Goal: Information Seeking & Learning: Check status

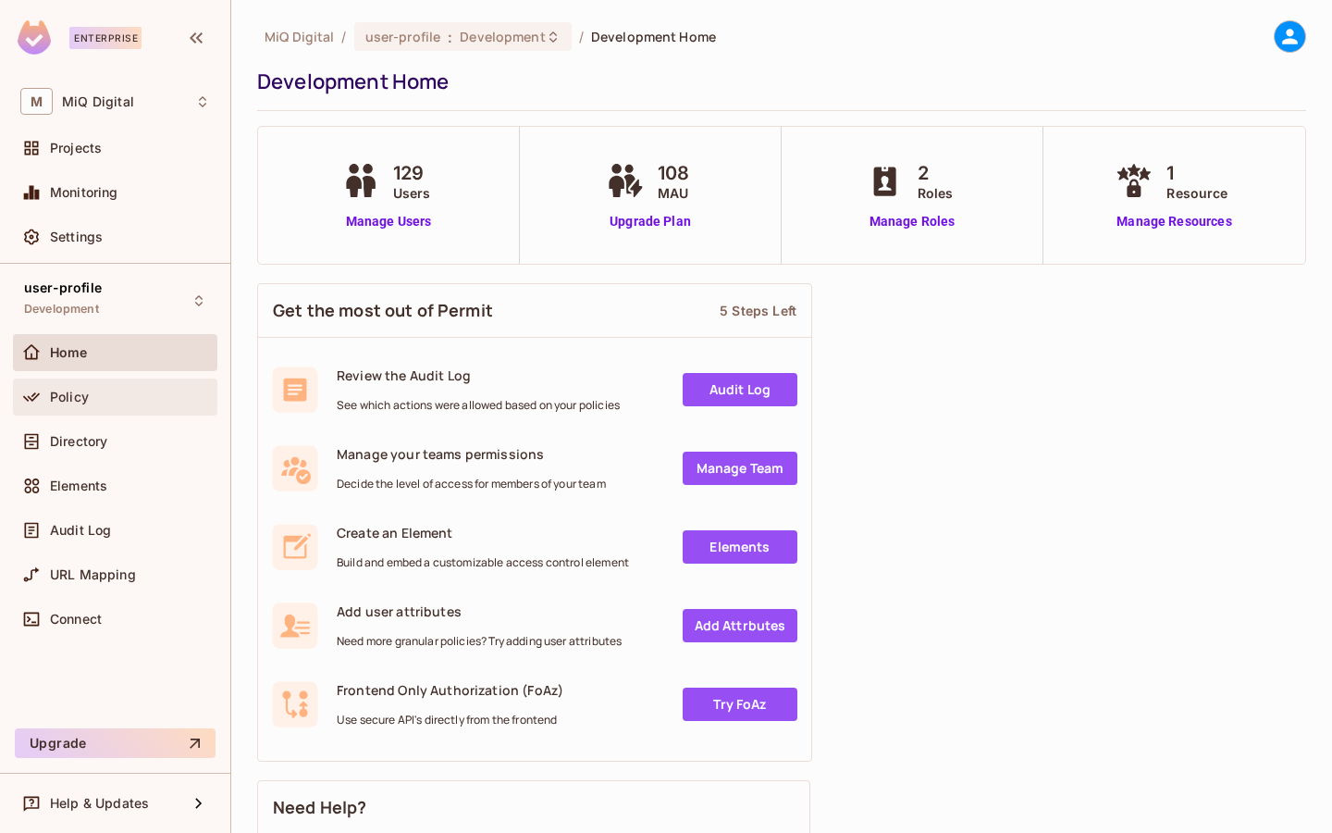
click at [94, 397] on div "Policy" at bounding box center [130, 397] width 160 height 15
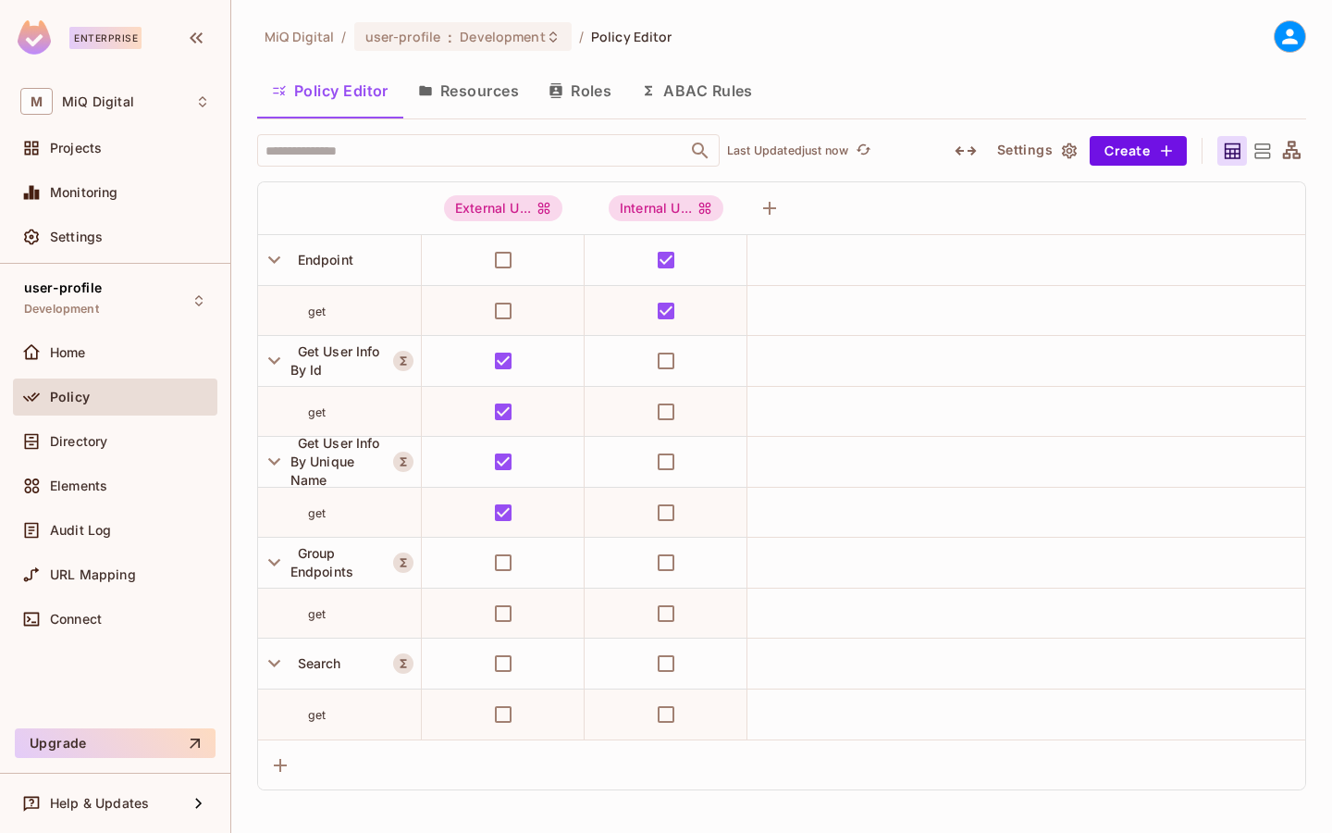
click at [610, 95] on button "Roles" at bounding box center [580, 91] width 93 height 46
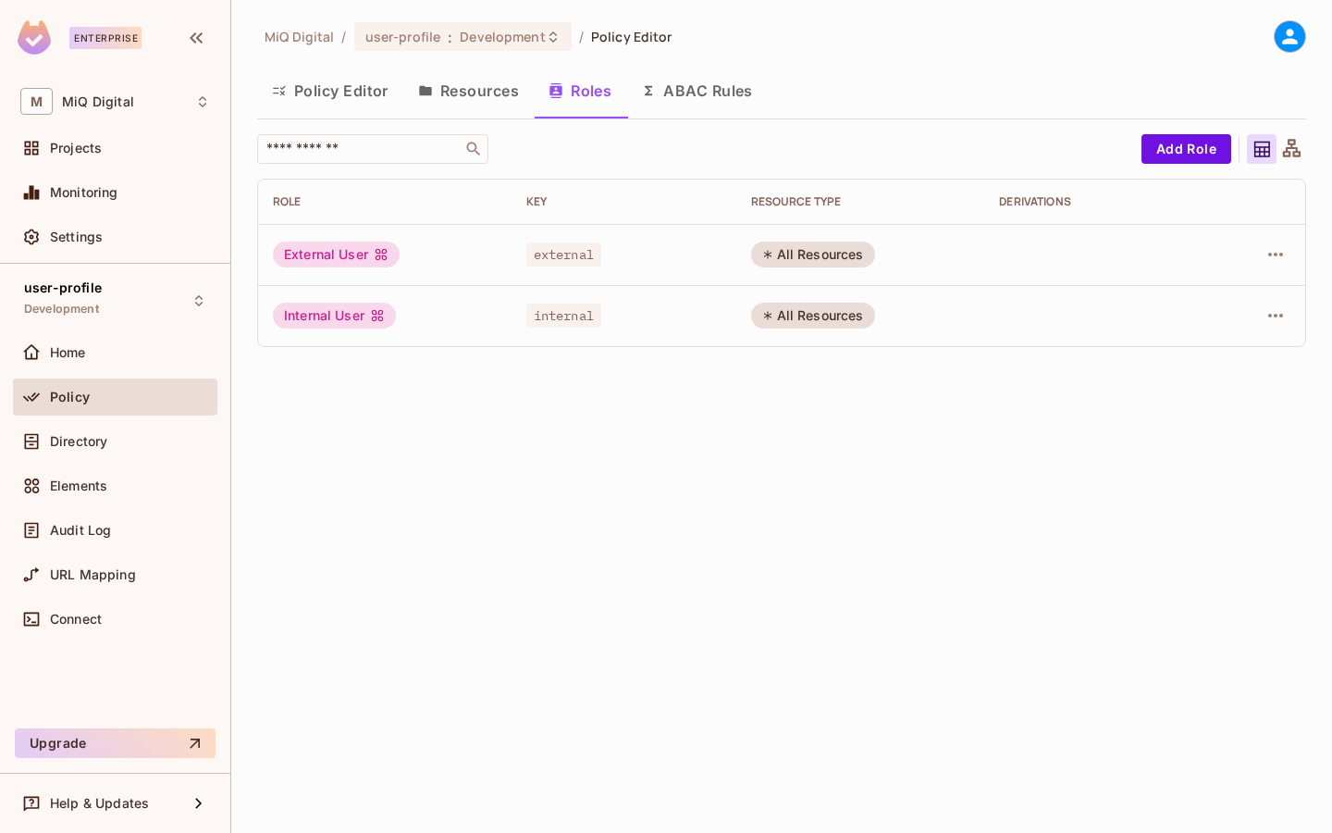
click at [385, 260] on icon at bounding box center [381, 254] width 15 height 15
click at [1271, 248] on icon "button" at bounding box center [1276, 254] width 22 height 22
click at [566, 252] on div at bounding box center [666, 416] width 1332 height 833
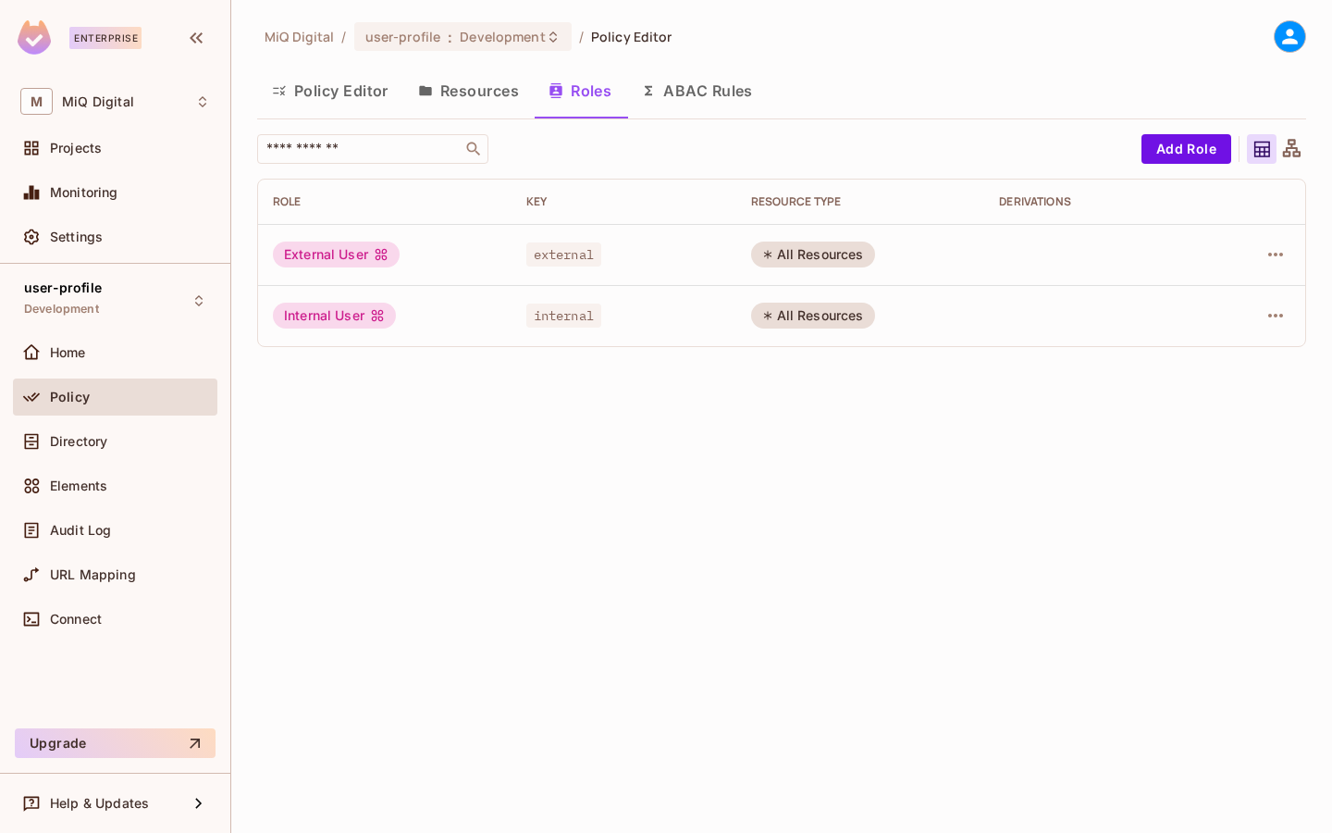
click at [566, 252] on div "Edit Role Edit Attributes Delete Role" at bounding box center [666, 416] width 1332 height 833
click at [125, 538] on div "Audit Log" at bounding box center [115, 530] width 190 height 22
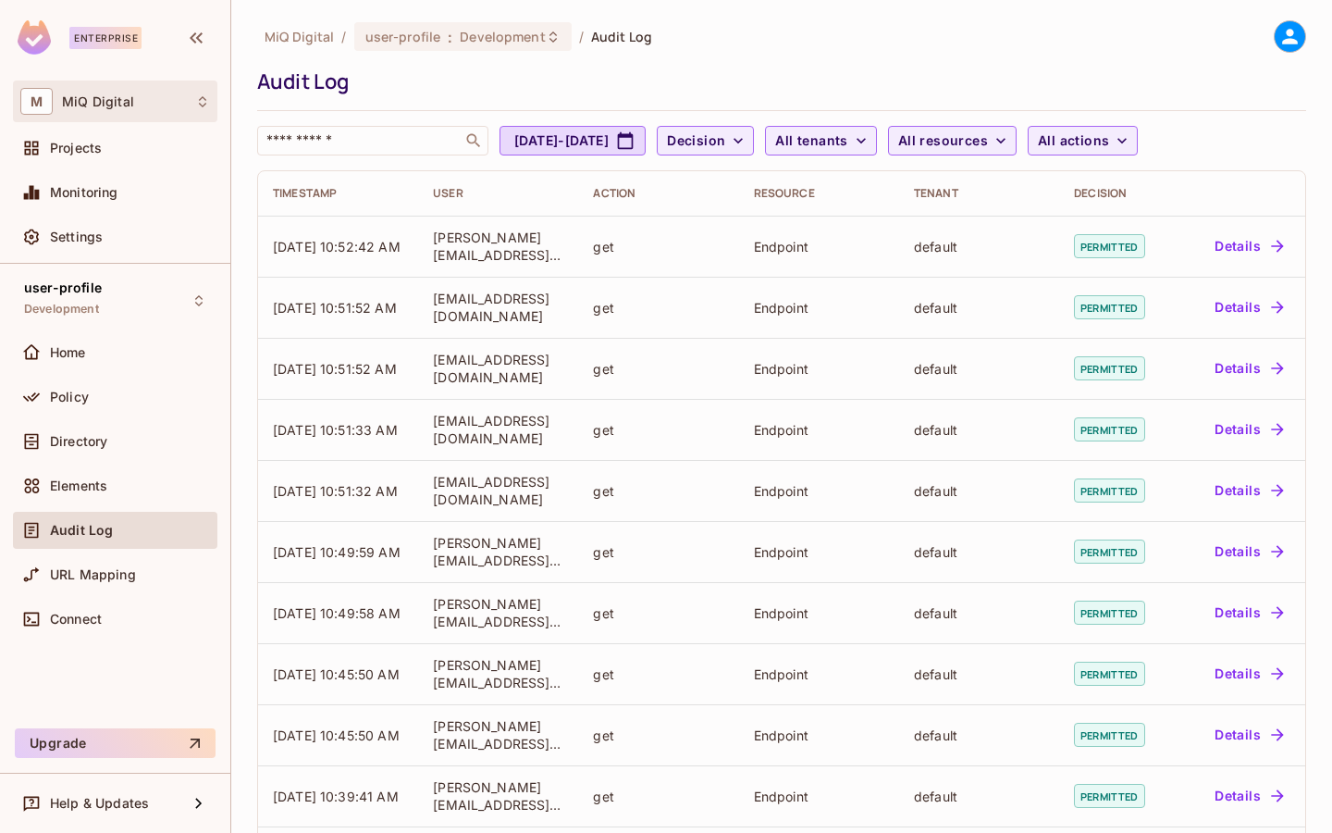
click at [104, 93] on div "M MiQ Digital" at bounding box center [115, 101] width 190 height 27
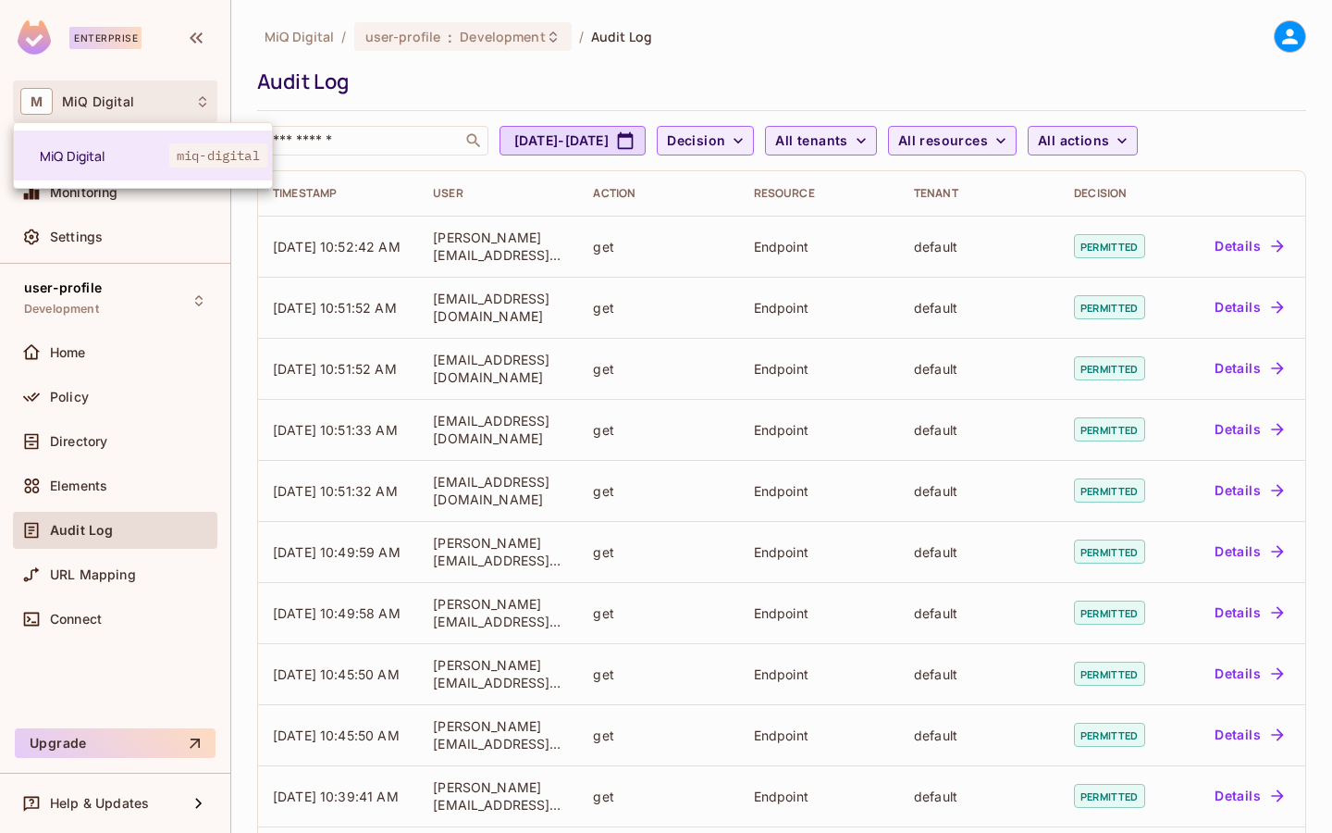
click at [126, 83] on div at bounding box center [666, 416] width 1332 height 833
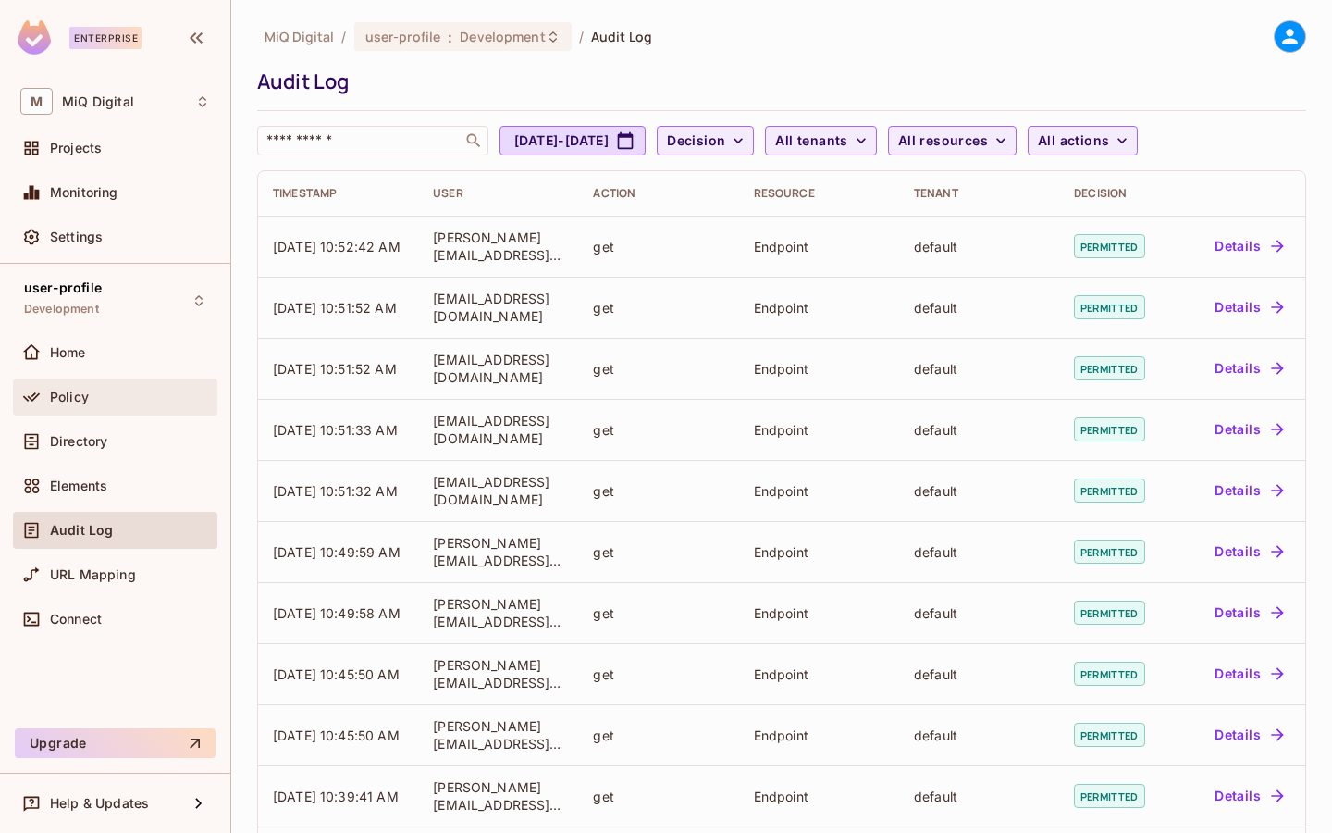
click at [100, 393] on div "Policy" at bounding box center [130, 397] width 160 height 15
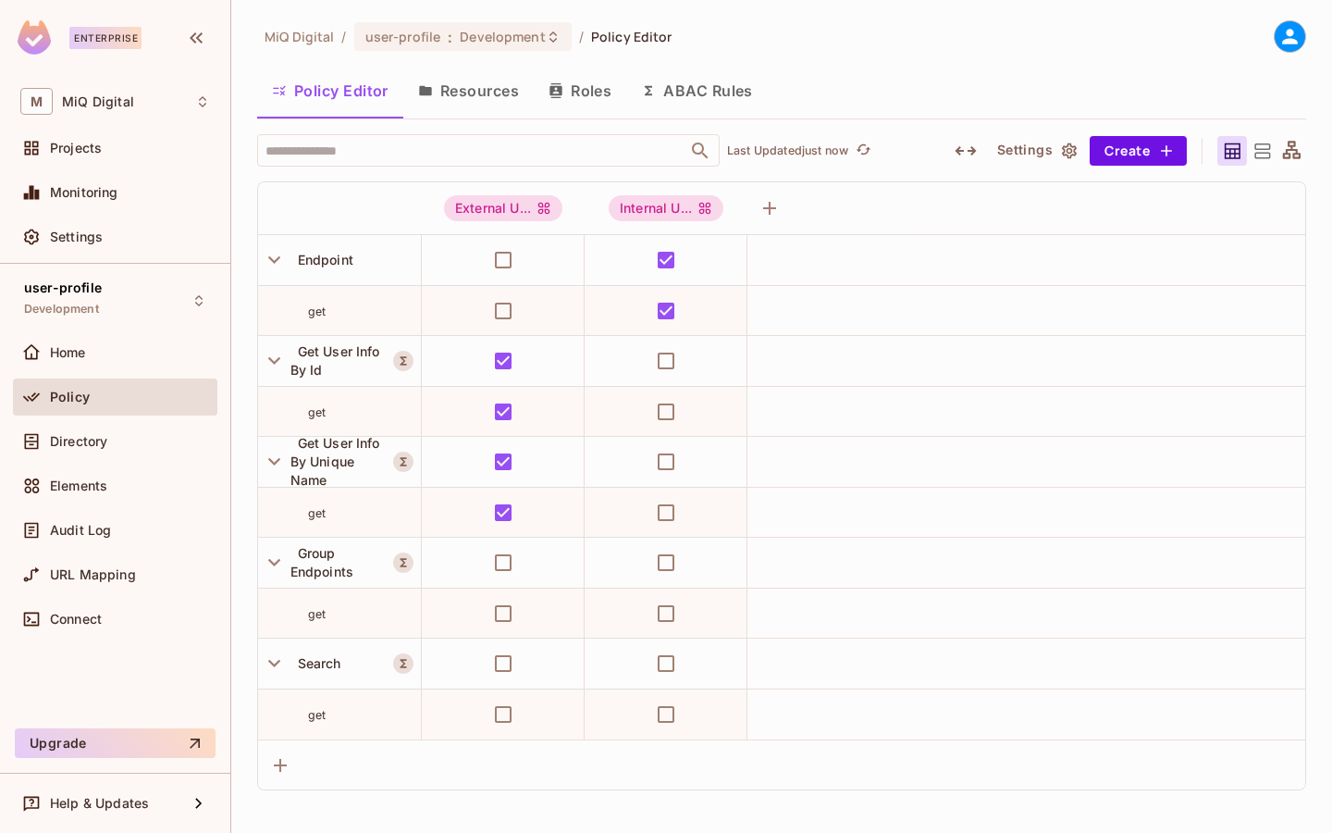
click at [724, 85] on button "ABAC Rules" at bounding box center [697, 91] width 142 height 46
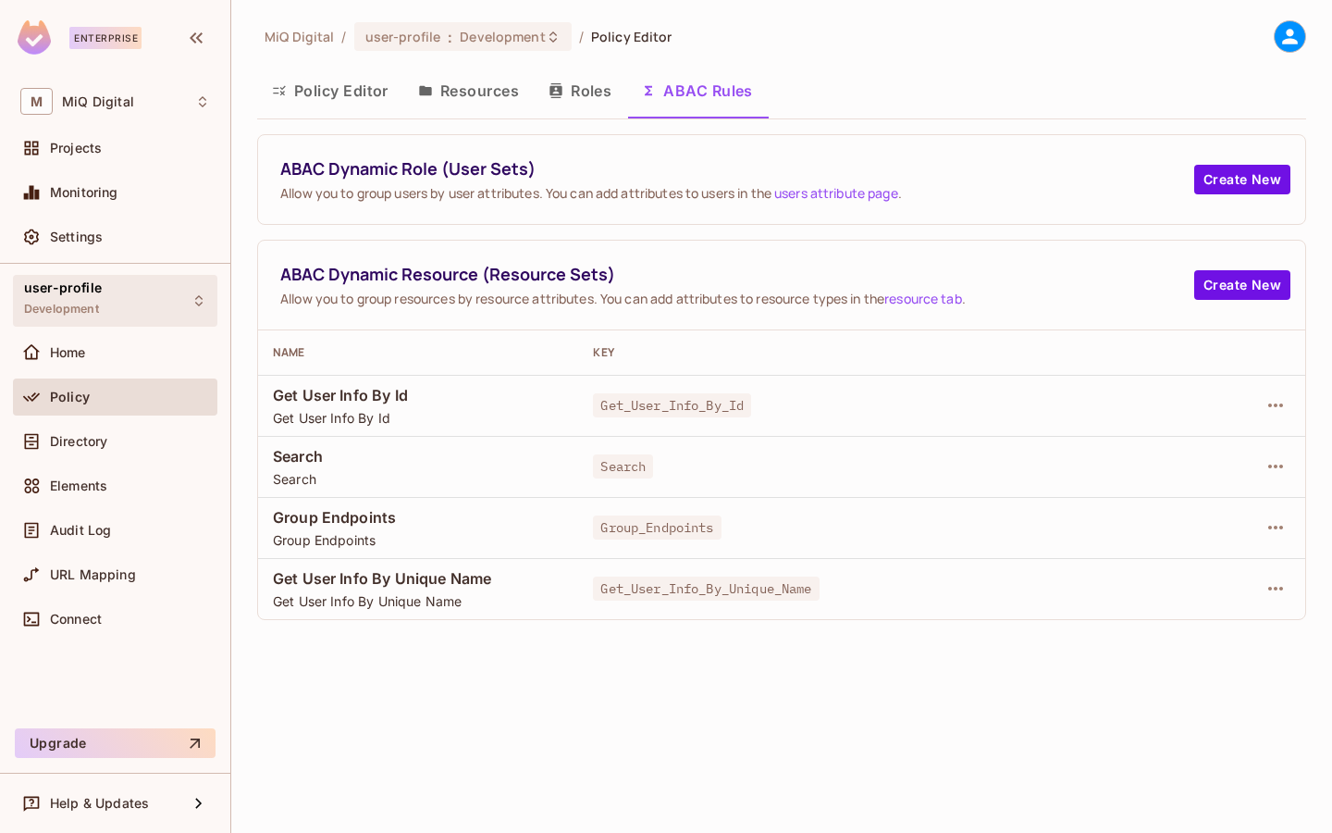
click at [95, 275] on div "user-profile Development" at bounding box center [115, 300] width 204 height 51
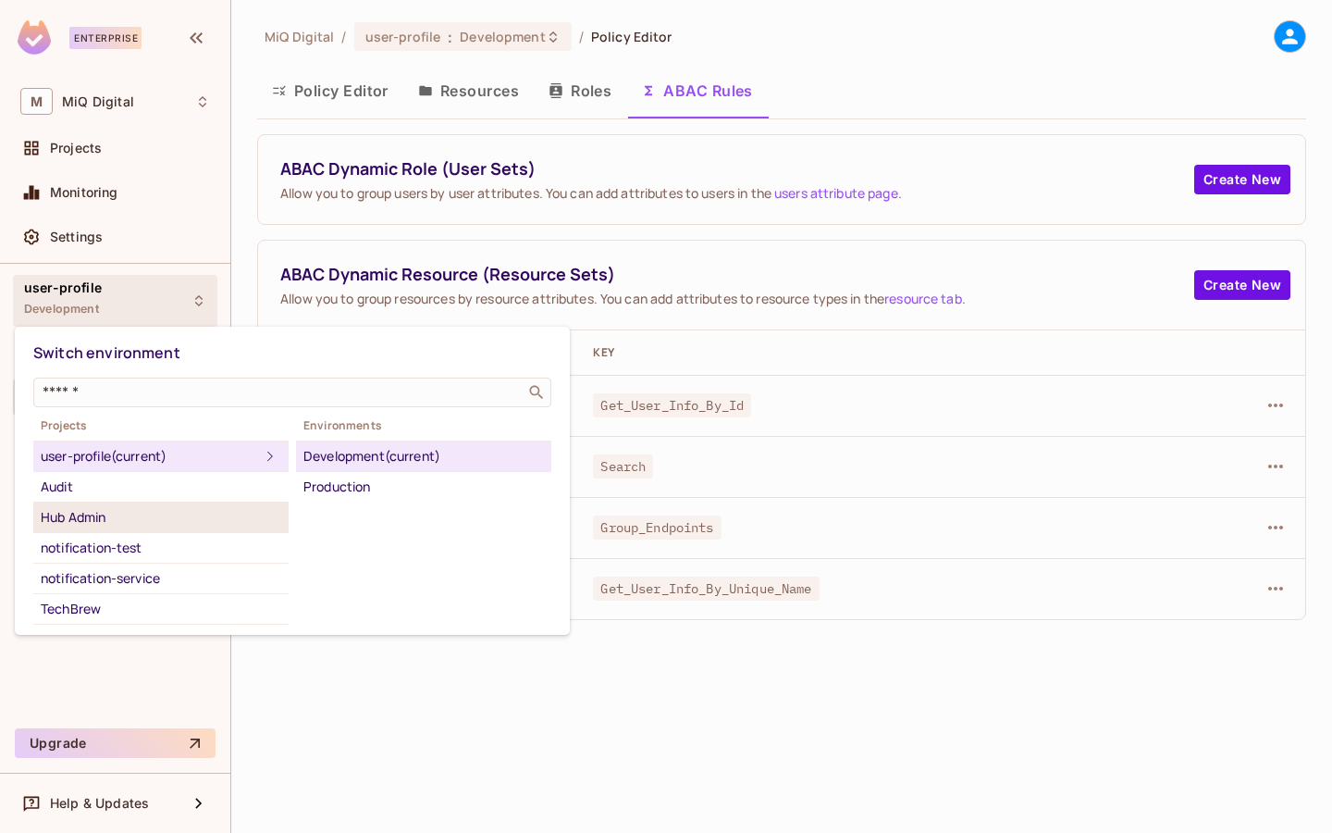
click at [106, 516] on div "Hub Admin" at bounding box center [161, 517] width 241 height 22
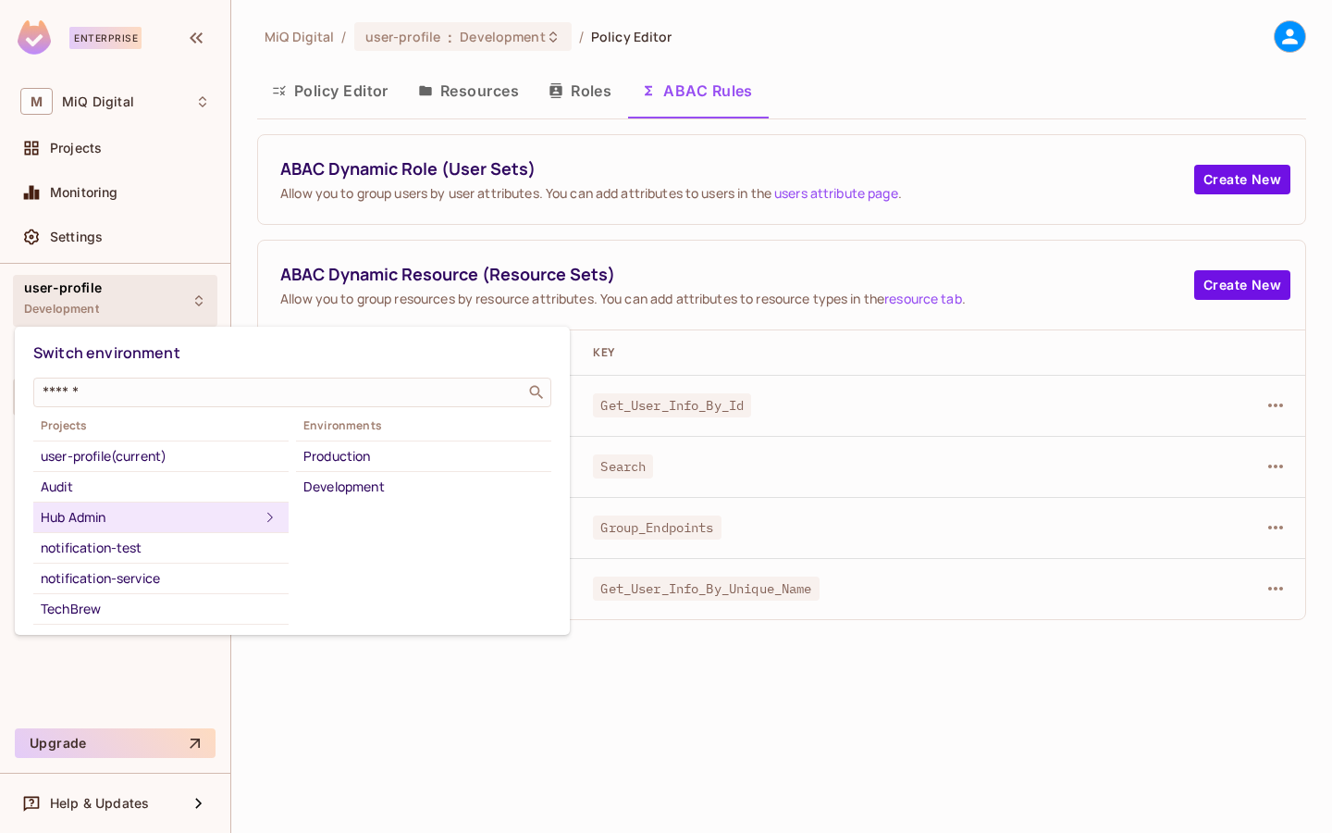
click at [884, 162] on div at bounding box center [666, 416] width 1332 height 833
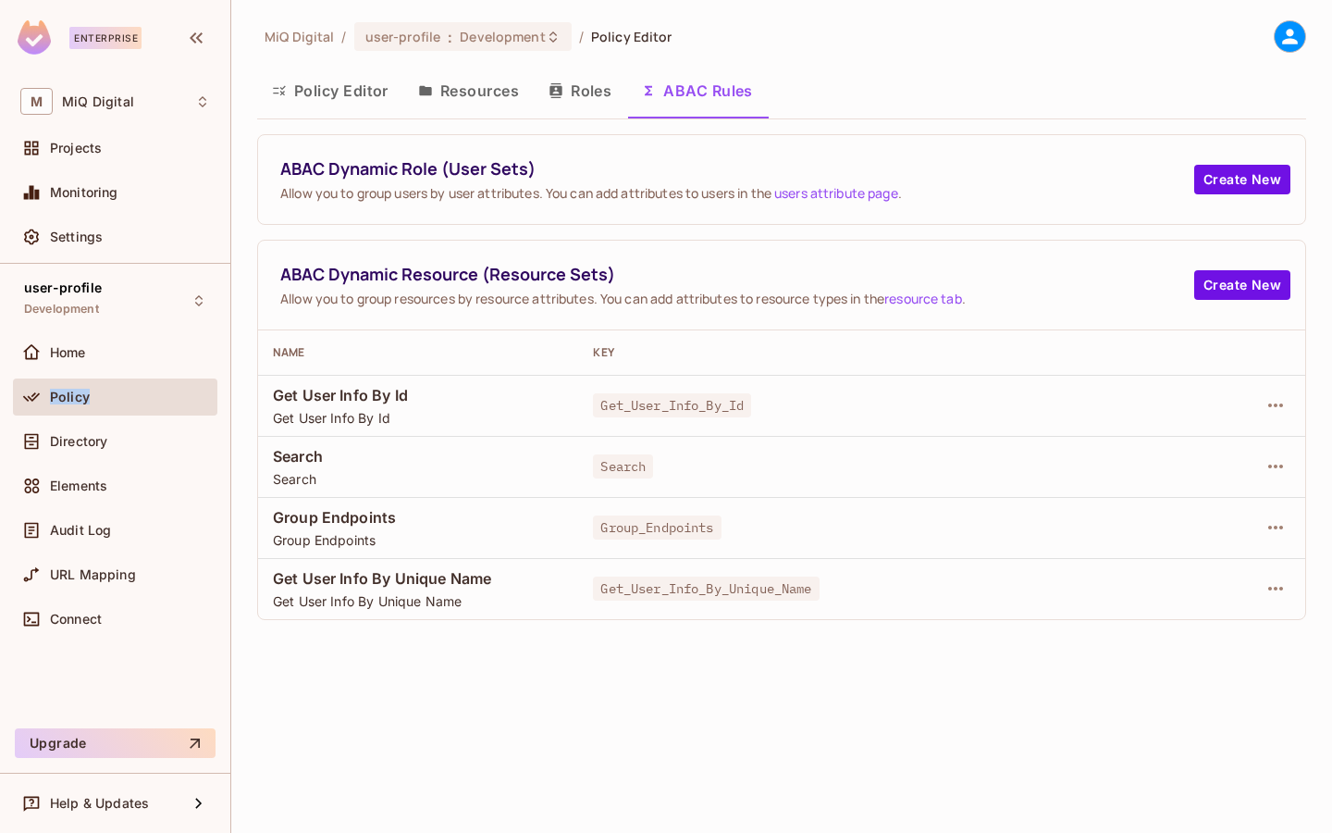
click at [111, 390] on div "Policy" at bounding box center [130, 397] width 160 height 15
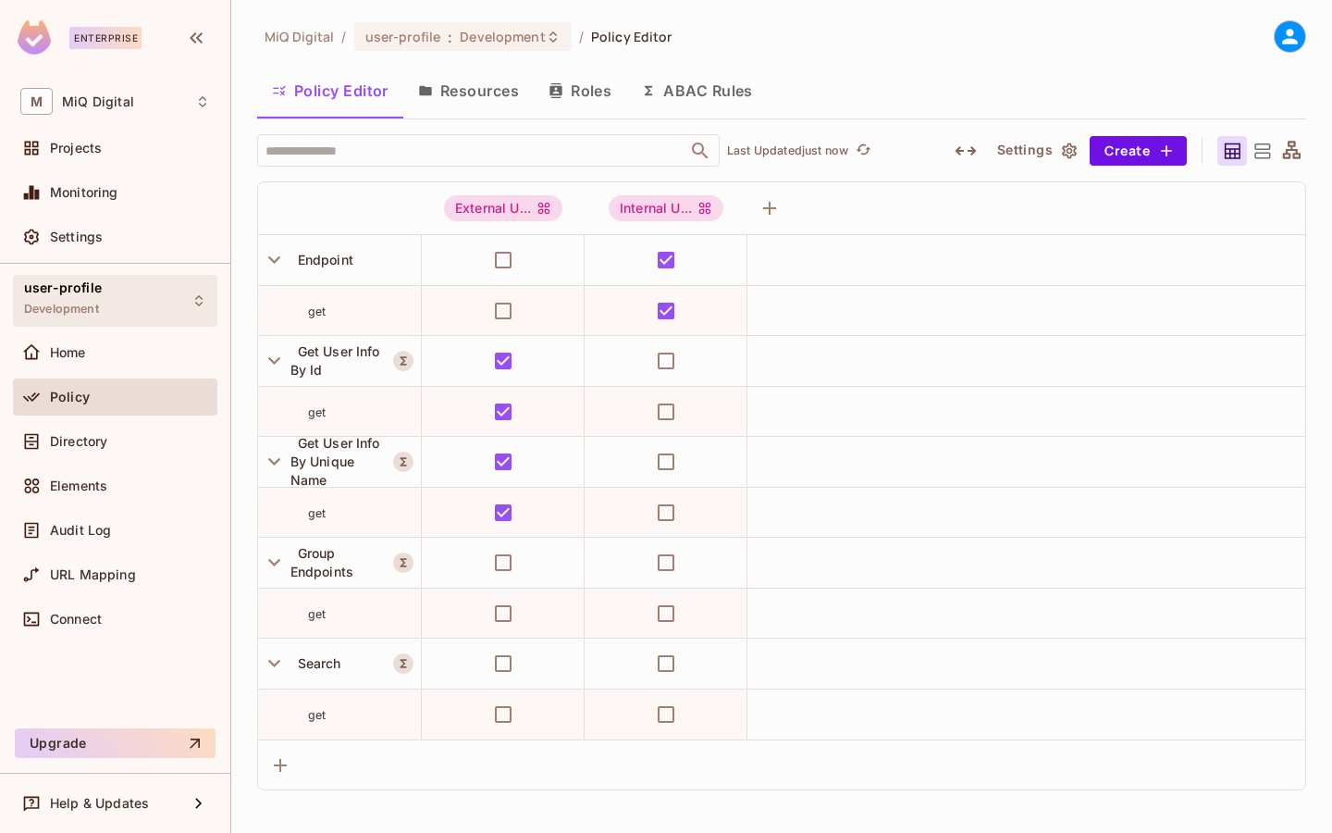
click at [98, 322] on div "user-profile Development" at bounding box center [115, 300] width 204 height 51
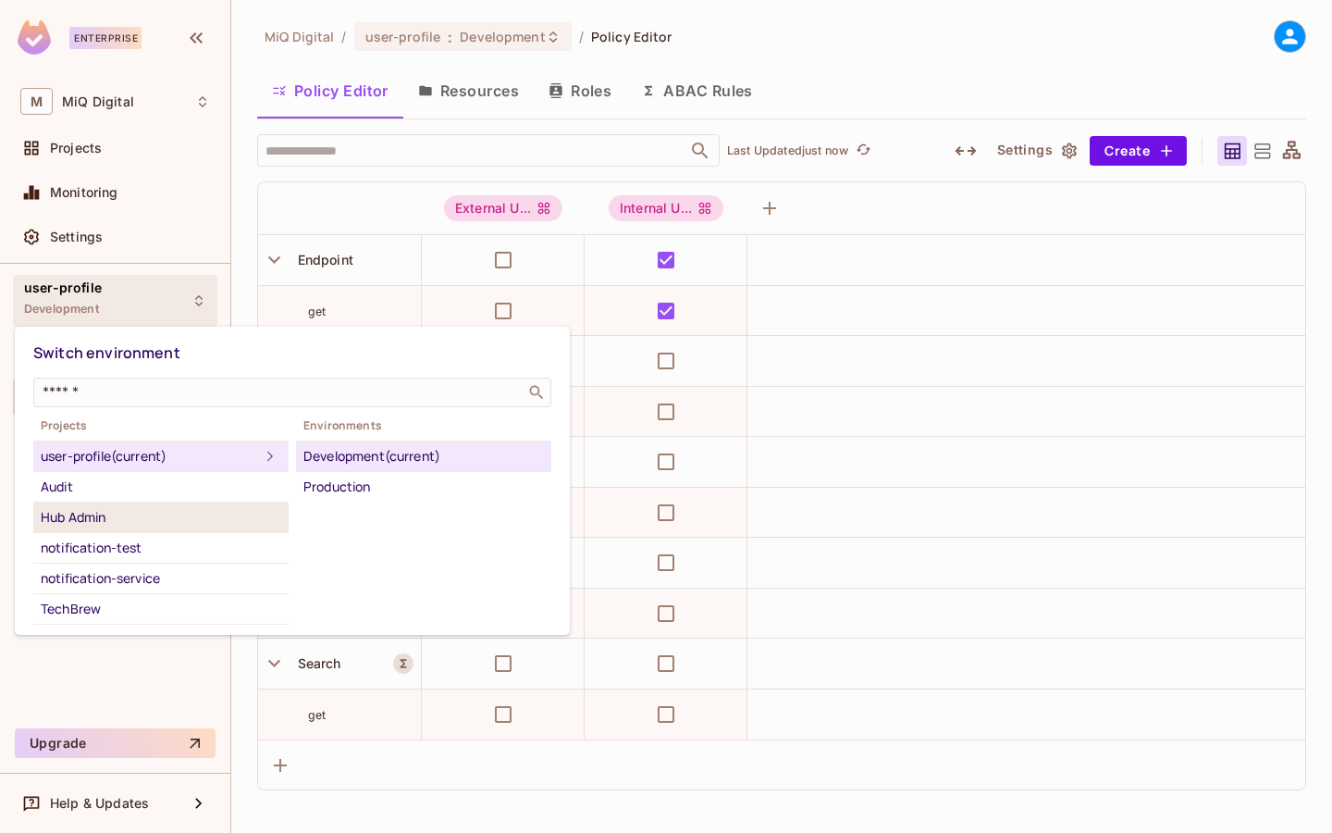
click at [93, 527] on div "Hub Admin" at bounding box center [161, 517] width 241 height 22
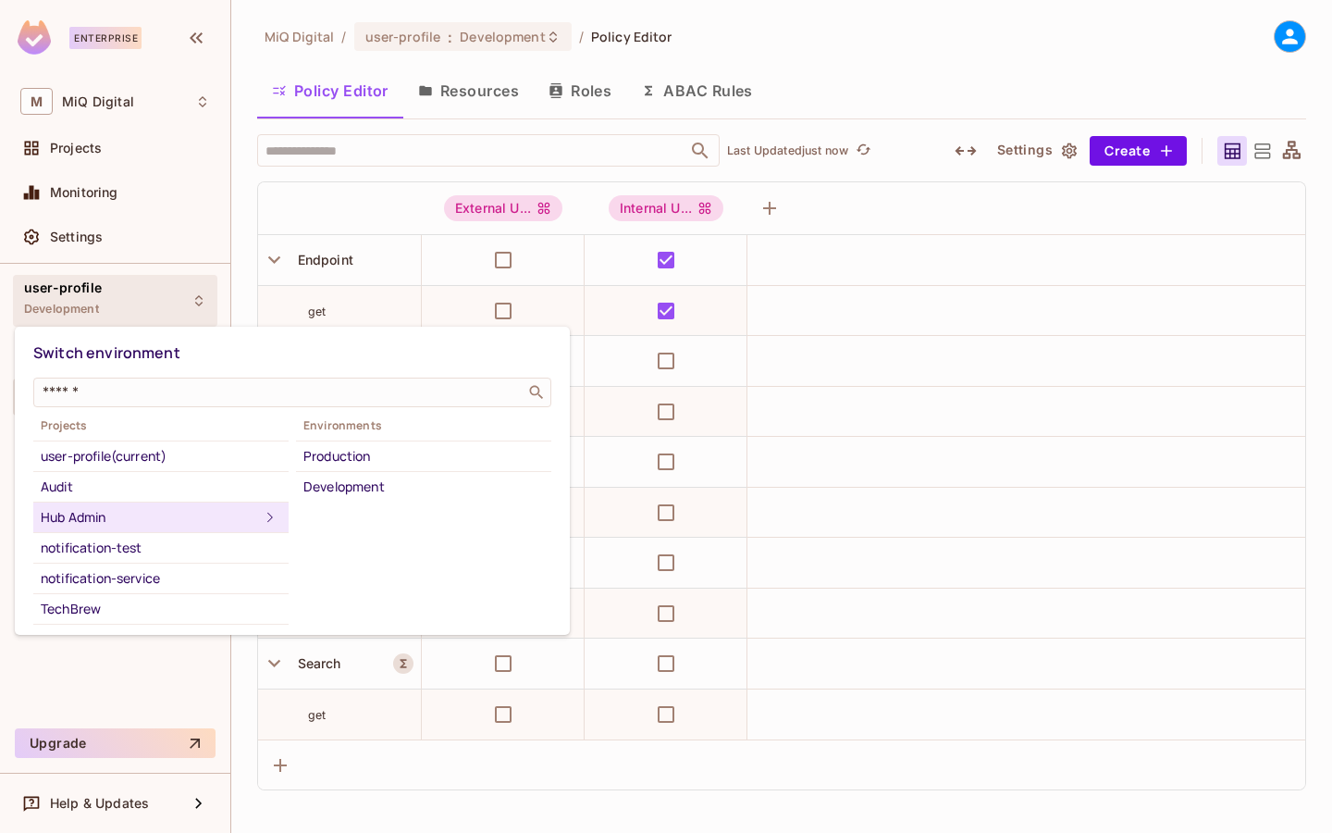
click at [102, 513] on div "Hub Admin" at bounding box center [150, 517] width 218 height 22
click at [353, 494] on div "Development" at bounding box center [423, 487] width 241 height 22
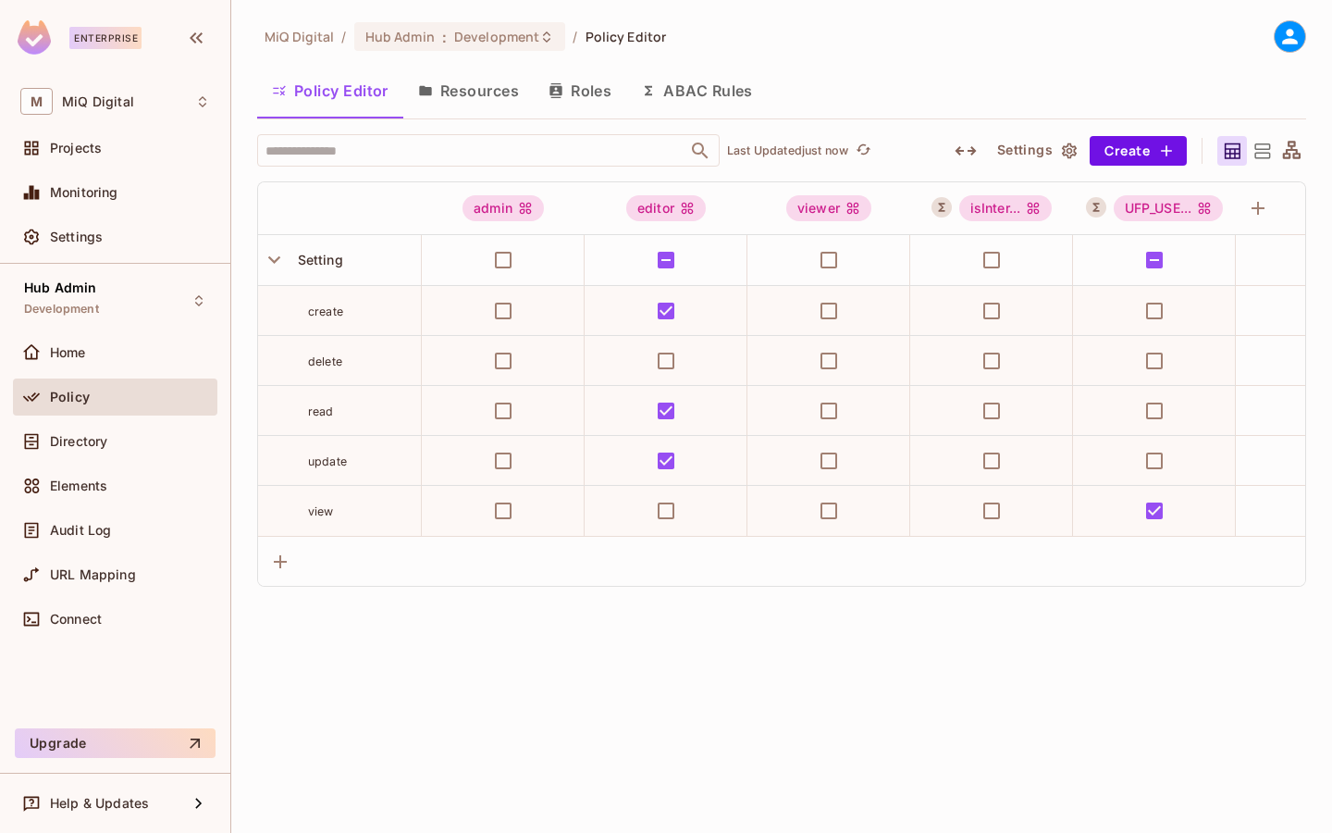
click at [723, 89] on button "ABAC Rules" at bounding box center [697, 91] width 142 height 46
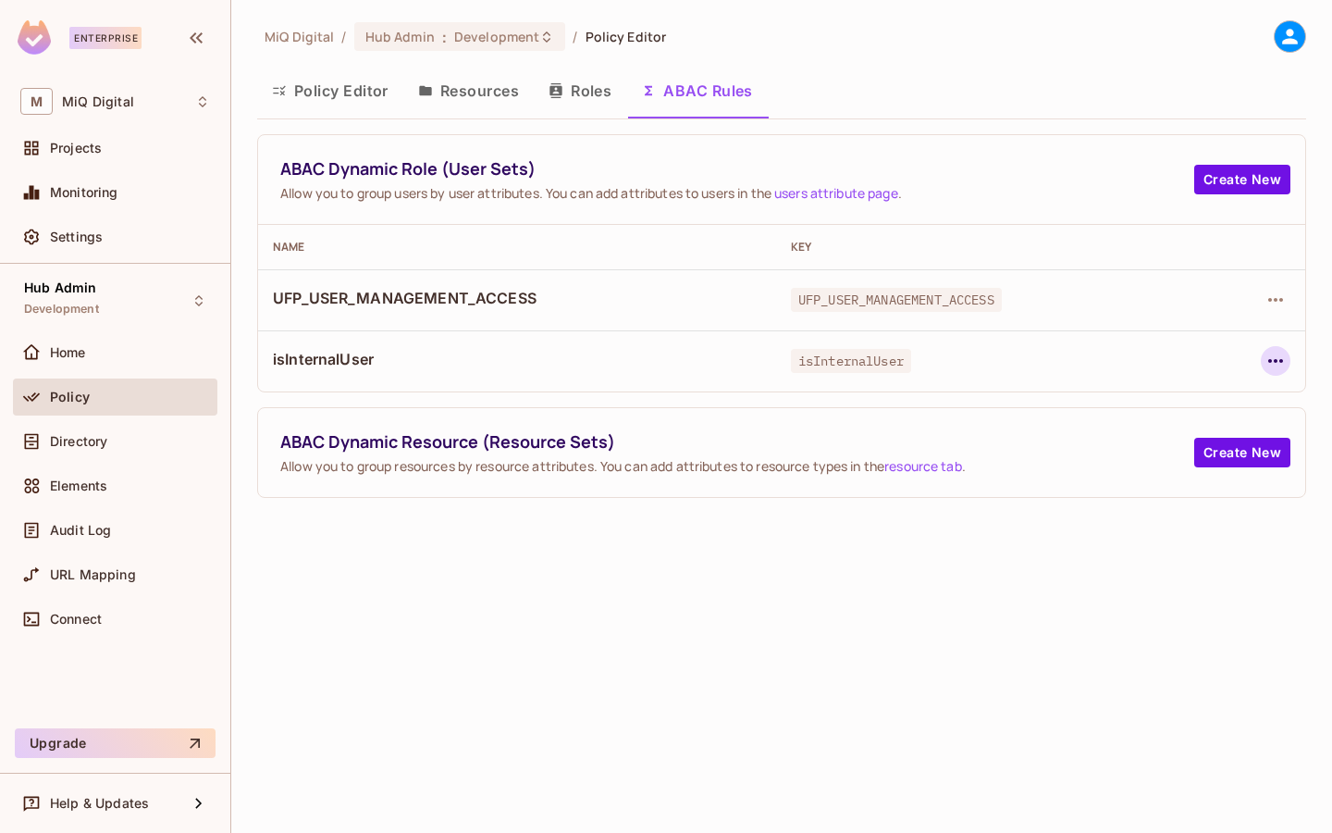
click at [1275, 362] on icon "button" at bounding box center [1275, 361] width 15 height 4
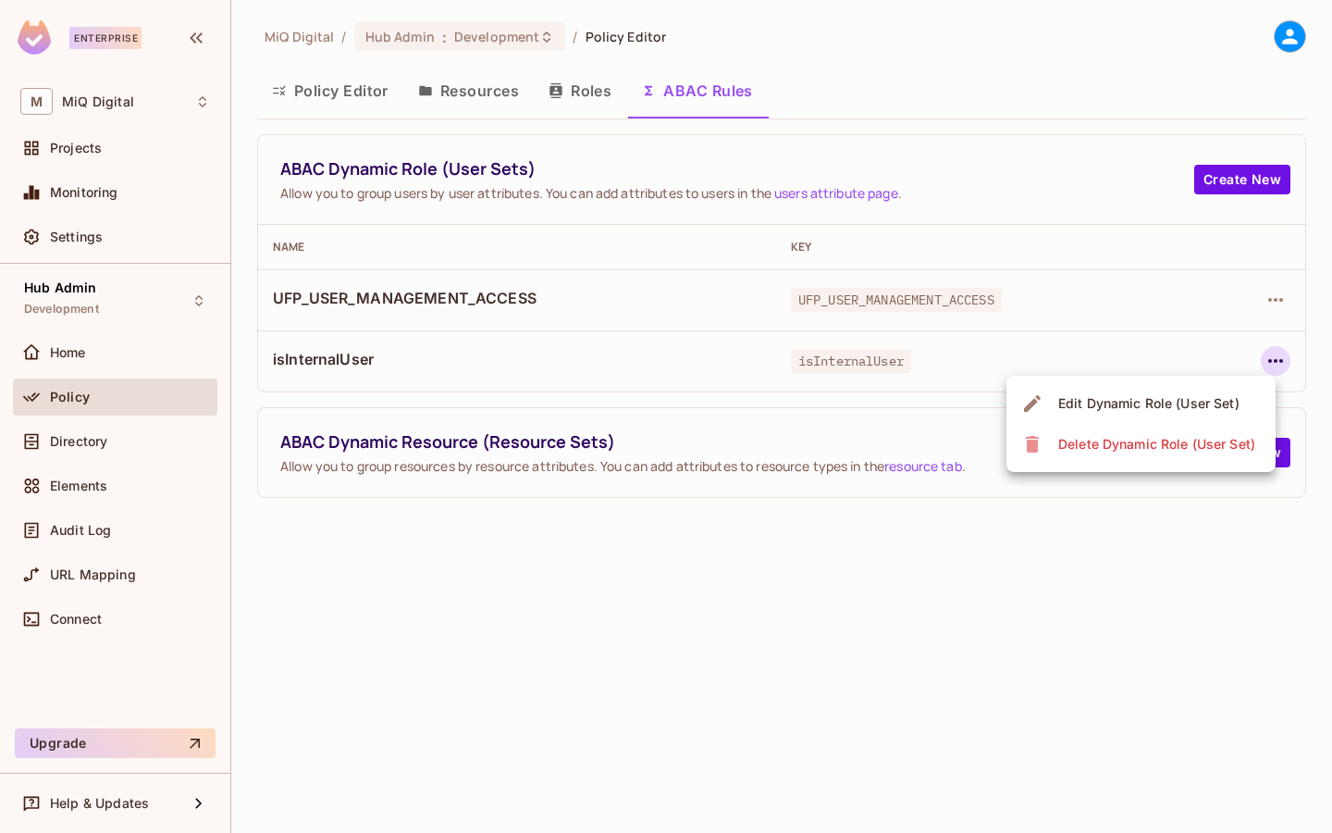
click at [1189, 406] on div "Edit Dynamic Role (User Set)" at bounding box center [1148, 403] width 181 height 19
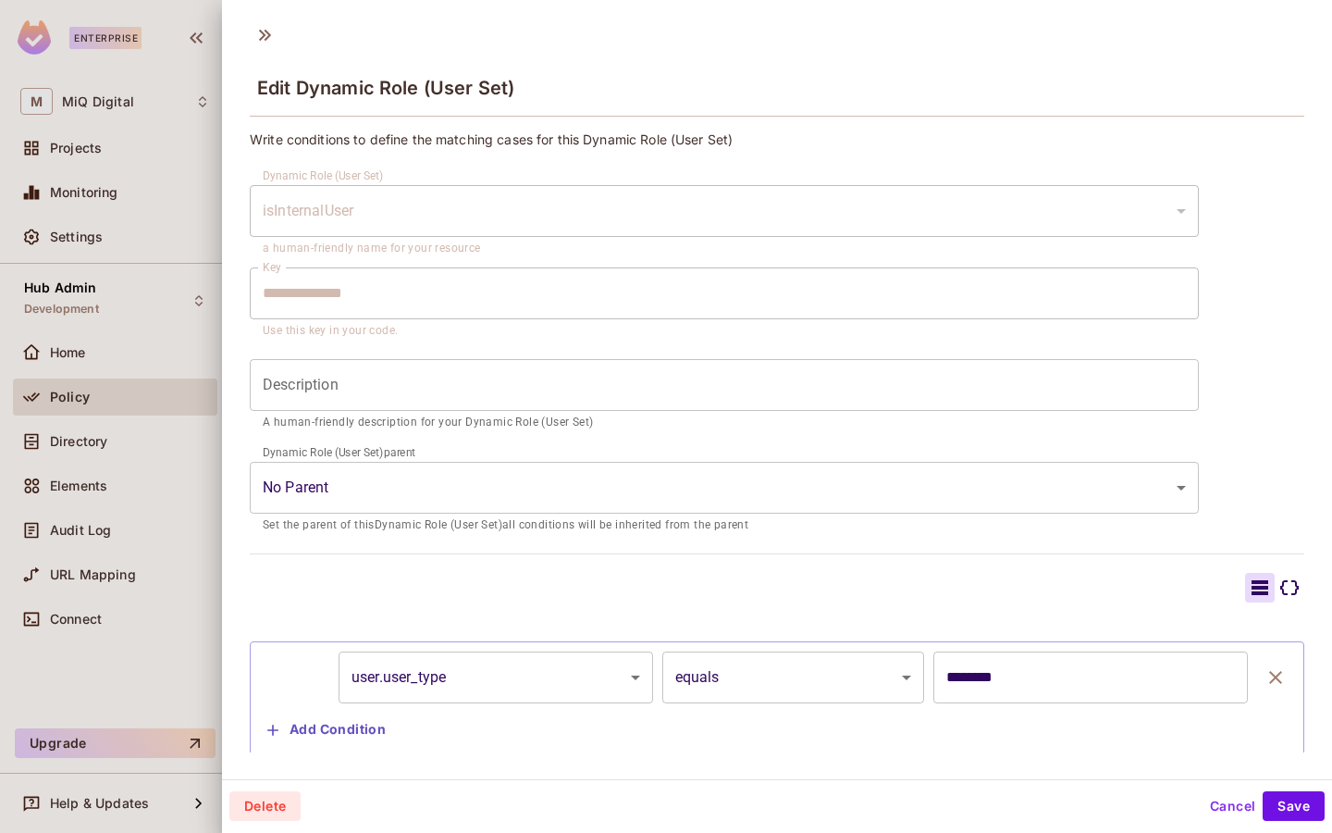
scroll to position [41, 0]
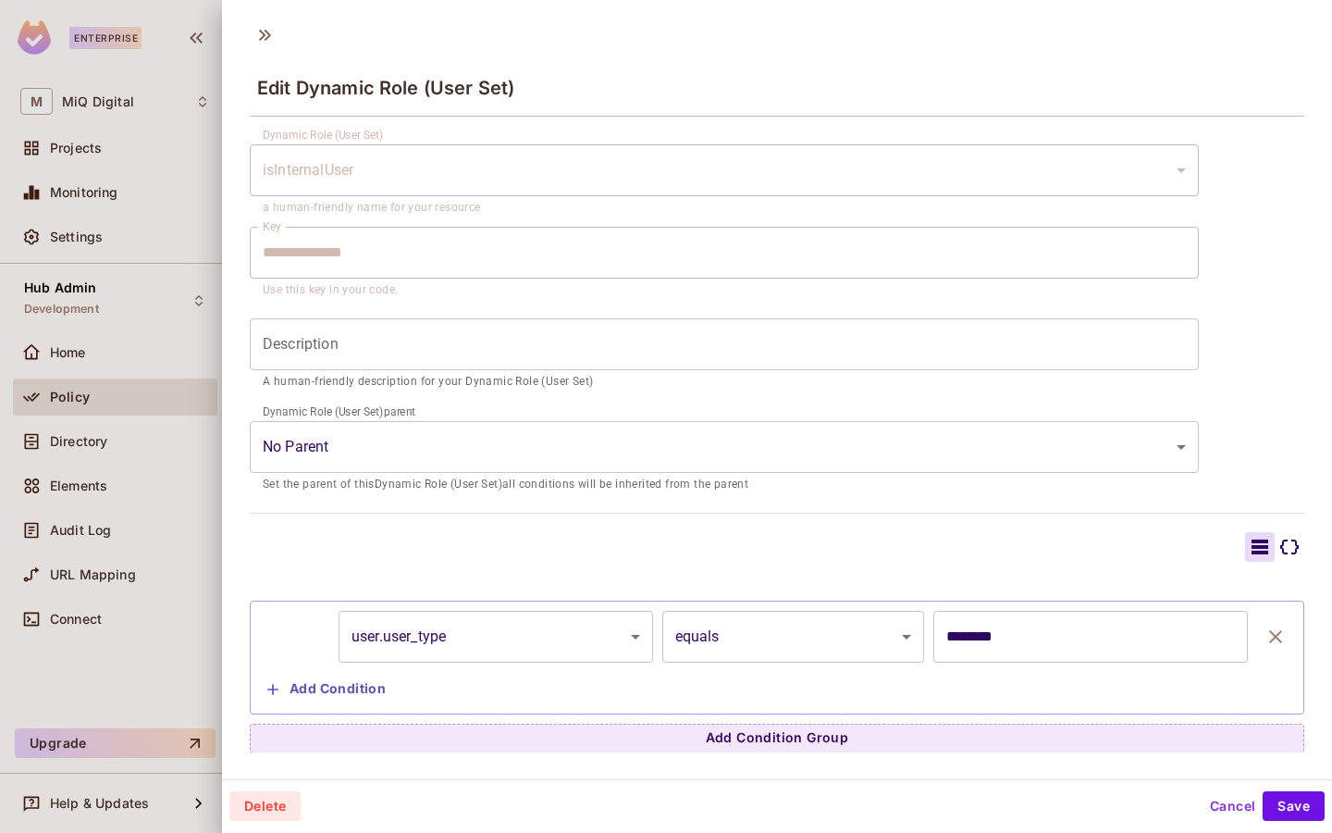
click at [1008, 650] on input "********" at bounding box center [1091, 637] width 315 height 52
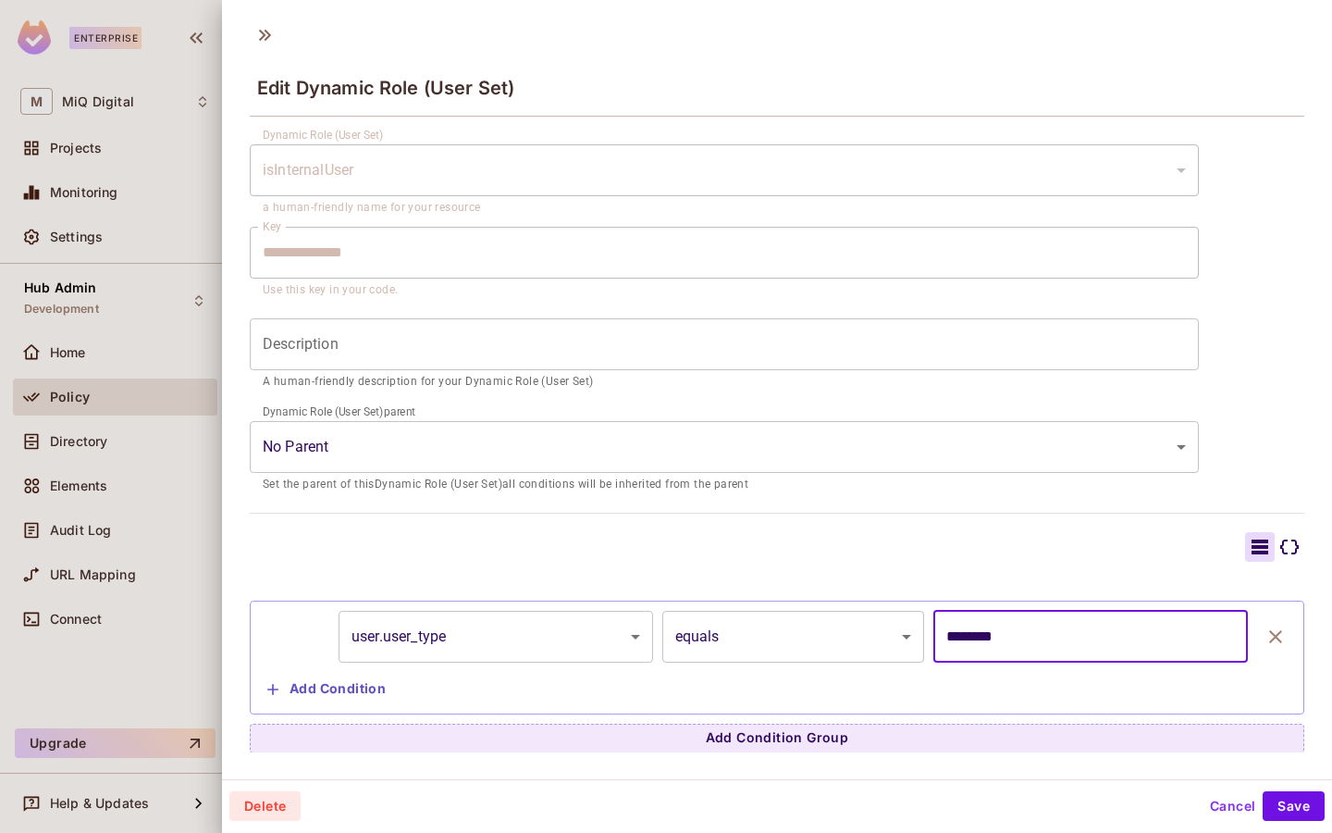
click at [212, 118] on div at bounding box center [666, 416] width 1332 height 833
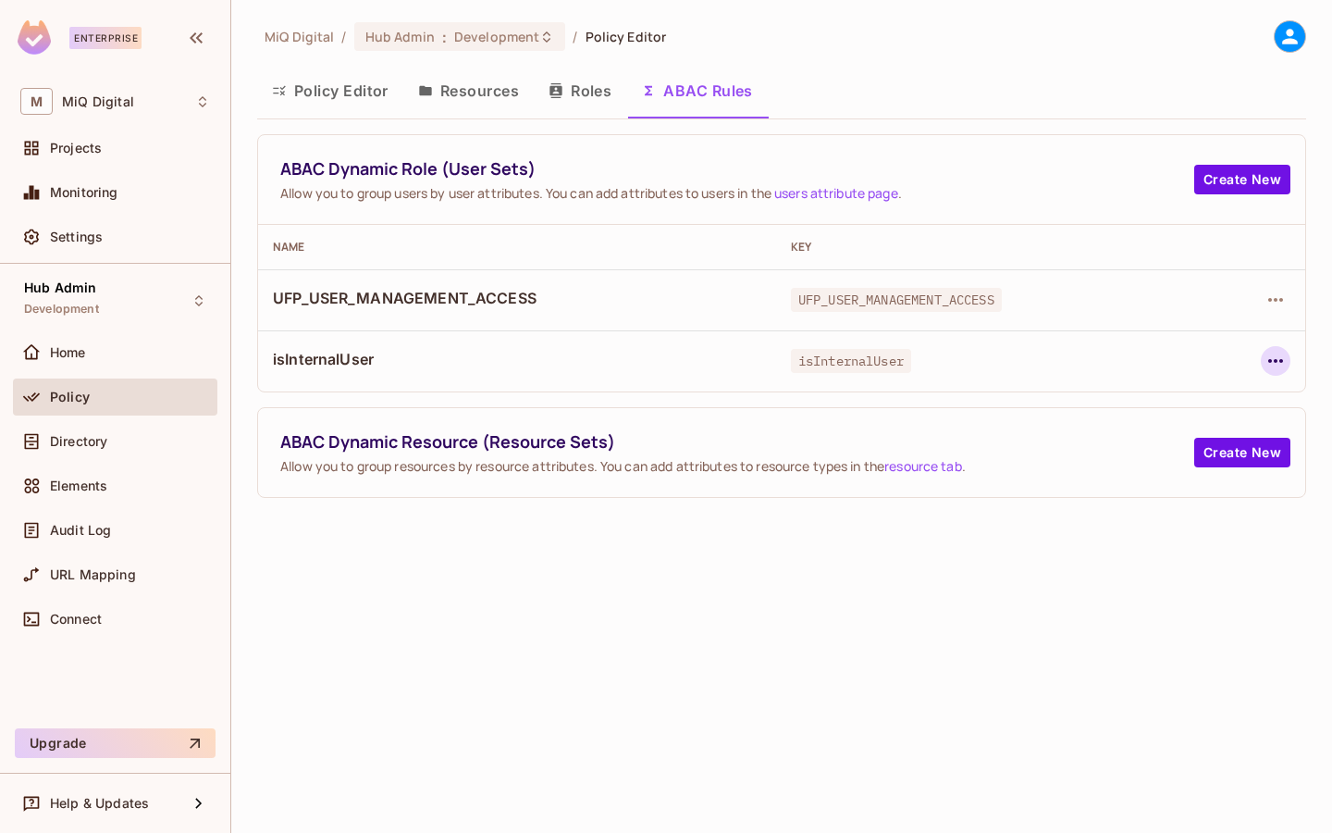
click at [1267, 353] on icon "button" at bounding box center [1276, 361] width 22 height 22
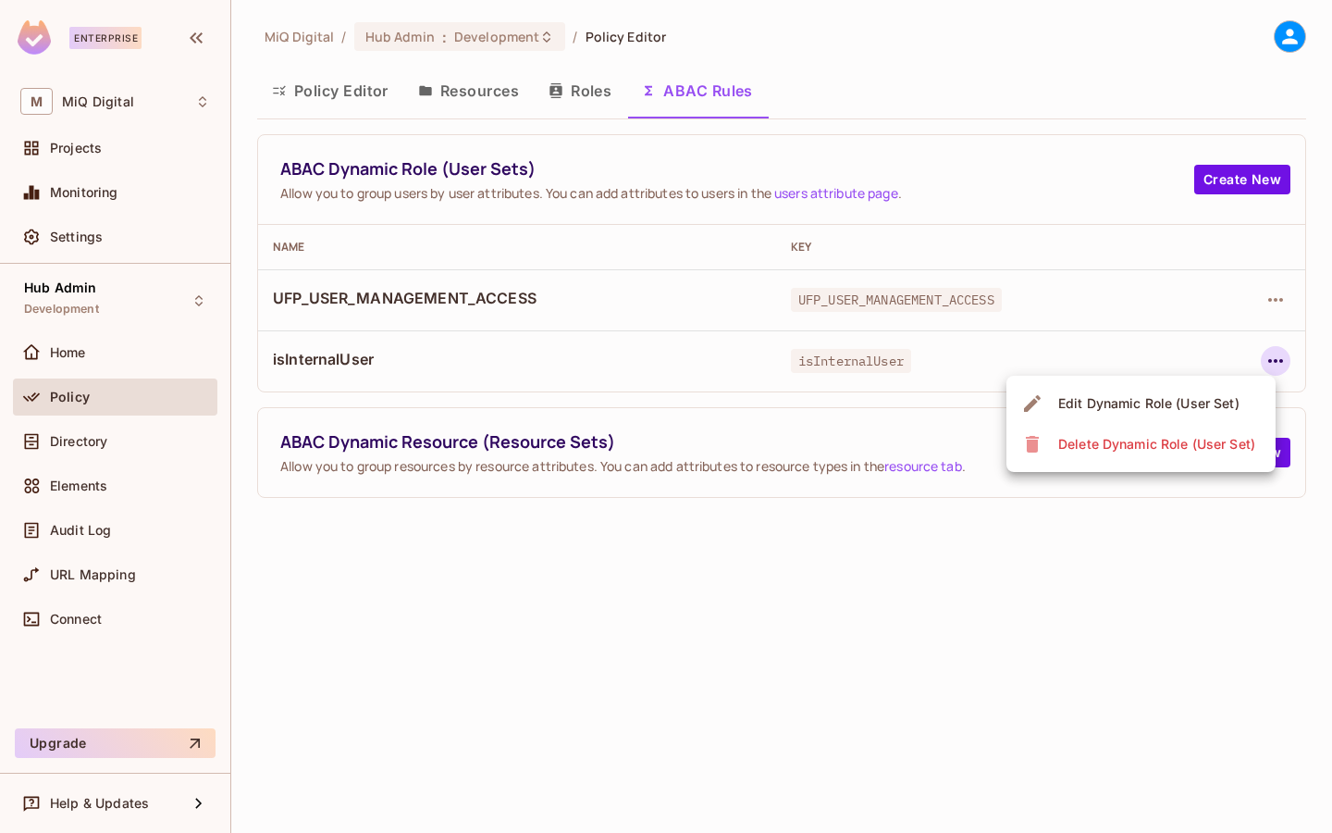
click at [1178, 406] on div "Edit Dynamic Role (User Set)" at bounding box center [1148, 403] width 181 height 19
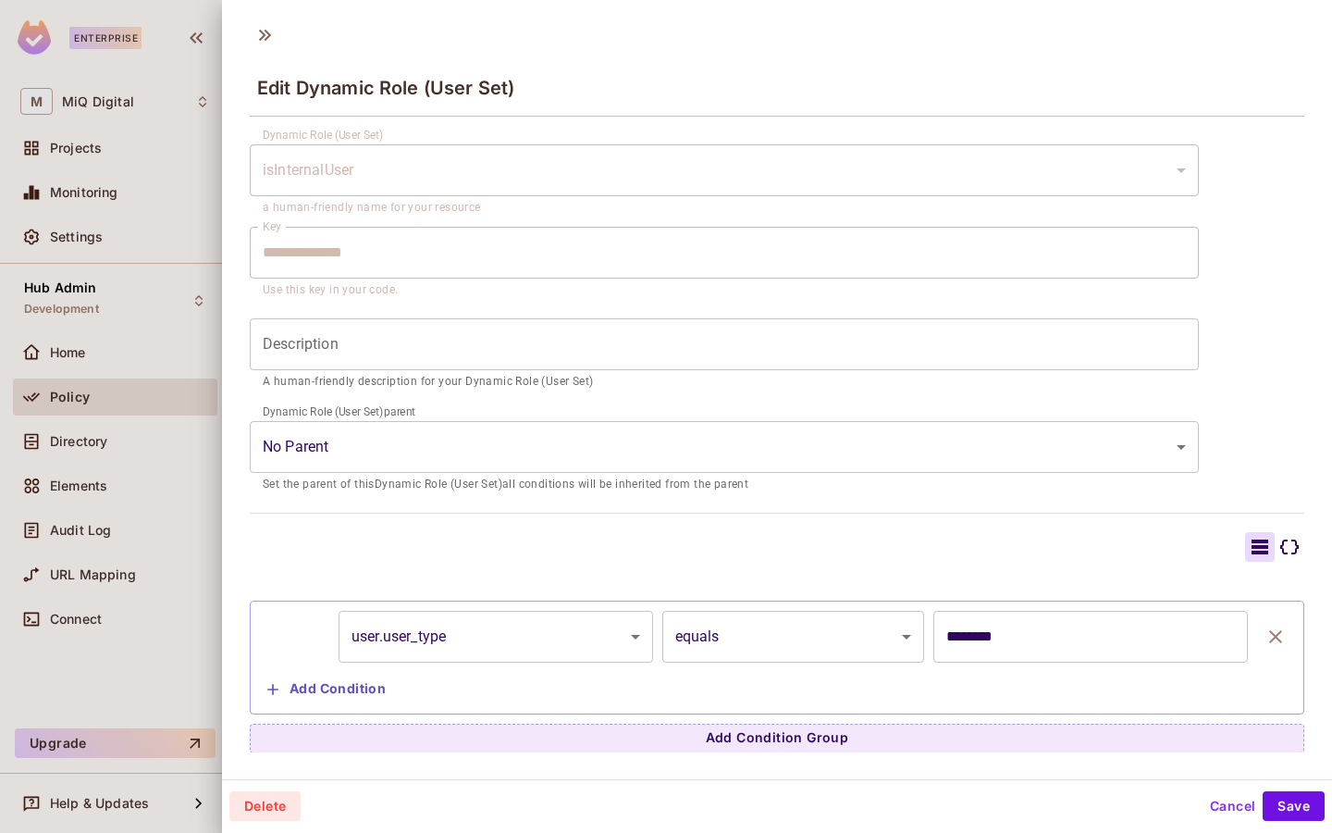
click at [1064, 628] on input "********" at bounding box center [1091, 637] width 315 height 52
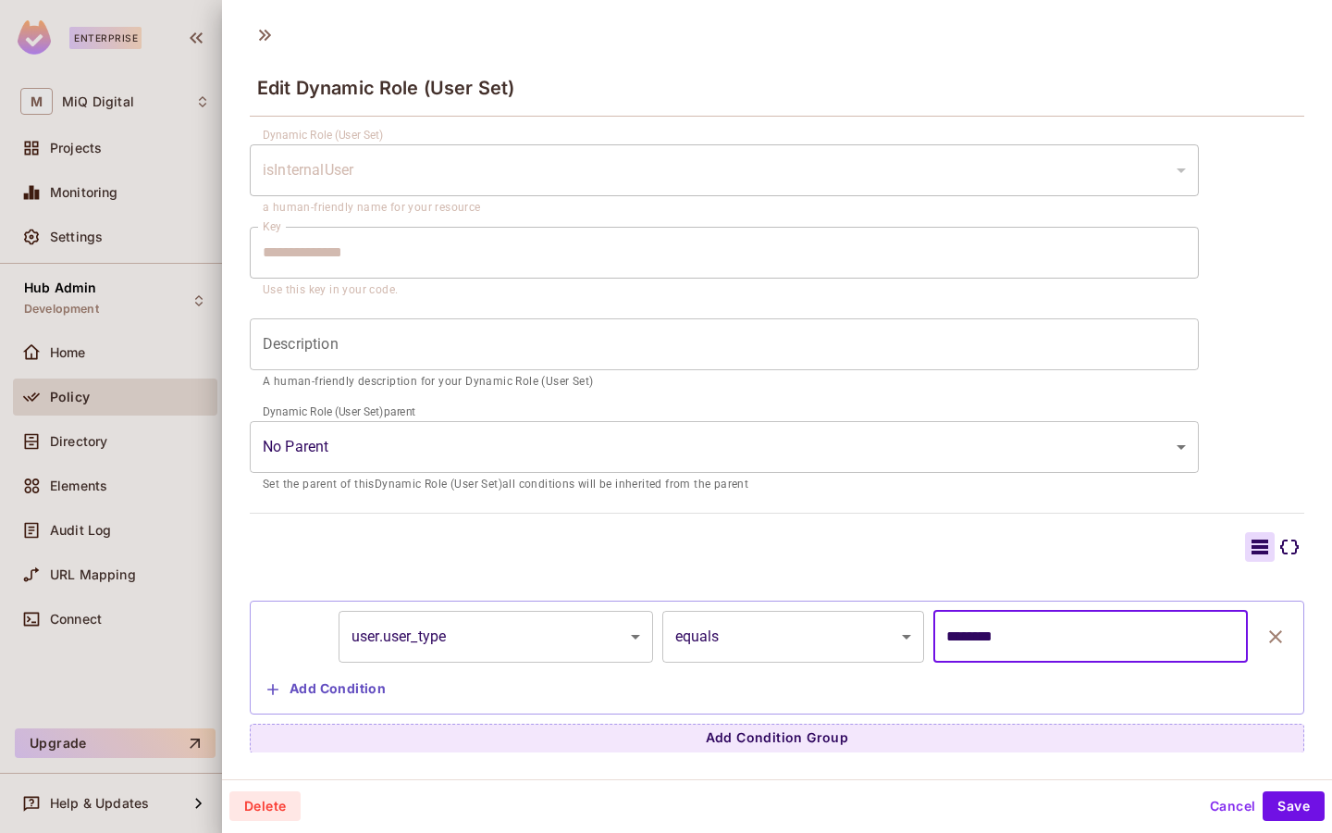
scroll to position [3, 0]
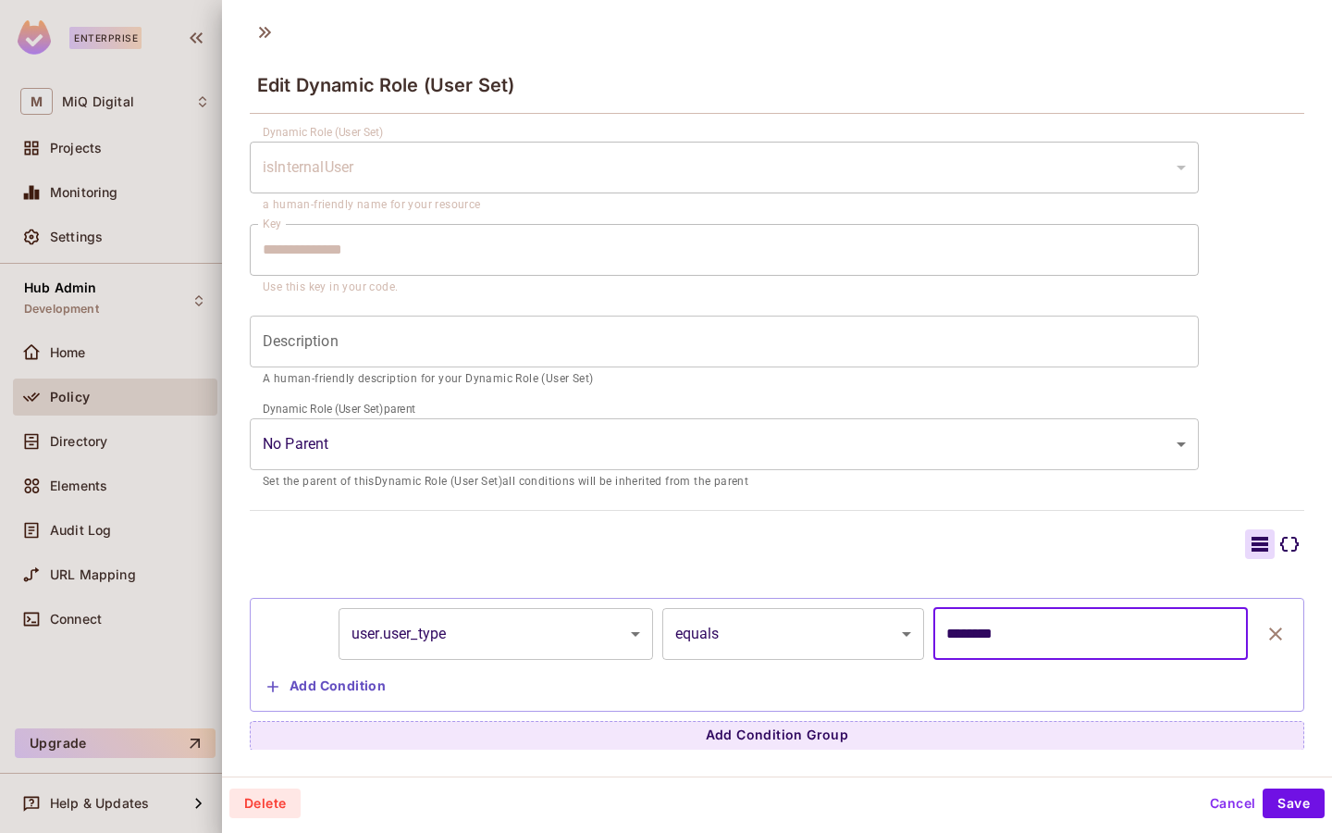
click at [313, 688] on button "Add Condition" at bounding box center [326, 687] width 133 height 30
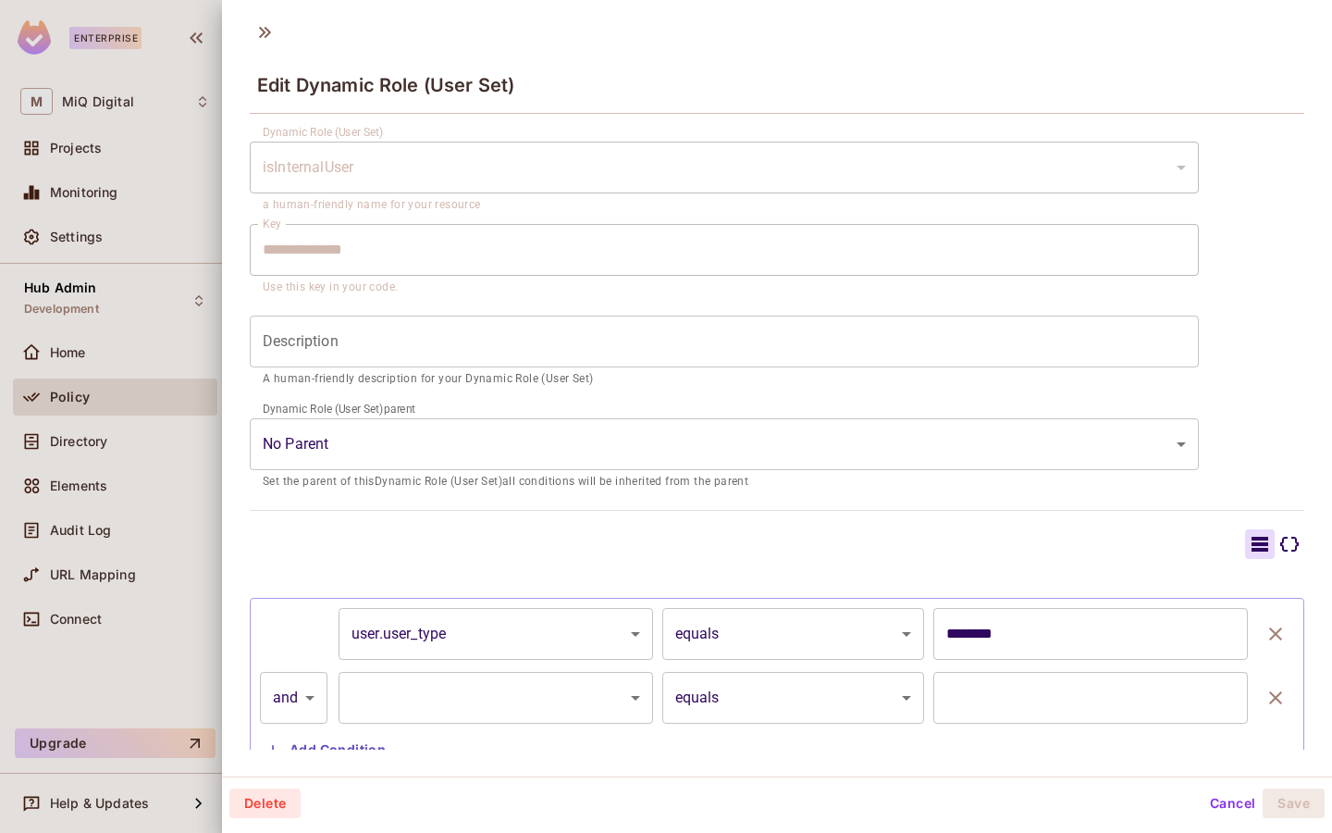
scroll to position [105, 0]
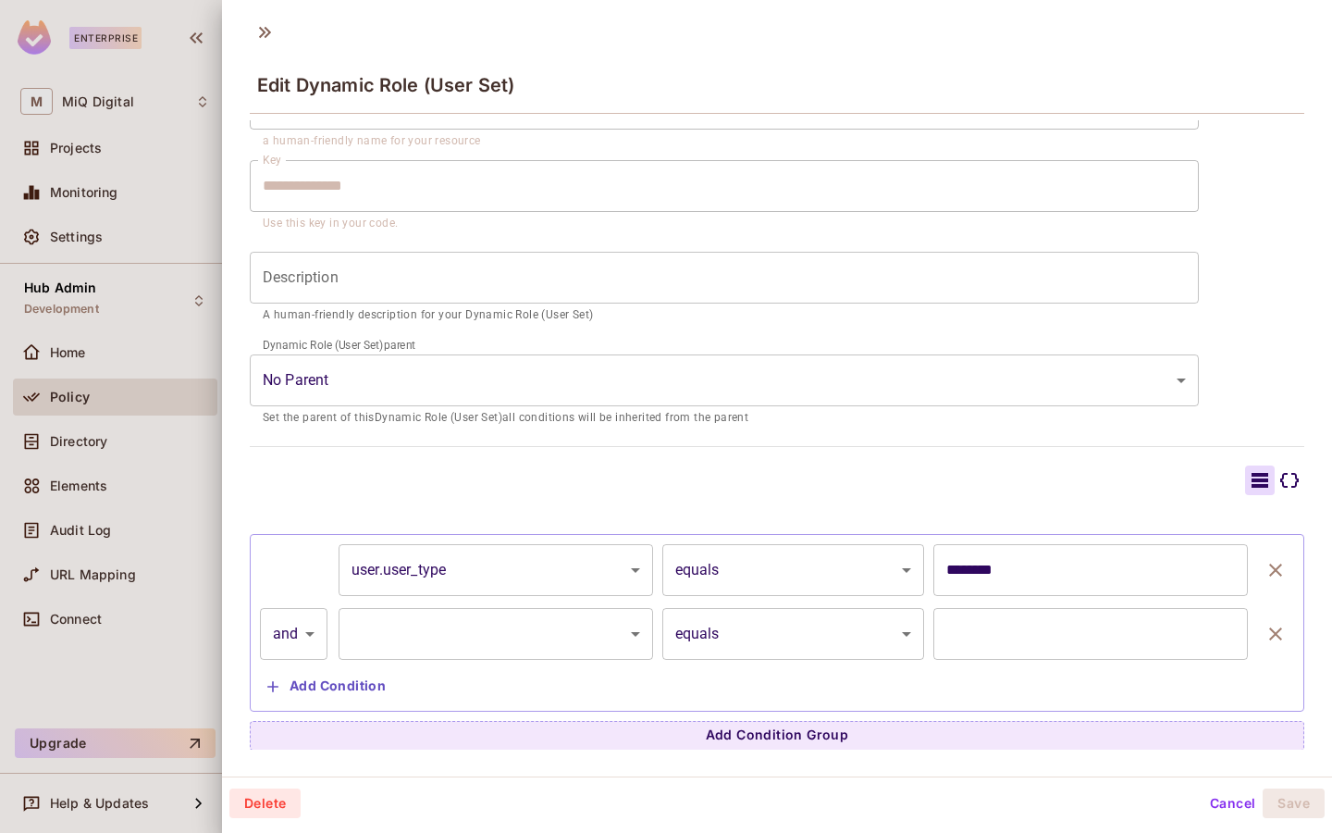
click at [728, 632] on body "**********" at bounding box center [666, 416] width 1332 height 833
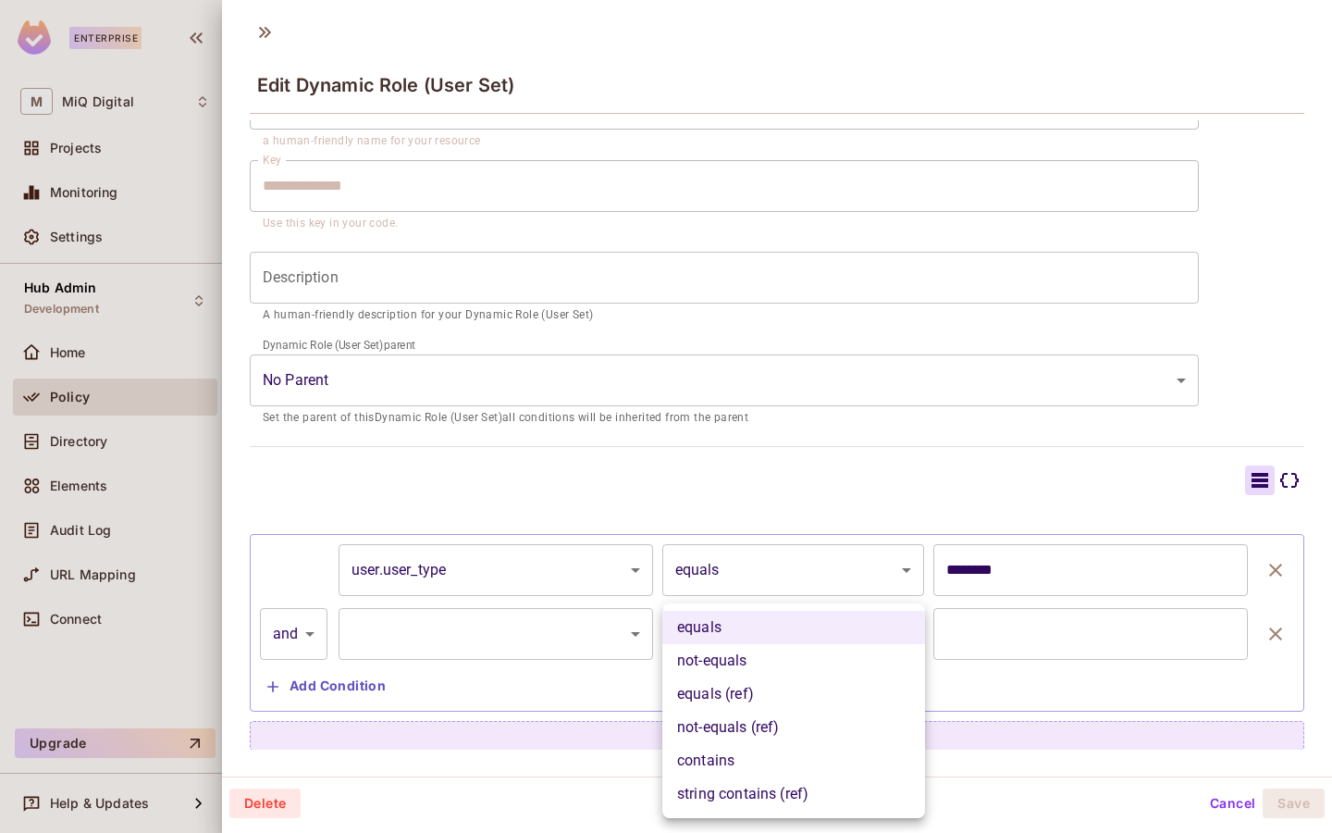
click at [535, 632] on div at bounding box center [666, 416] width 1332 height 833
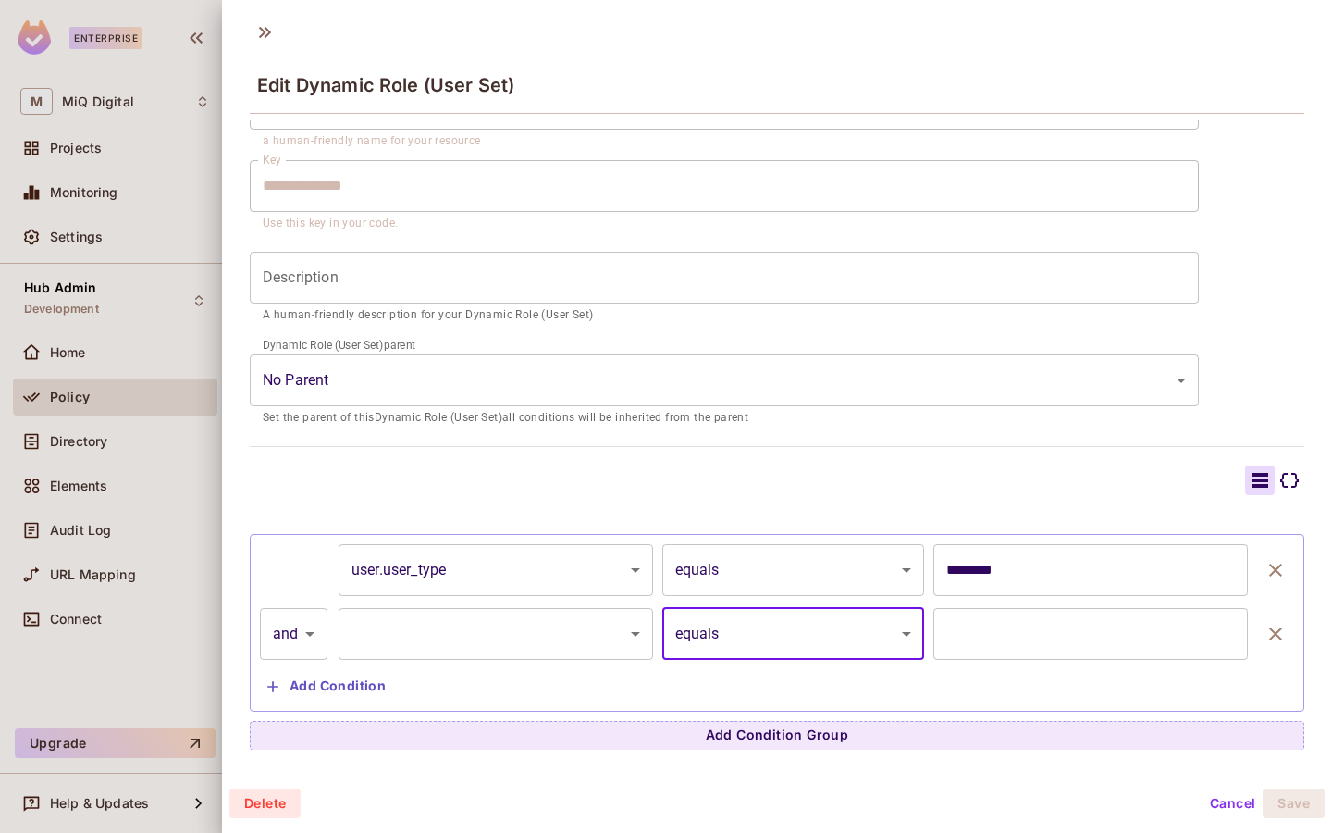
click at [292, 625] on body "**********" at bounding box center [666, 416] width 1332 height 833
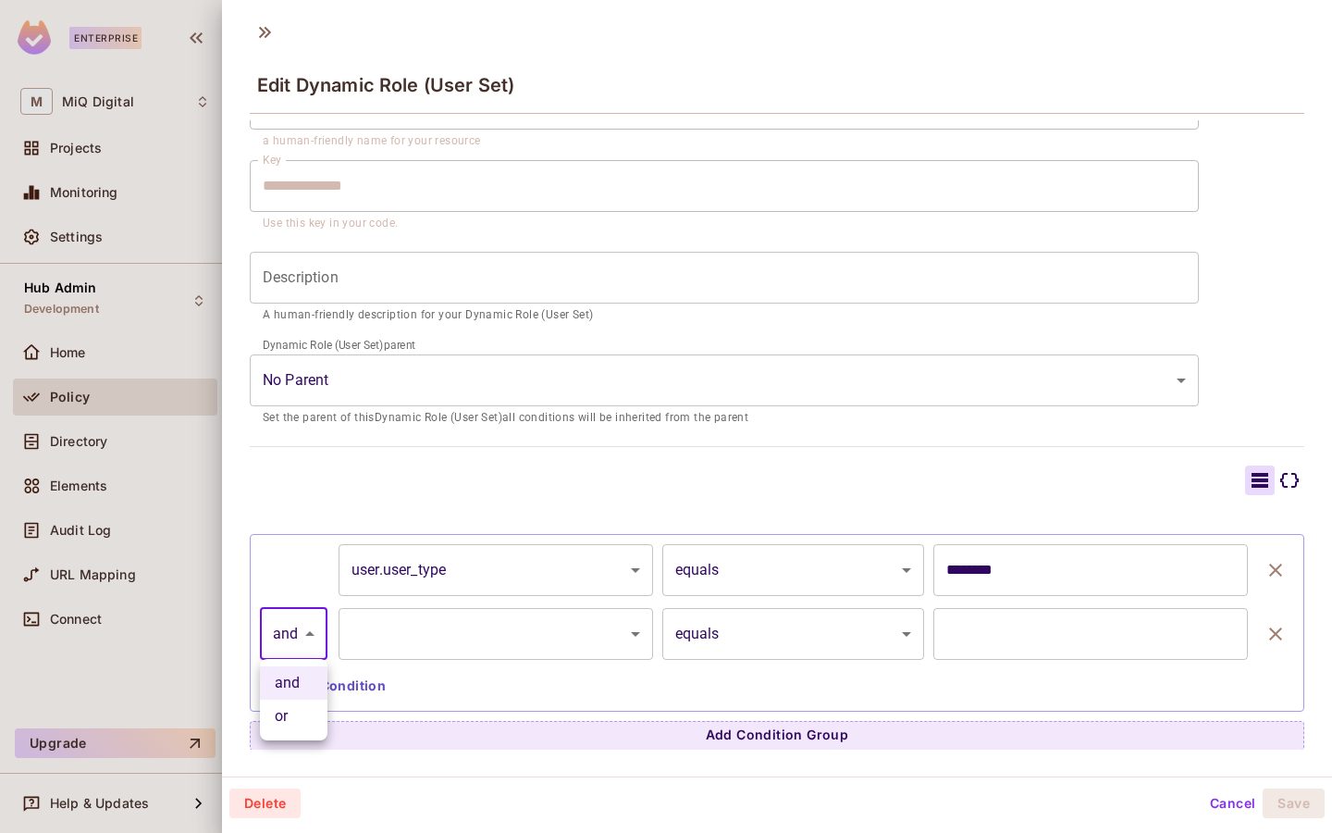
click at [524, 715] on div at bounding box center [666, 416] width 1332 height 833
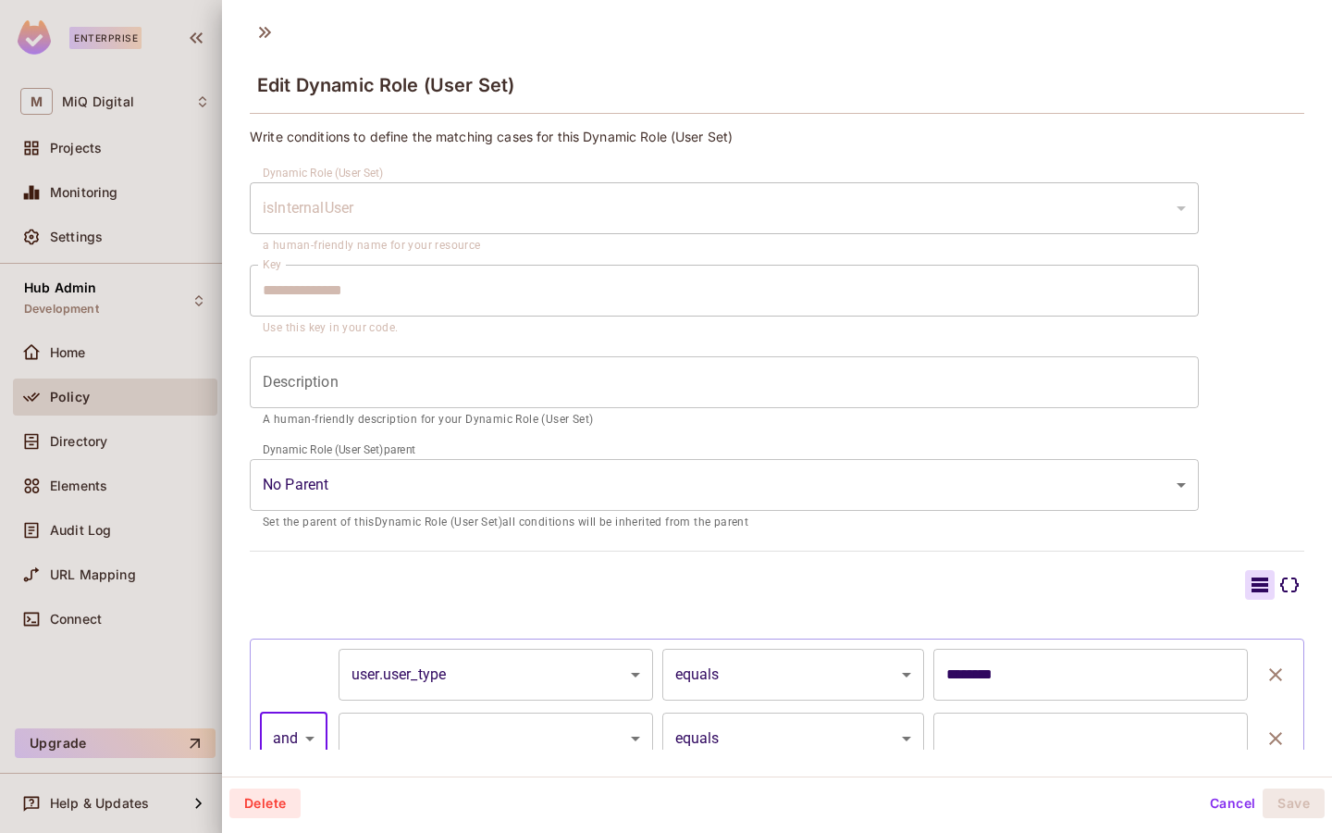
click at [716, 545] on div "**********" at bounding box center [777, 491] width 1055 height 727
click at [265, 35] on icon at bounding box center [265, 33] width 30 height 30
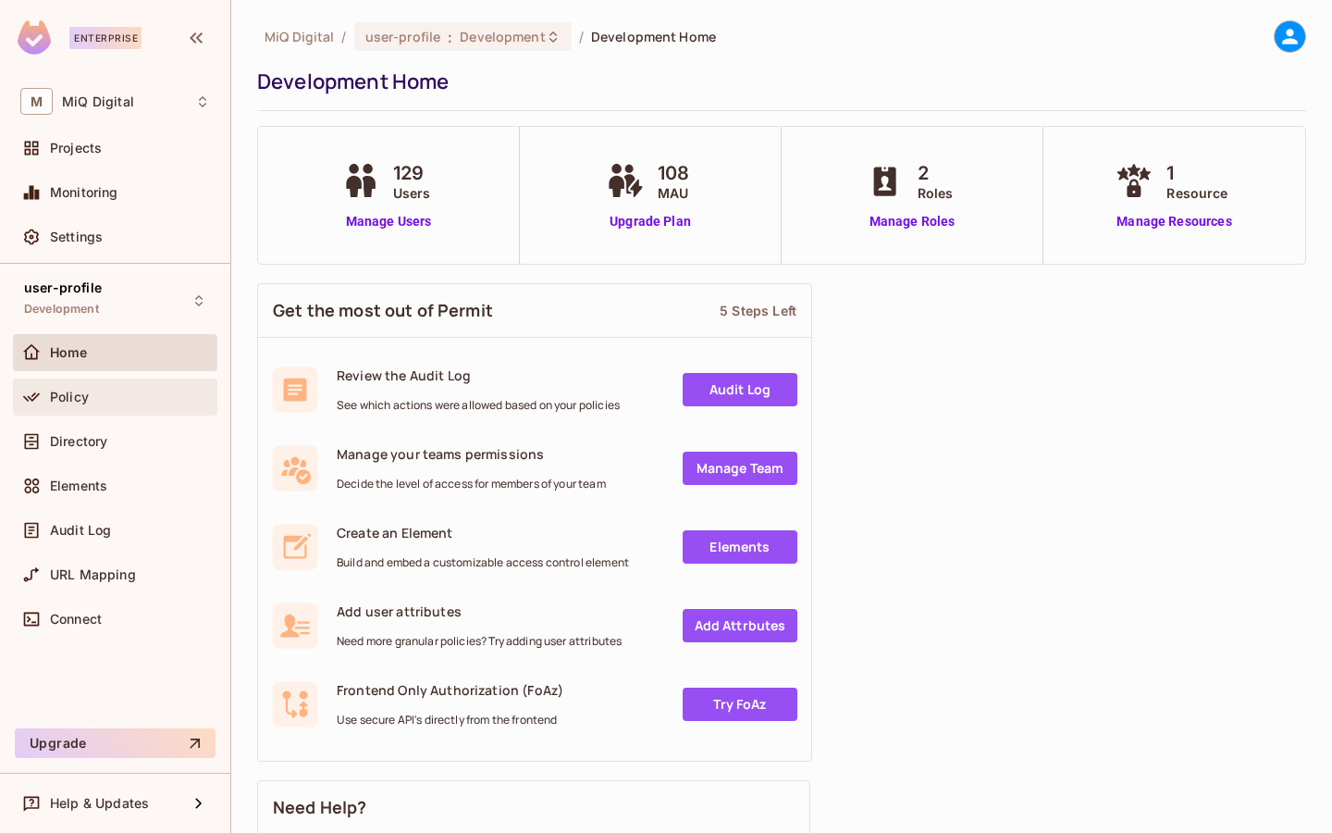
click at [111, 390] on div "Policy" at bounding box center [130, 397] width 160 height 15
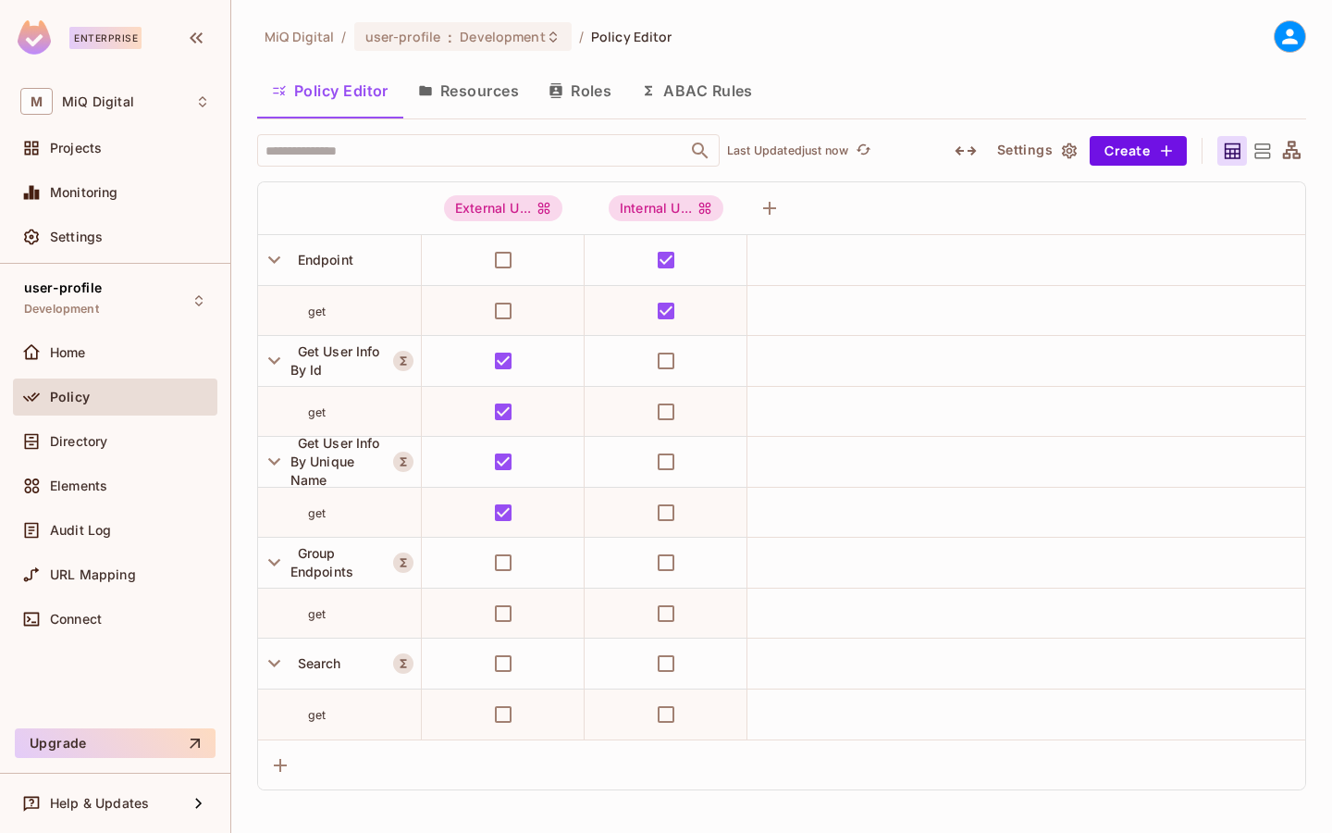
click at [488, 93] on button "Resources" at bounding box center [468, 91] width 130 height 46
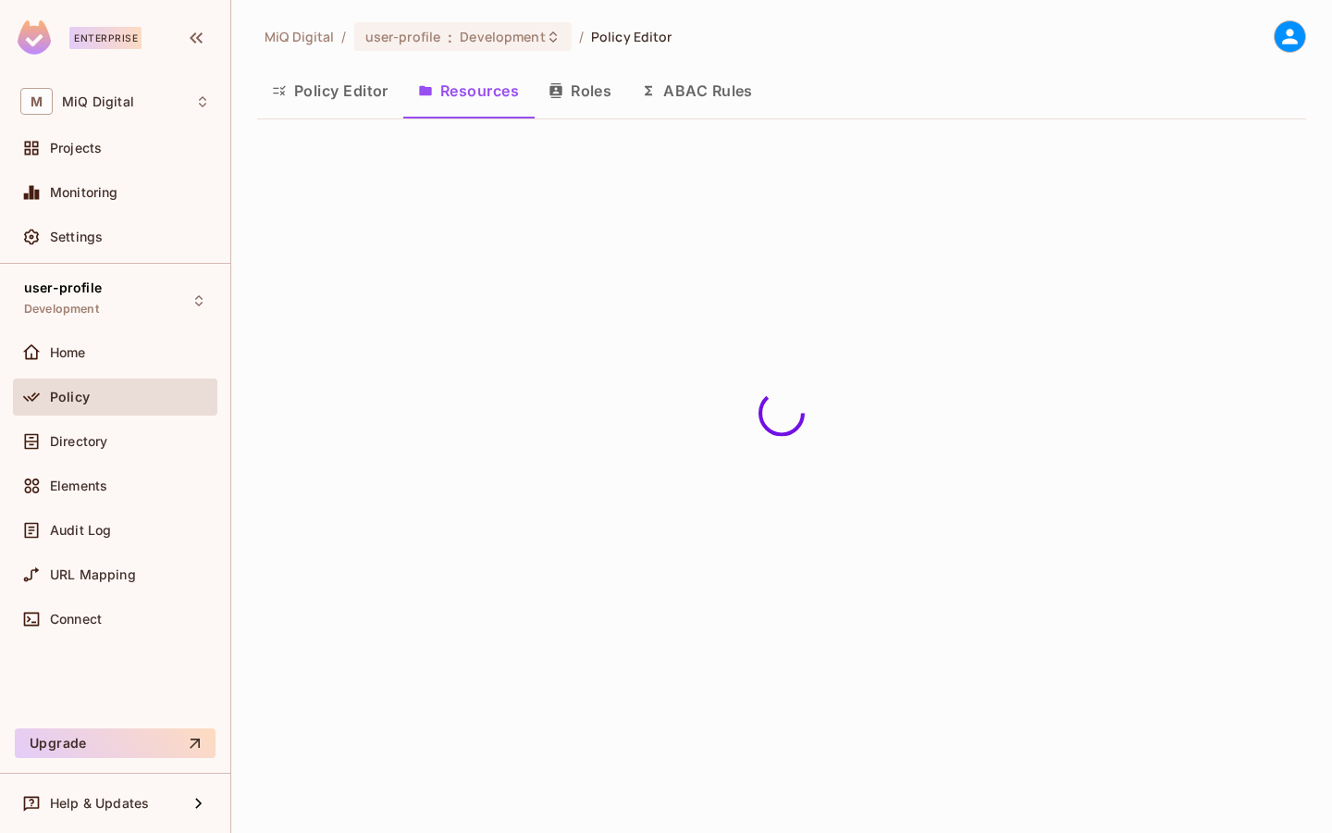
click at [578, 93] on button "Roles" at bounding box center [580, 91] width 93 height 46
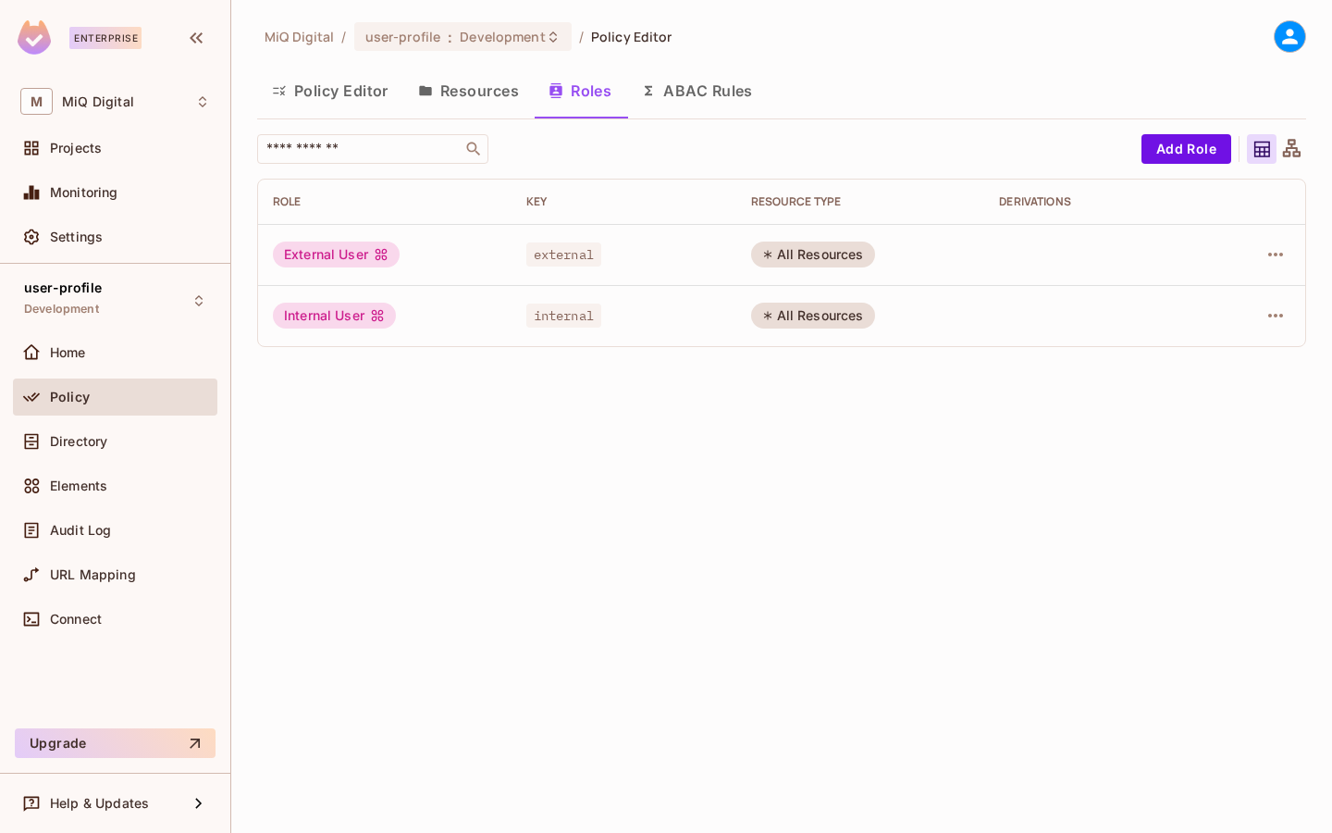
click at [706, 93] on button "ABAC Rules" at bounding box center [697, 91] width 142 height 46
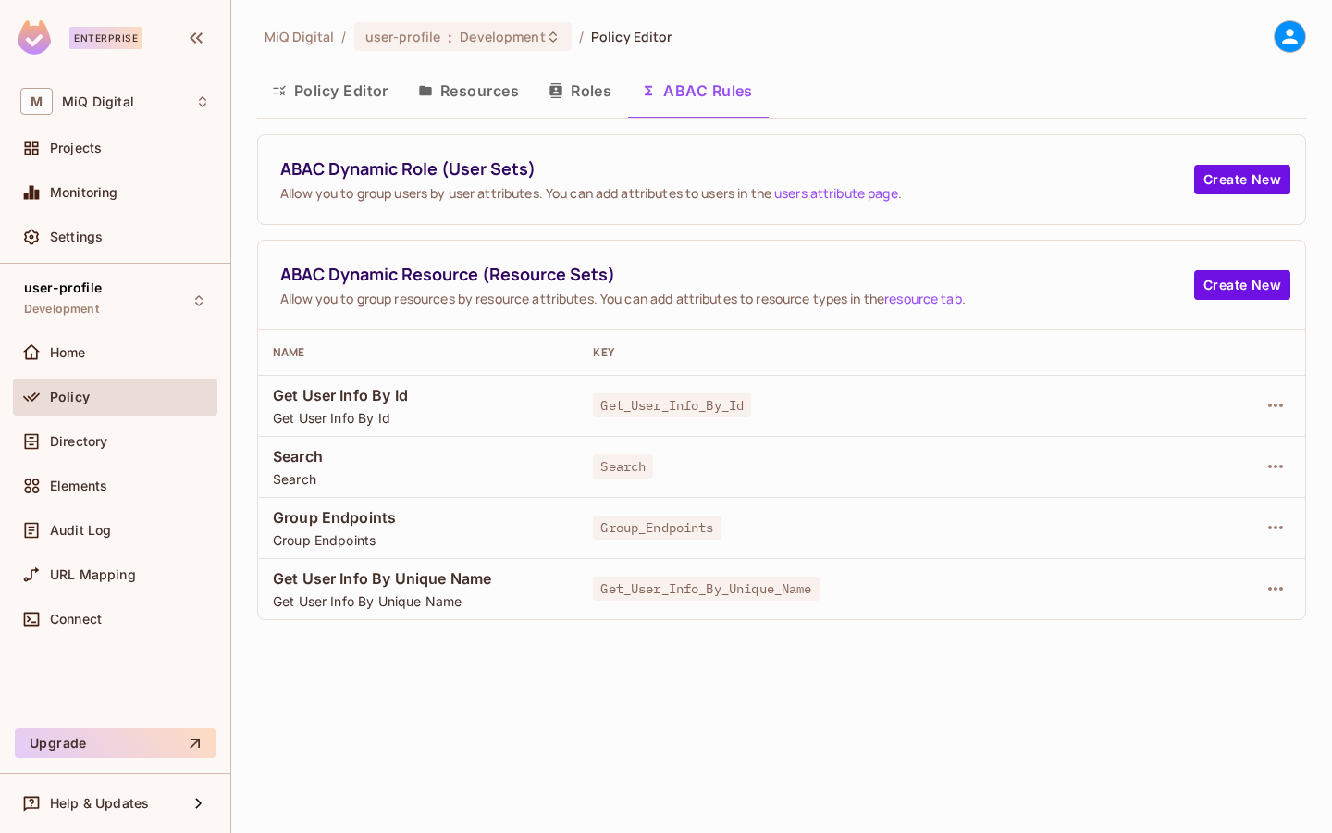
click at [583, 96] on button "Roles" at bounding box center [580, 91] width 93 height 46
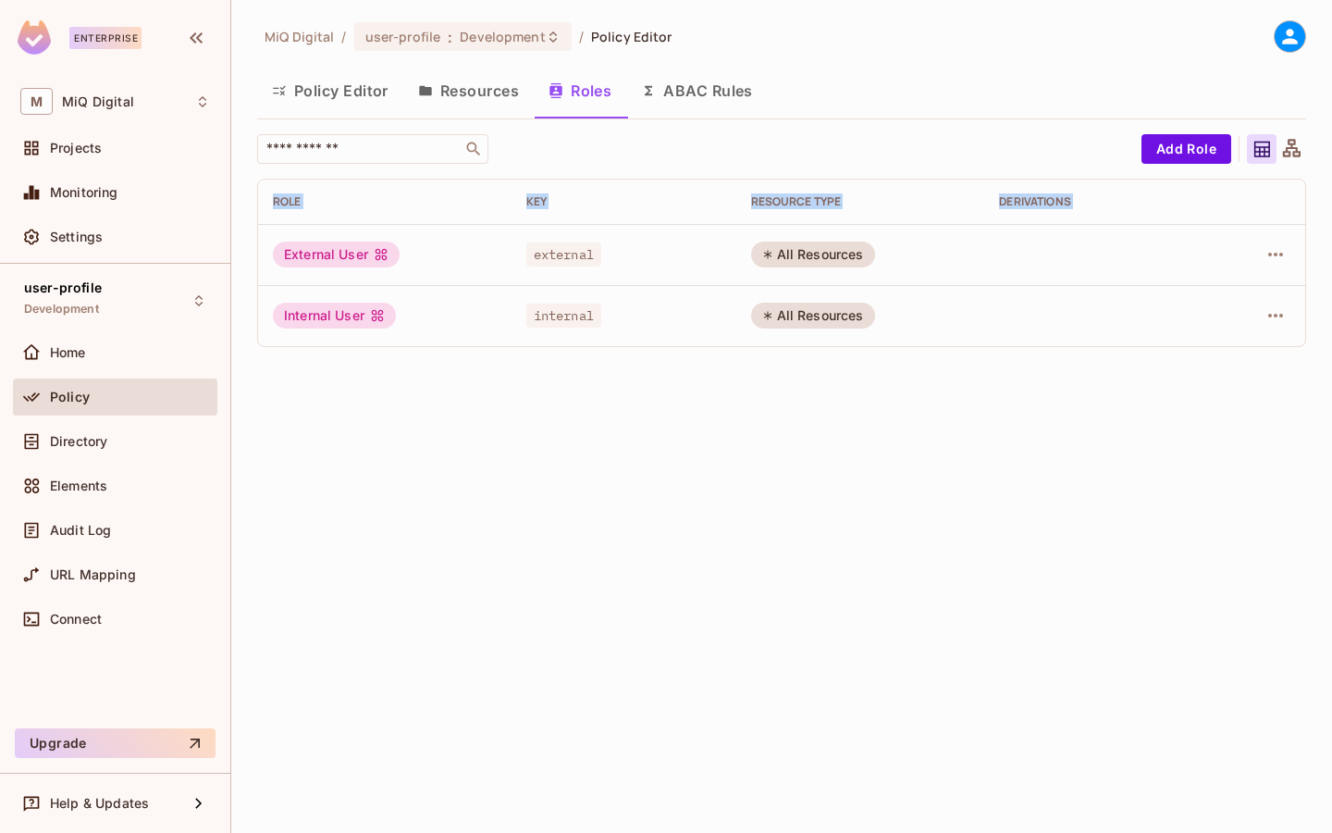
drag, startPoint x: 269, startPoint y: 245, endPoint x: 459, endPoint y: 374, distance: 229.2
click at [460, 376] on div "MiQ Digital / user-profile : Development / Policy Editor Policy Editor Resource…" at bounding box center [781, 416] width 1101 height 833
click at [735, 80] on button "ABAC Rules" at bounding box center [697, 91] width 142 height 46
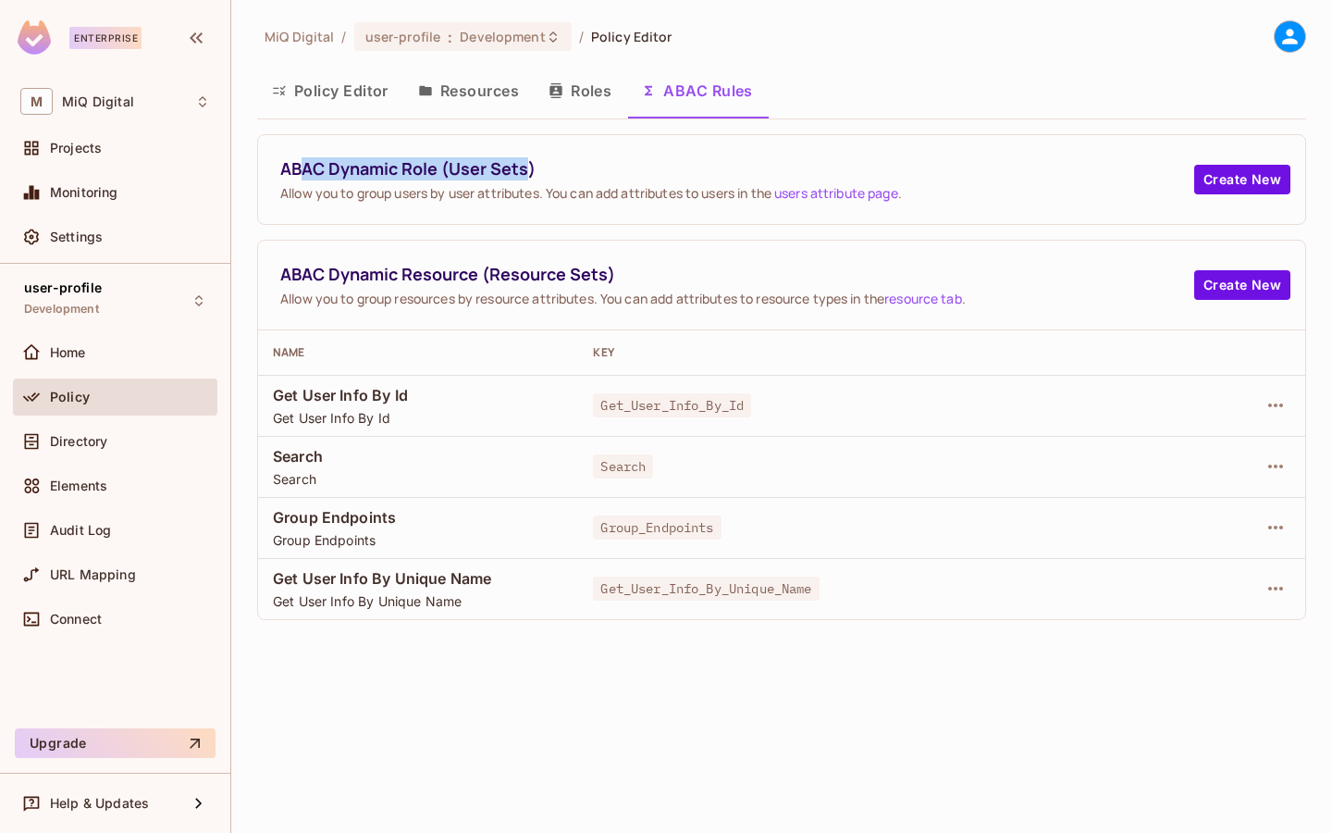
drag, startPoint x: 298, startPoint y: 172, endPoint x: 523, endPoint y: 172, distance: 224.8
click at [523, 172] on span "ABAC Dynamic Role (User Sets)" at bounding box center [737, 168] width 914 height 23
click at [594, 85] on button "Roles" at bounding box center [580, 91] width 93 height 46
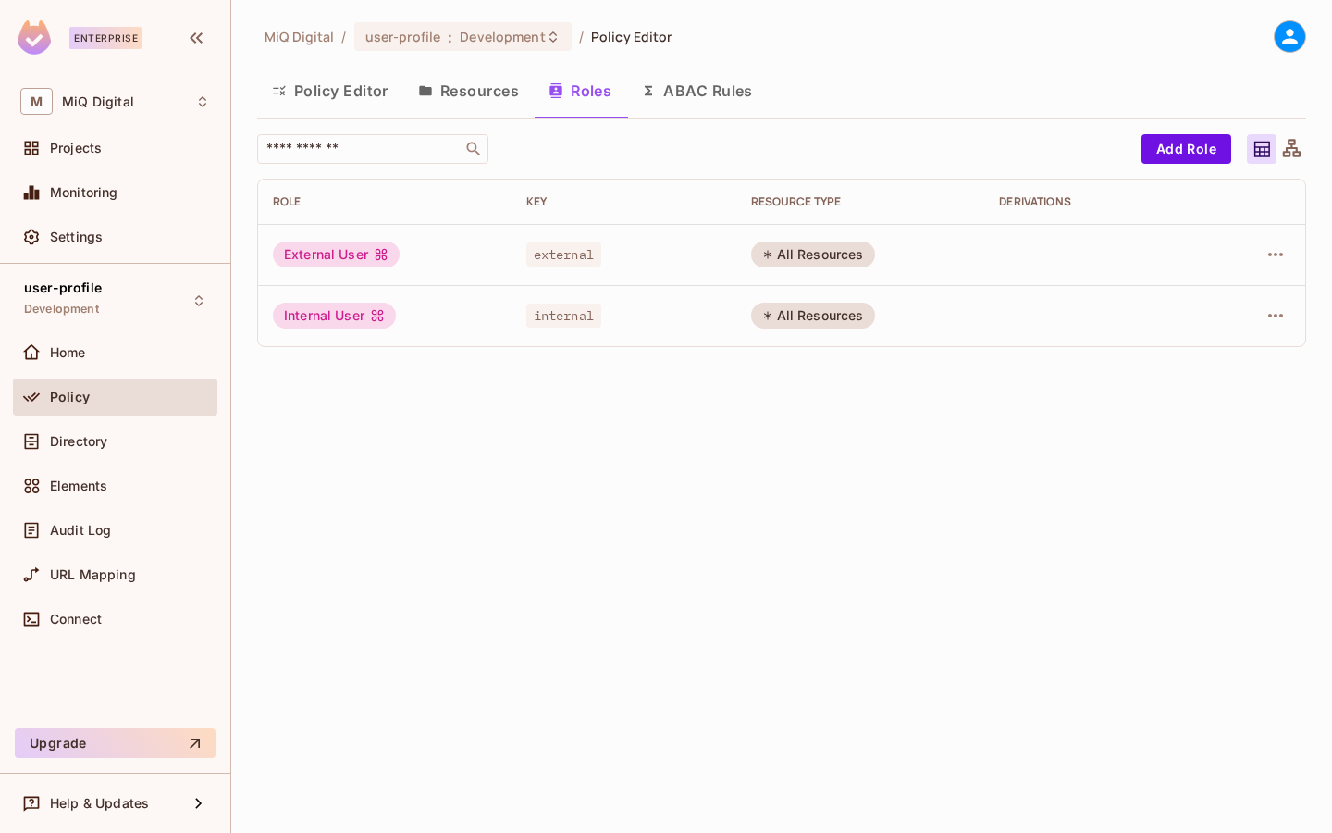
click at [486, 97] on button "Resources" at bounding box center [468, 91] width 130 height 46
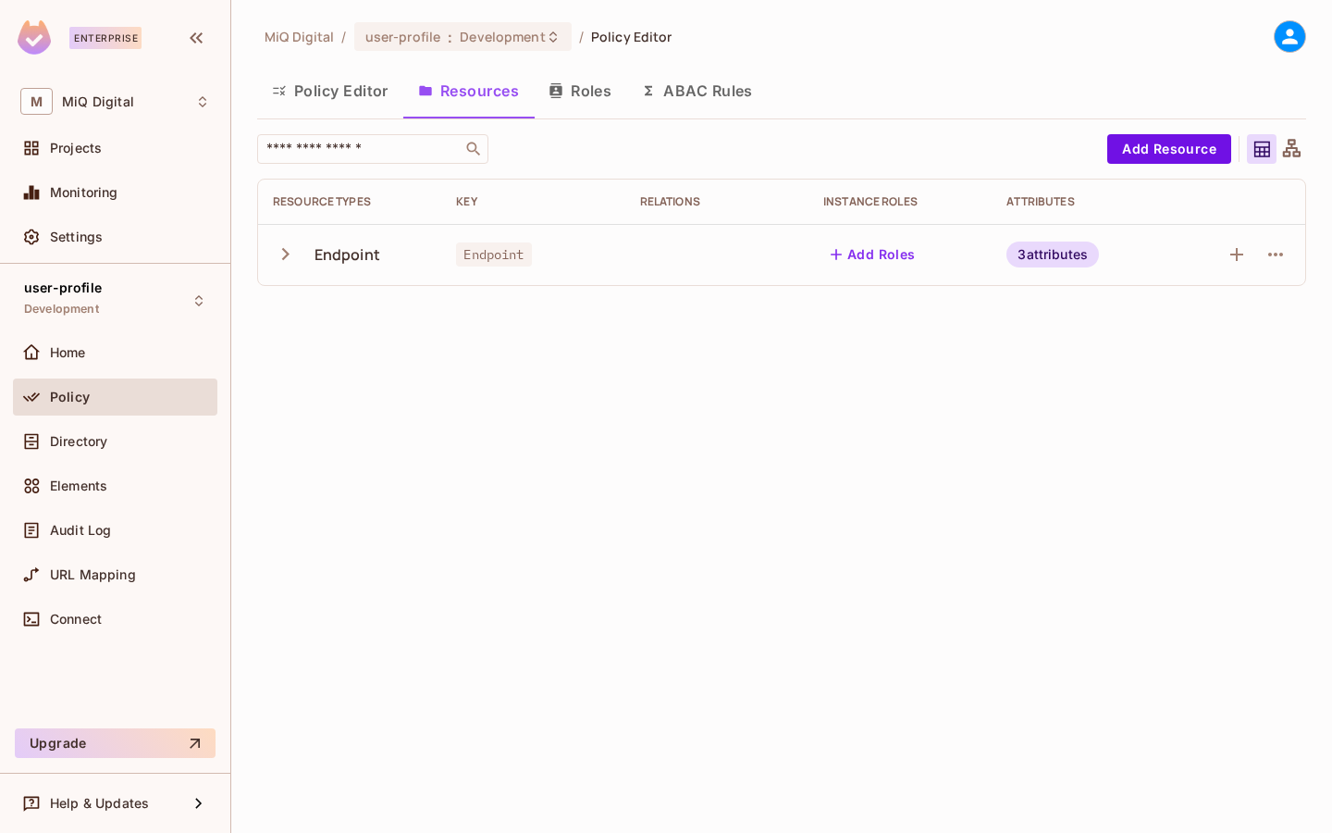
click at [325, 94] on button "Policy Editor" at bounding box center [330, 91] width 146 height 46
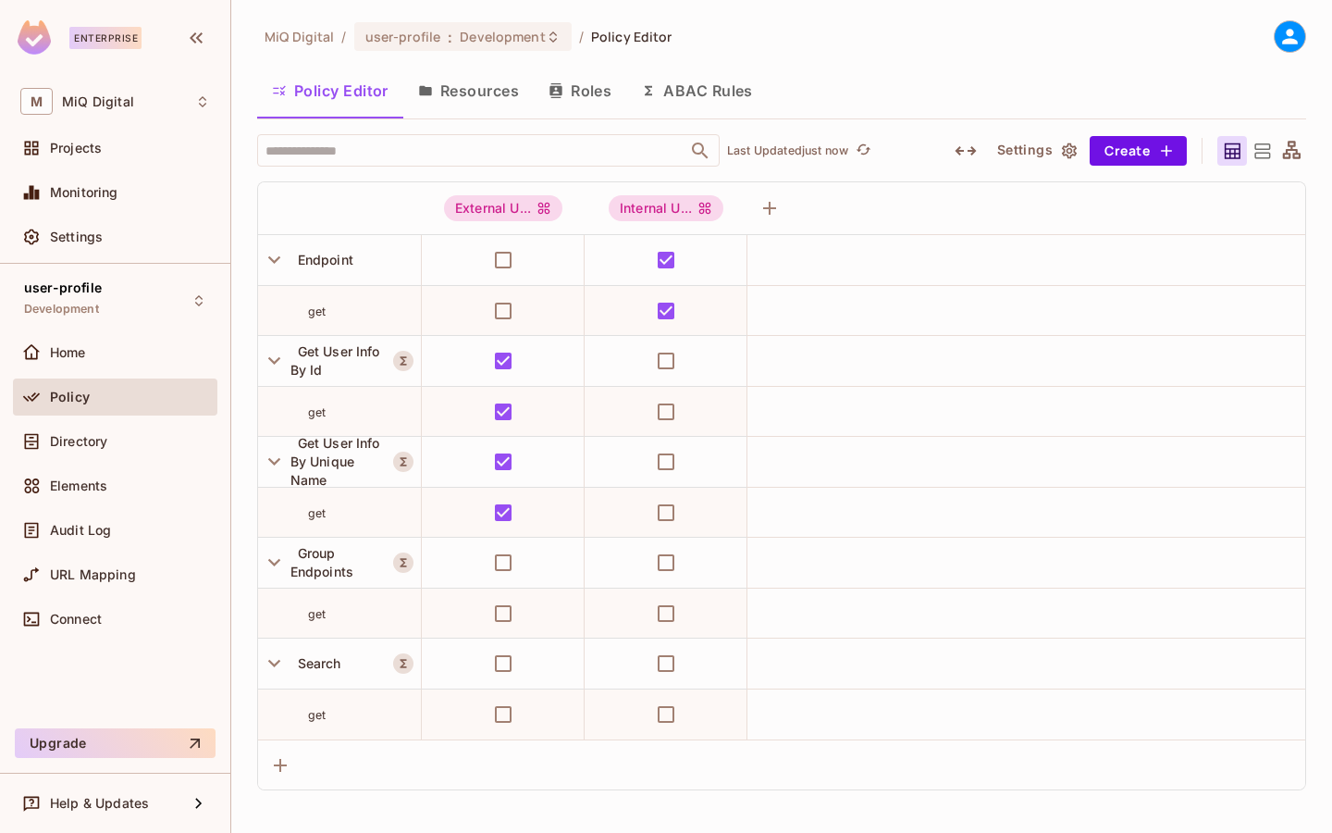
click at [694, 80] on button "ABAC Rules" at bounding box center [697, 91] width 142 height 46
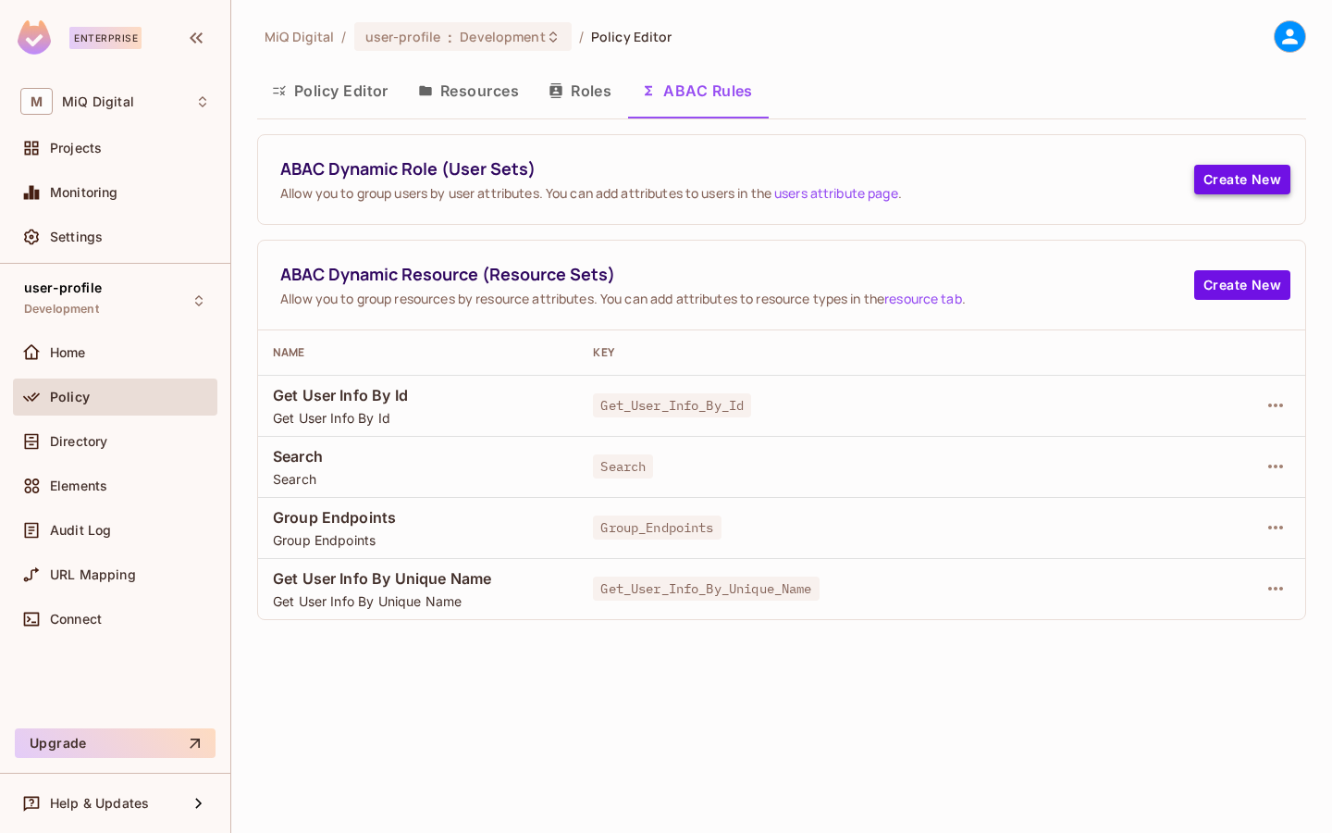
click at [1217, 176] on button "Create New" at bounding box center [1242, 180] width 96 height 30
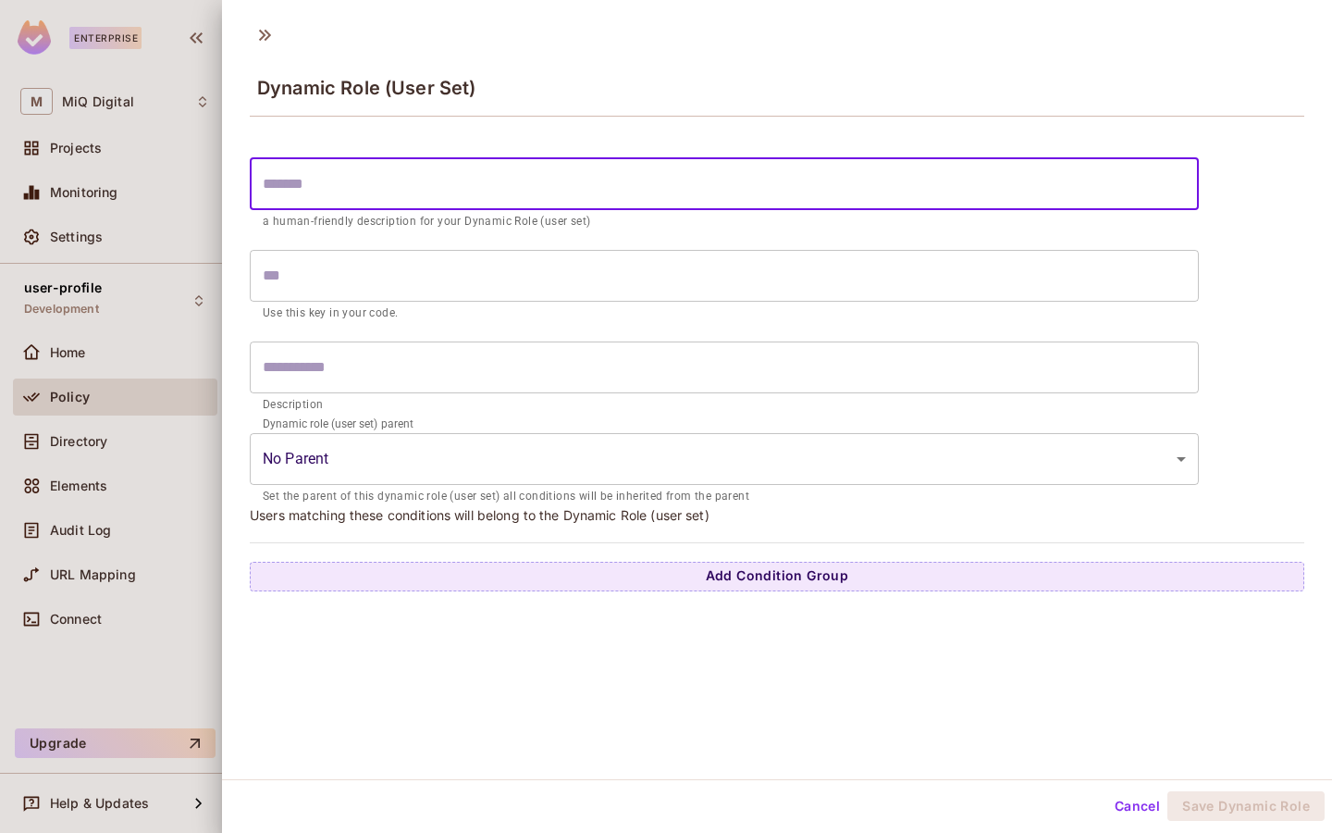
click at [336, 188] on input "text" at bounding box center [724, 184] width 949 height 52
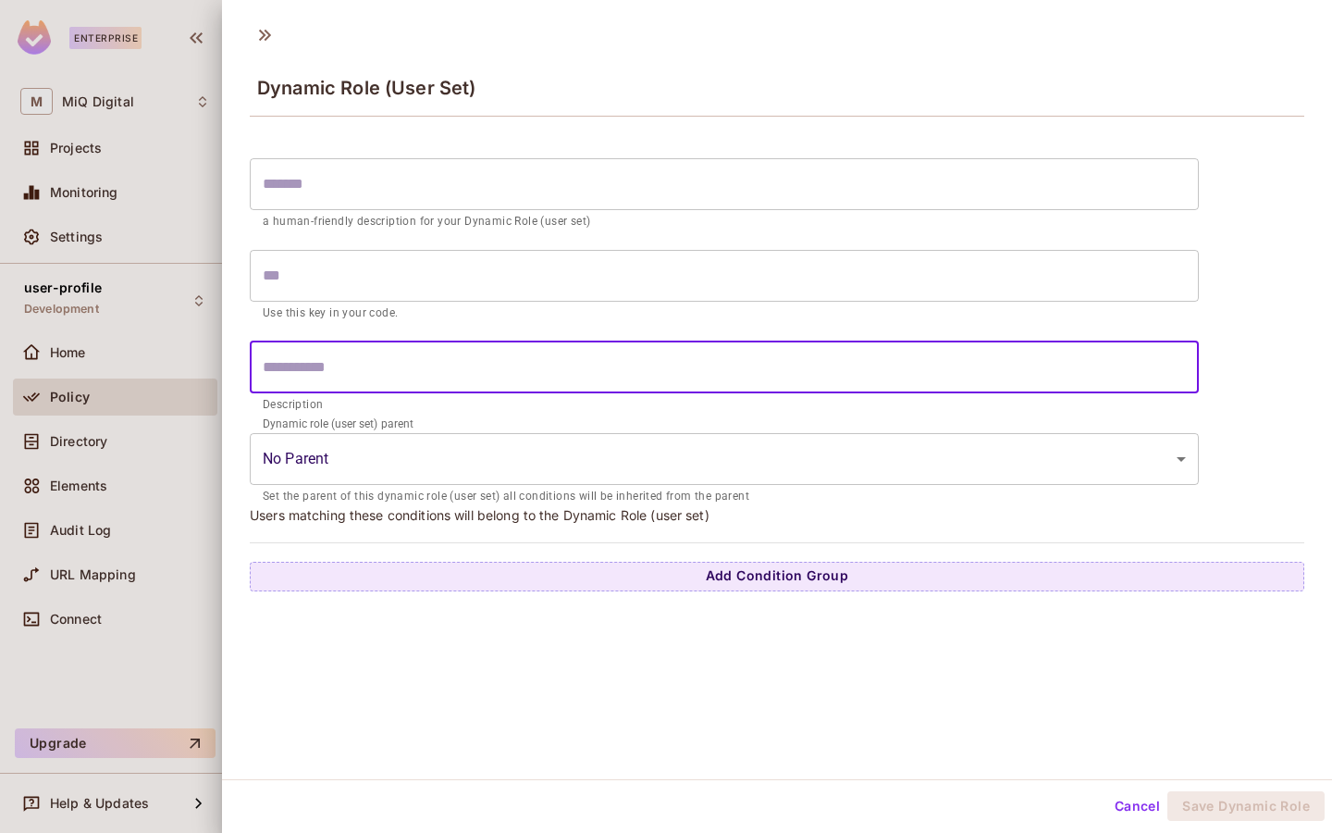
click at [360, 362] on input "text" at bounding box center [724, 367] width 949 height 52
click at [204, 51] on div at bounding box center [666, 416] width 1332 height 833
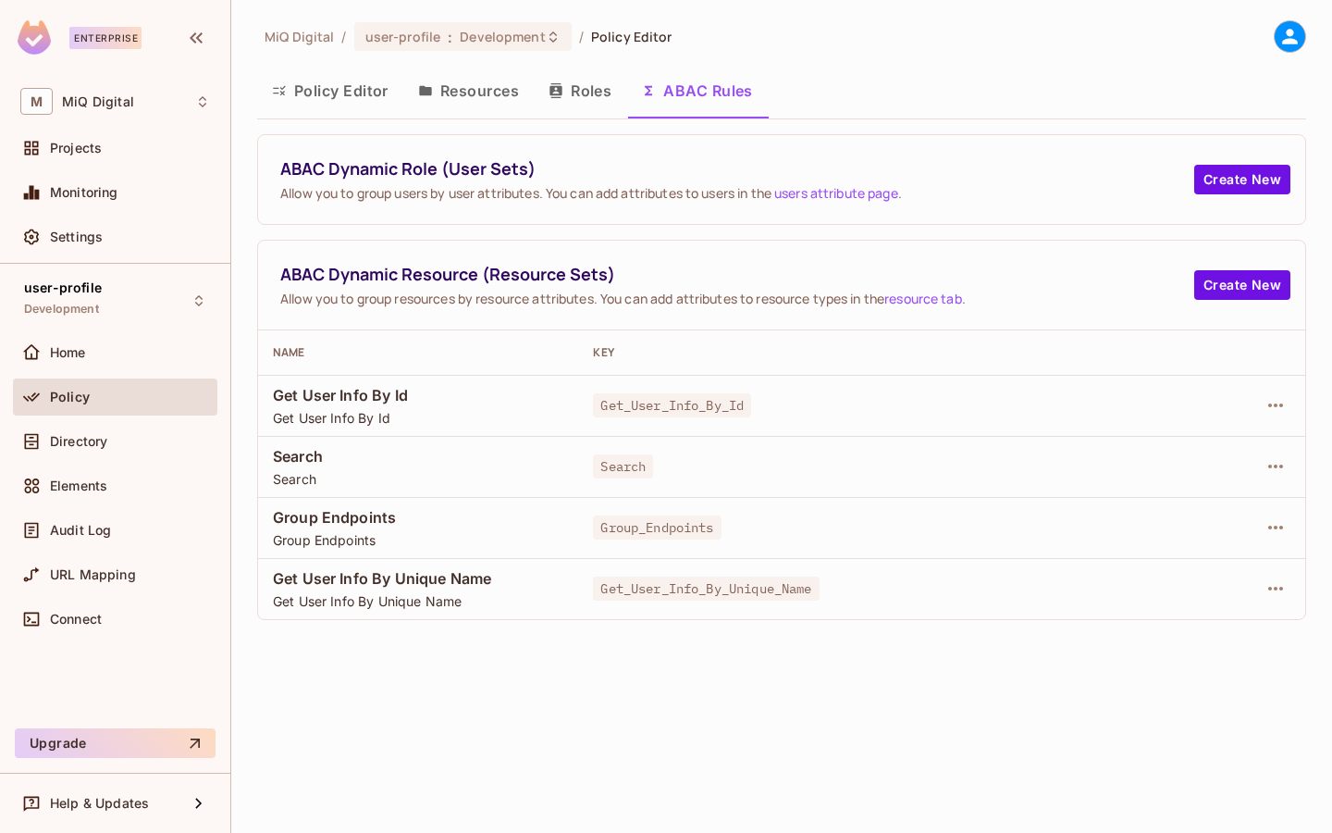
click at [610, 93] on button "Roles" at bounding box center [580, 91] width 93 height 46
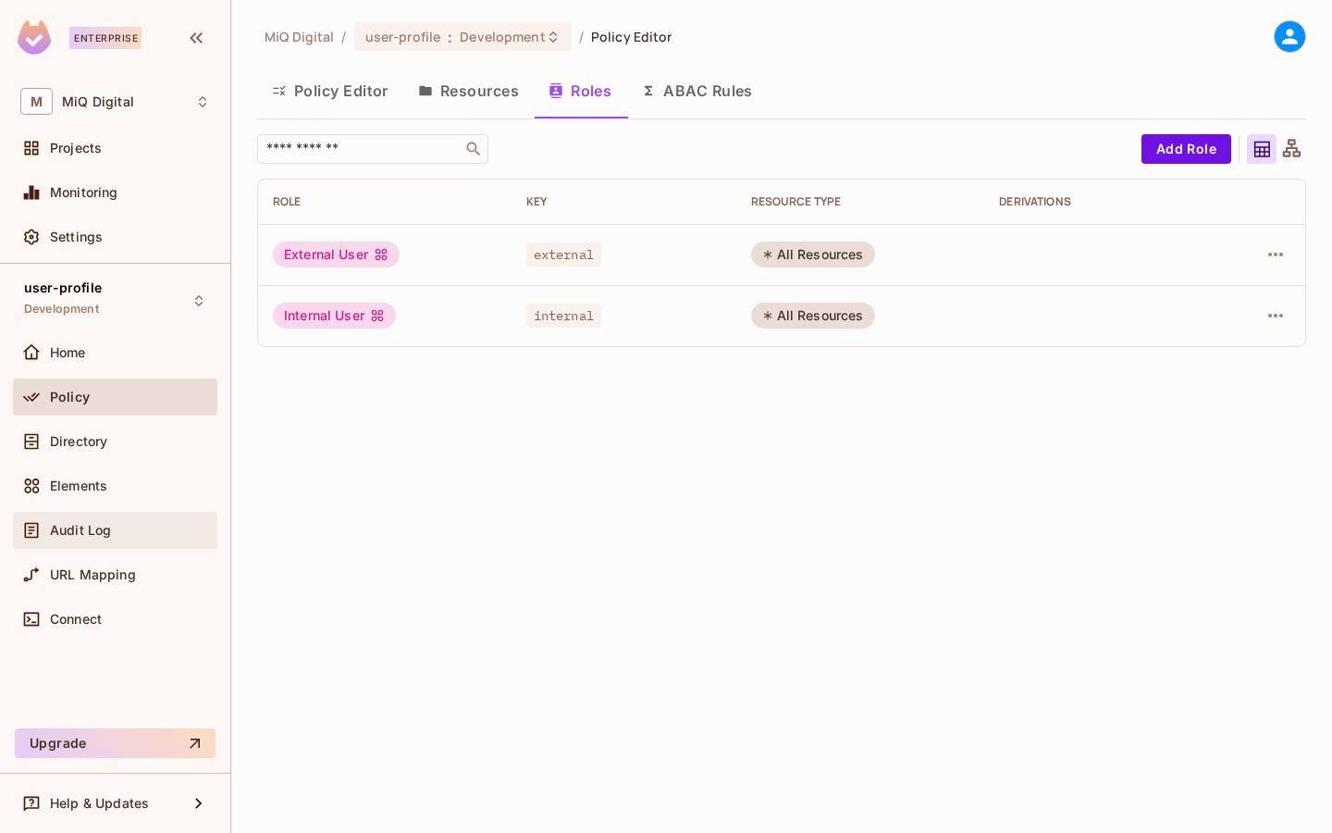
click at [112, 535] on div "Audit Log" at bounding box center [130, 530] width 160 height 15
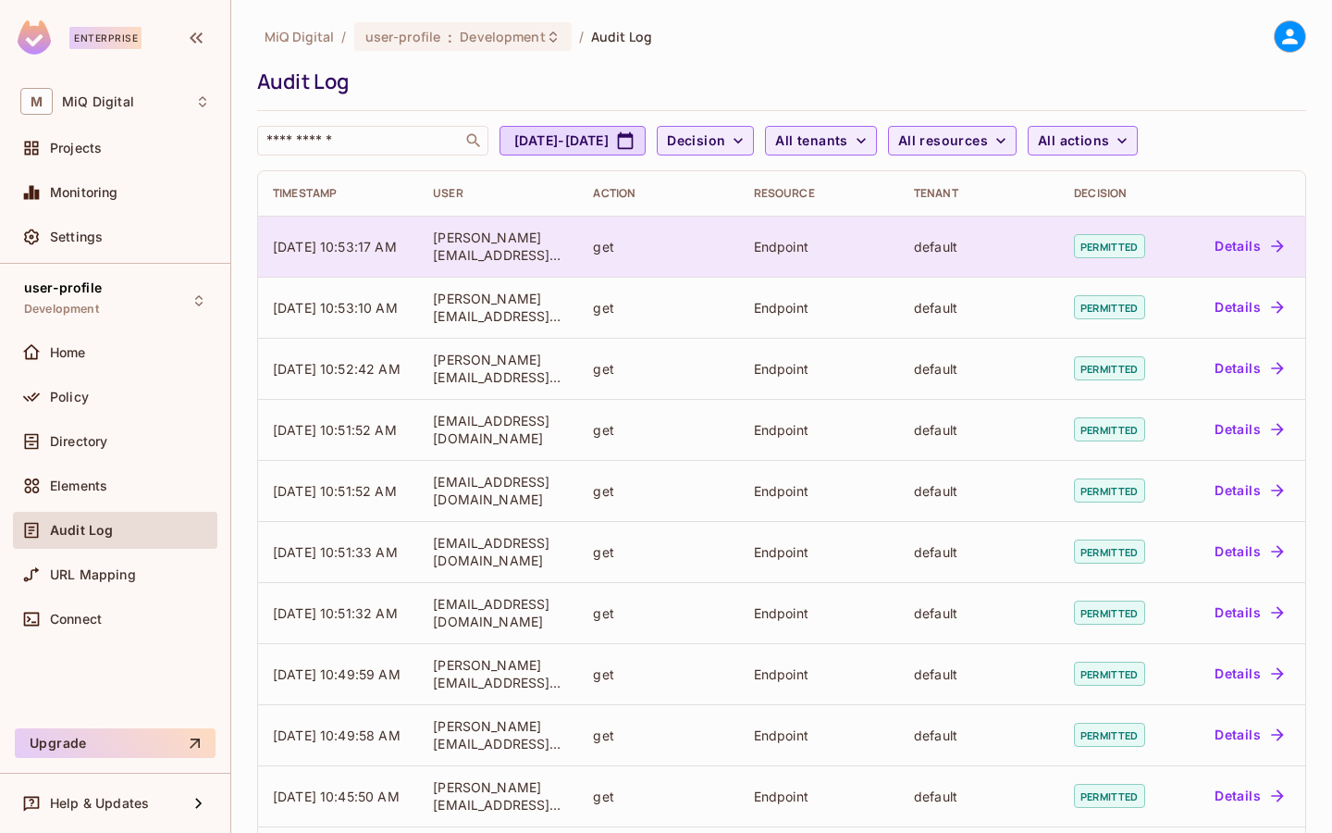
click at [1244, 245] on button "Details" at bounding box center [1248, 246] width 83 height 30
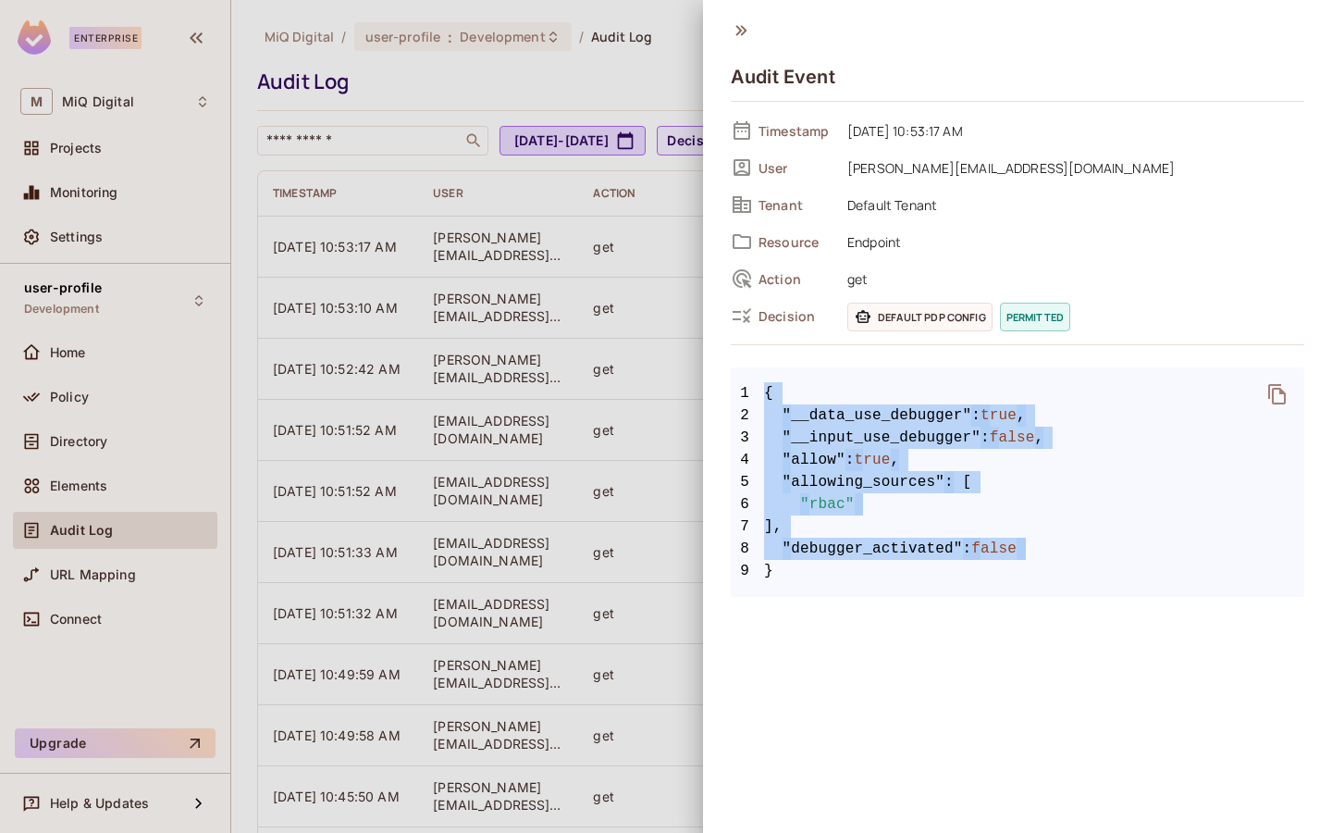
drag, startPoint x: 765, startPoint y: 385, endPoint x: 983, endPoint y: 569, distance: 284.9
click at [984, 569] on code "1 { 2 "__data_use_debugger" : true , 3 "__input_use_debugger" : false , 4 "allo…" at bounding box center [1018, 482] width 574 height 200
click at [983, 569] on span "9 }" at bounding box center [1018, 571] width 574 height 22
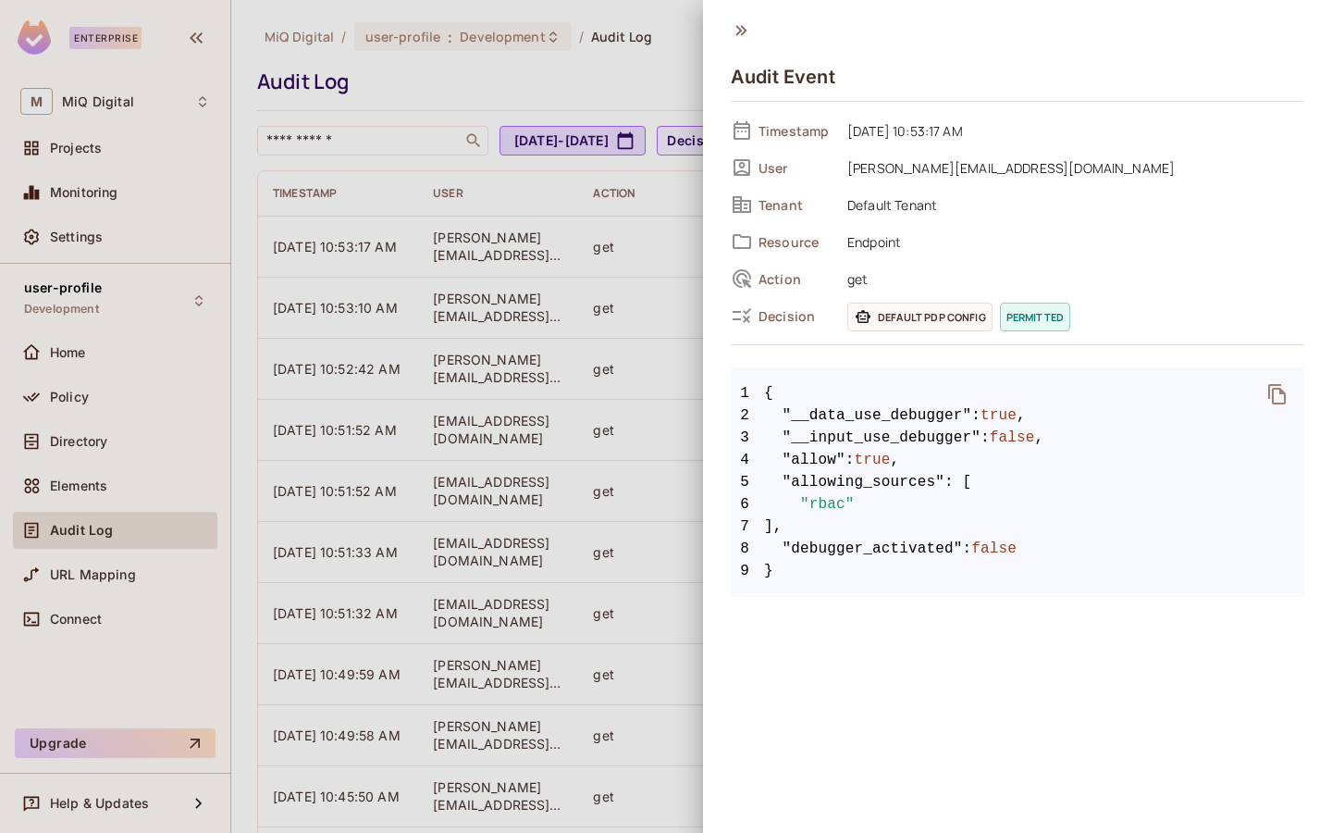
click at [839, 553] on span ""debugger_activated"" at bounding box center [873, 549] width 180 height 22
click at [458, 195] on div at bounding box center [666, 416] width 1332 height 833
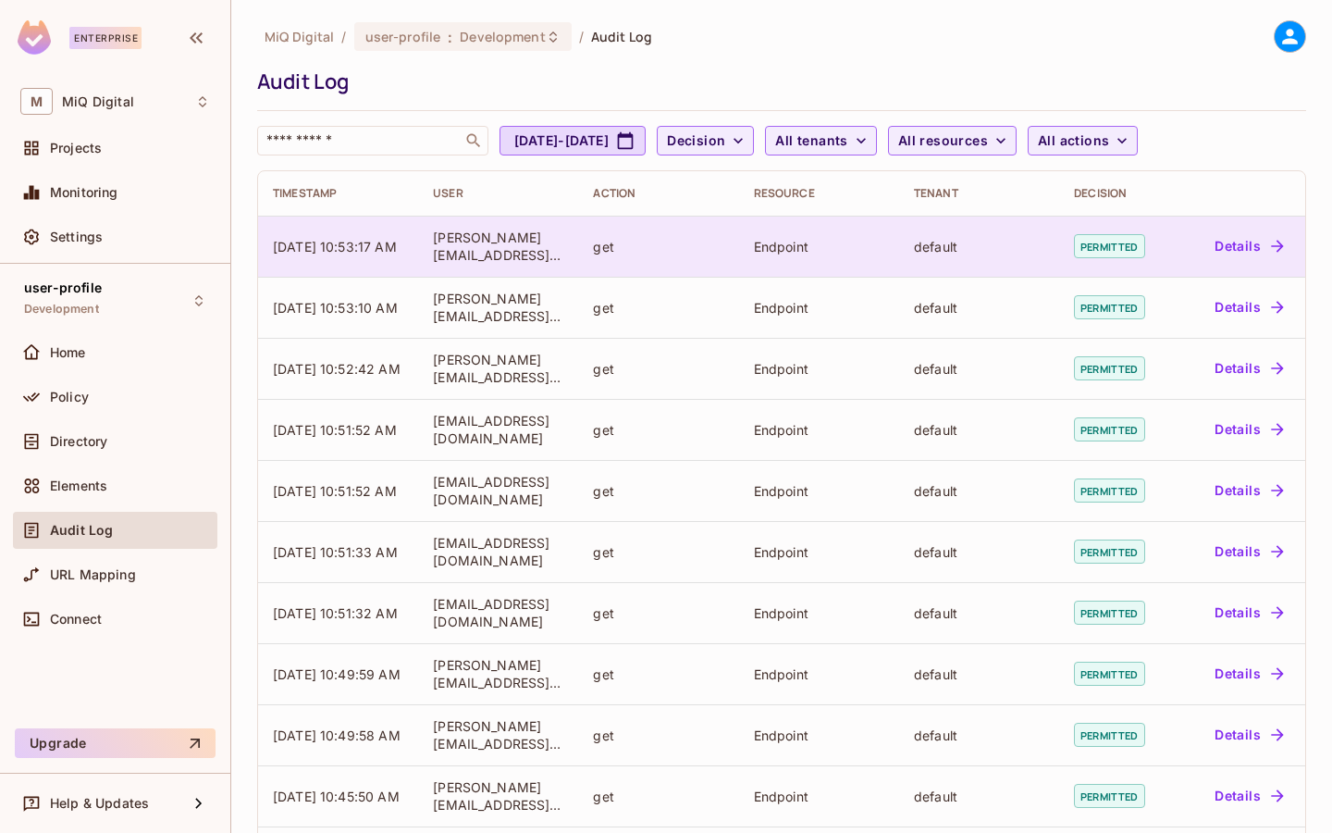
click at [1235, 238] on button "Details" at bounding box center [1248, 246] width 83 height 30
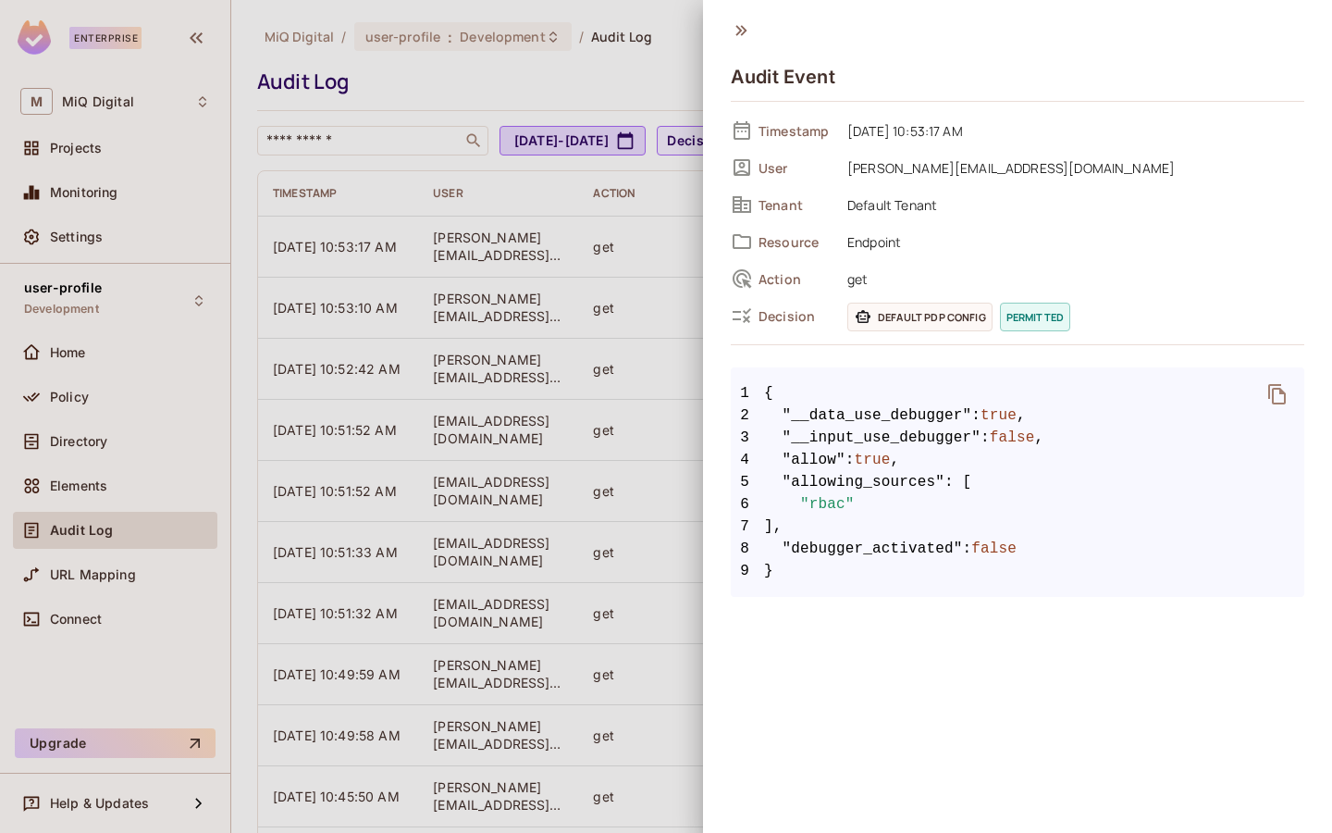
click at [622, 230] on div at bounding box center [666, 416] width 1332 height 833
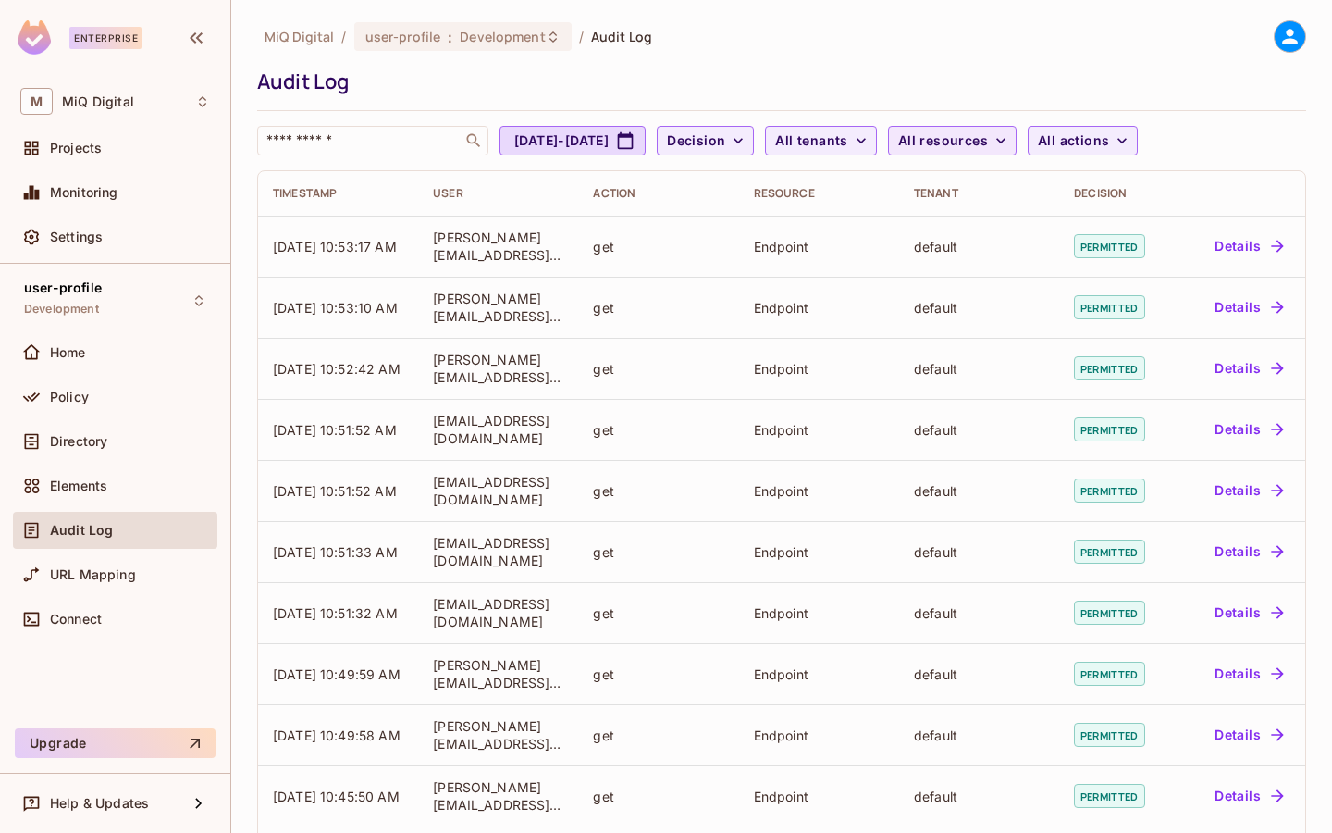
click at [988, 150] on span "All resources" at bounding box center [943, 141] width 90 height 23
click at [1051, 150] on div at bounding box center [666, 416] width 1332 height 833
click at [876, 153] on button "All tenants" at bounding box center [820, 141] width 111 height 30
click at [780, 136] on div at bounding box center [666, 416] width 1332 height 833
click at [725, 136] on span "Decision" at bounding box center [696, 141] width 58 height 23
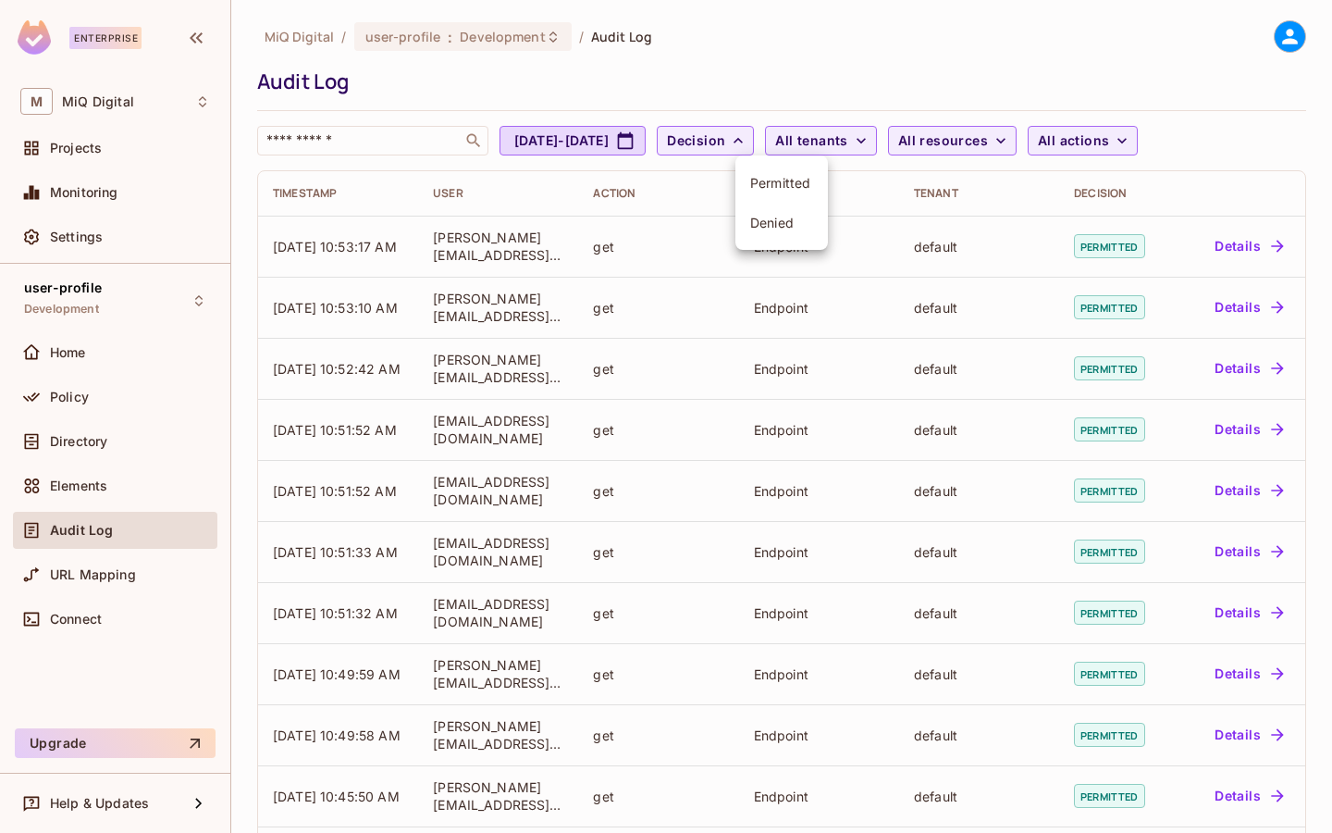
click at [1126, 133] on div at bounding box center [666, 416] width 1332 height 833
click at [1109, 140] on span "All actions" at bounding box center [1073, 141] width 71 height 23
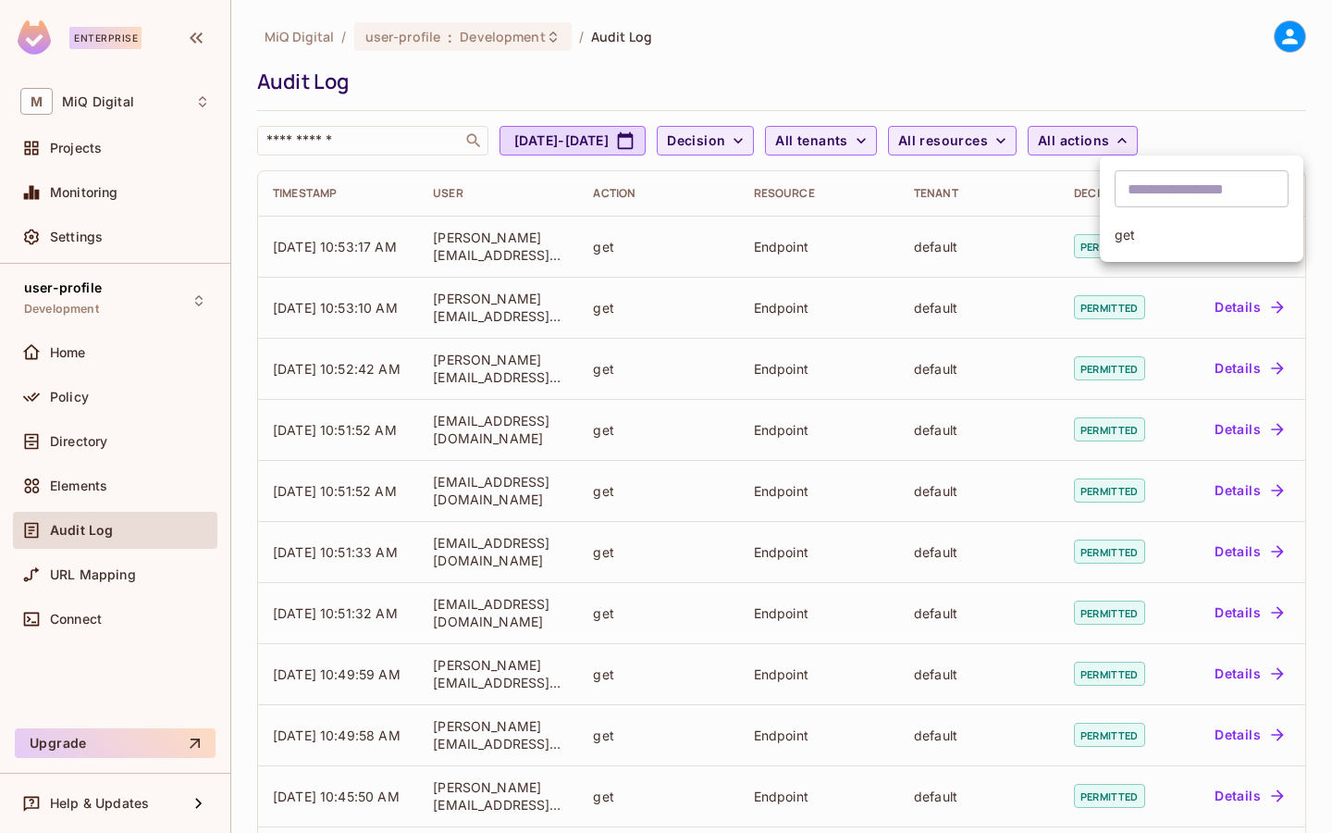
click at [1134, 140] on div at bounding box center [666, 416] width 1332 height 833
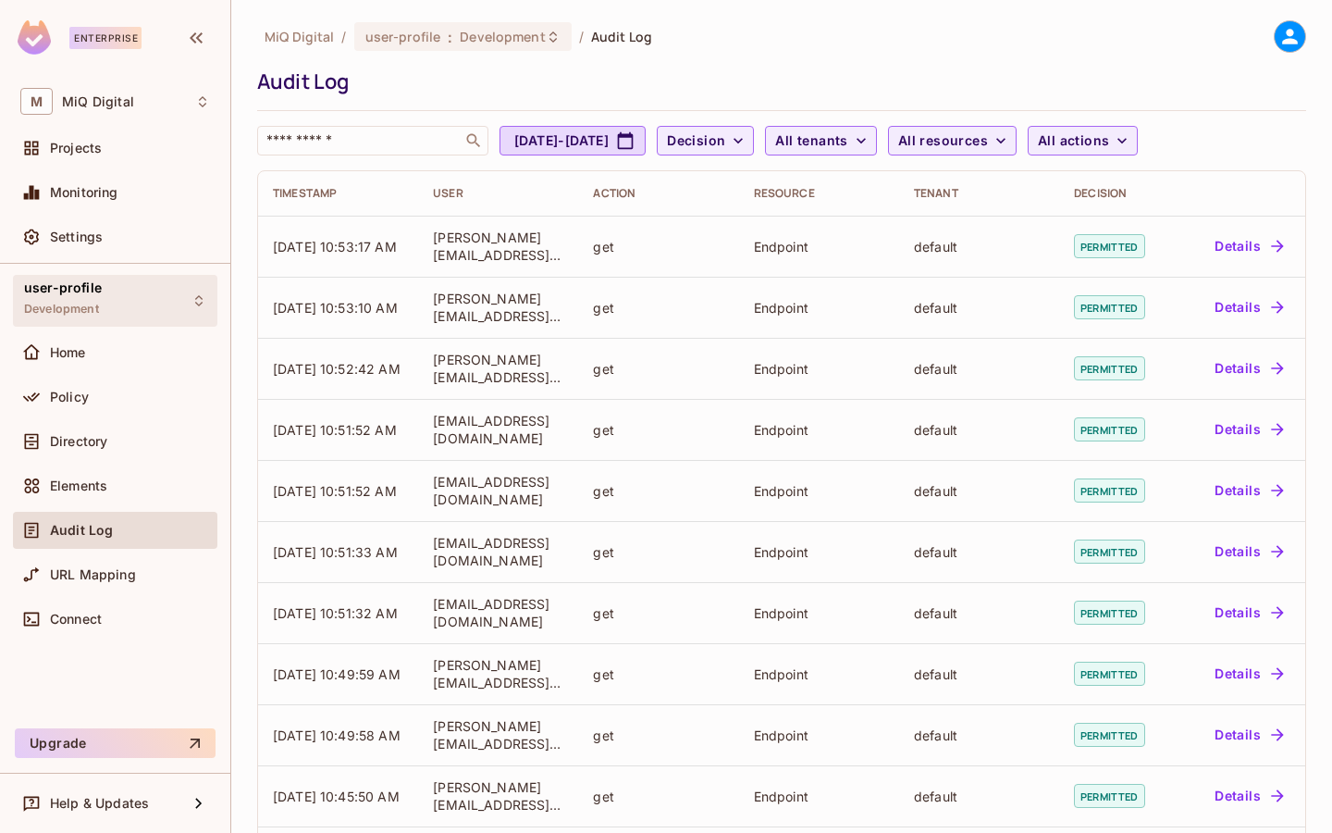
click at [134, 306] on div "user-profile Development" at bounding box center [115, 300] width 204 height 51
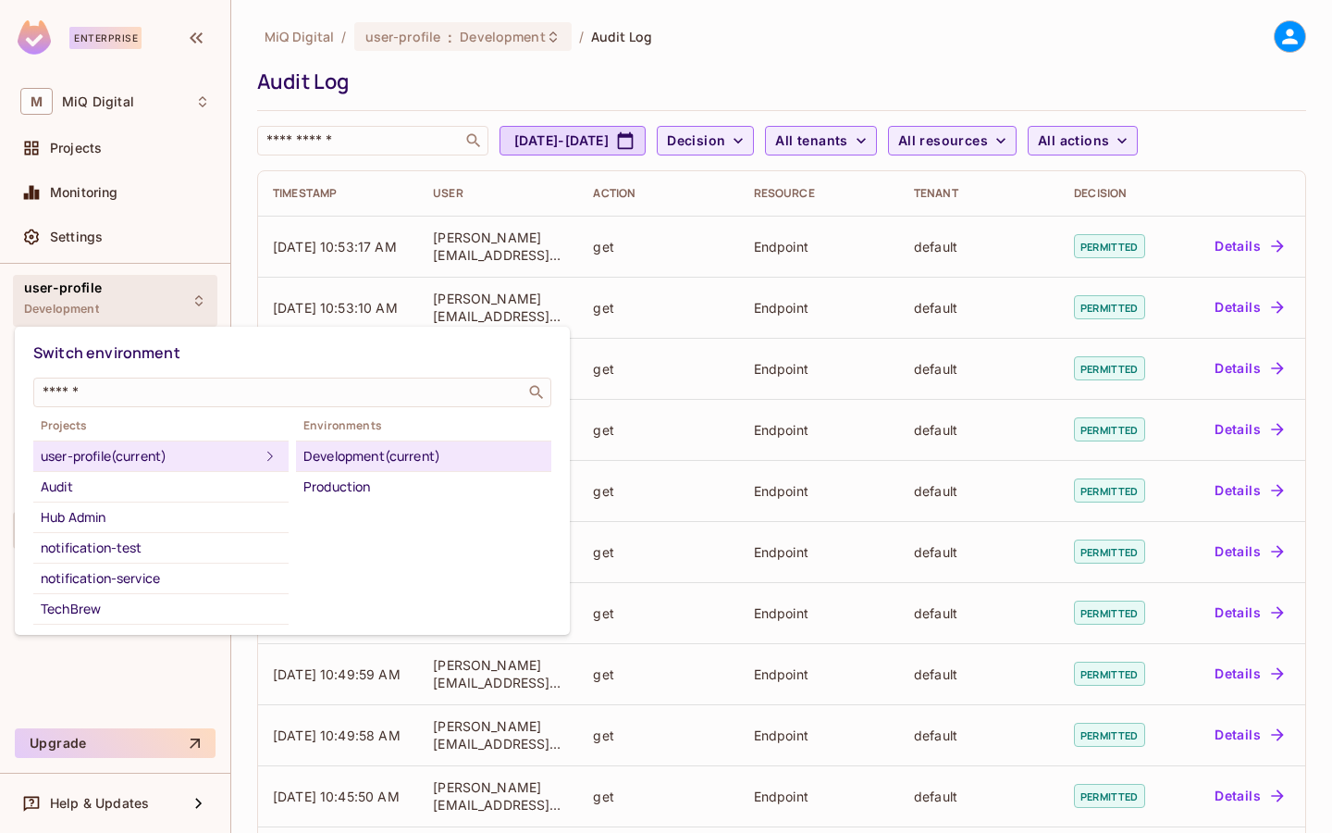
click at [397, 132] on div at bounding box center [666, 416] width 1332 height 833
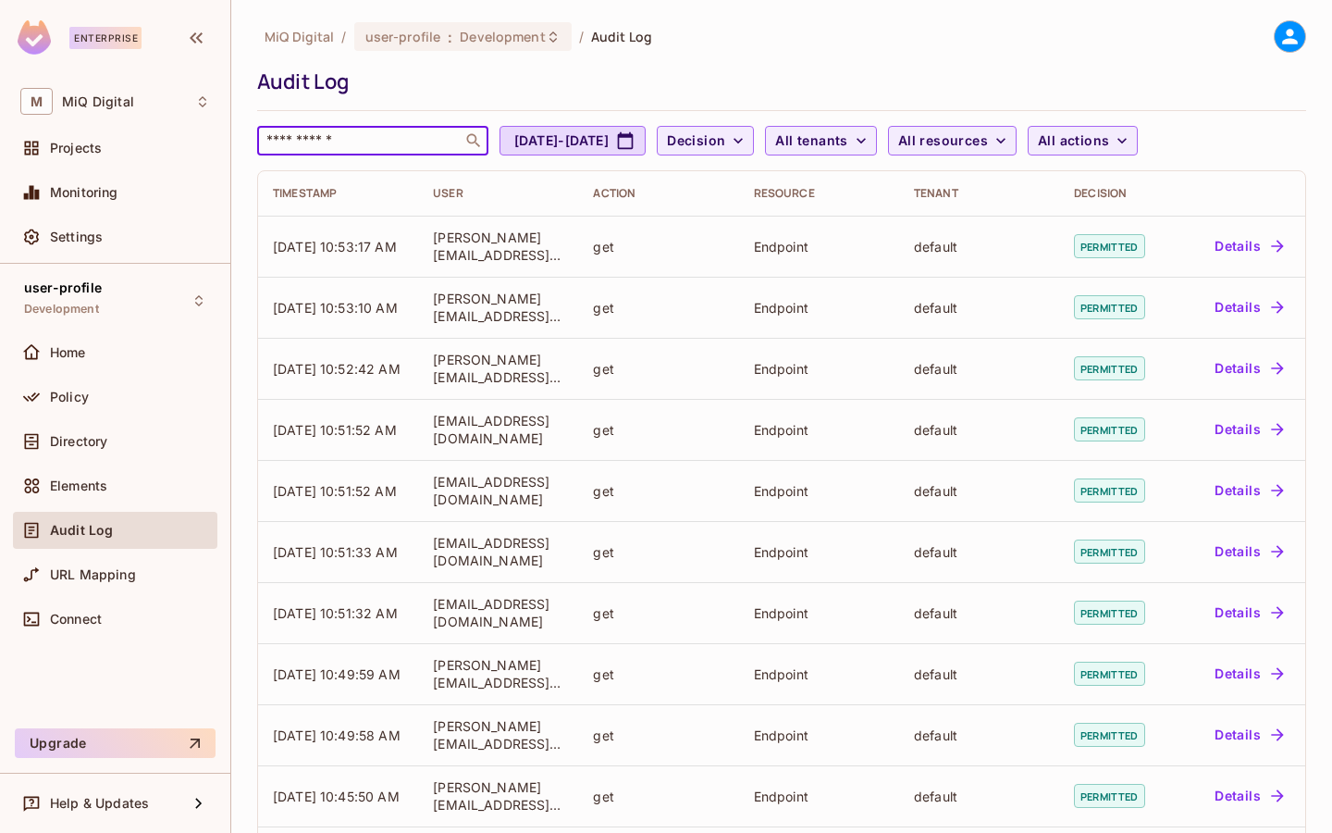
click at [381, 142] on input "text" at bounding box center [360, 140] width 194 height 19
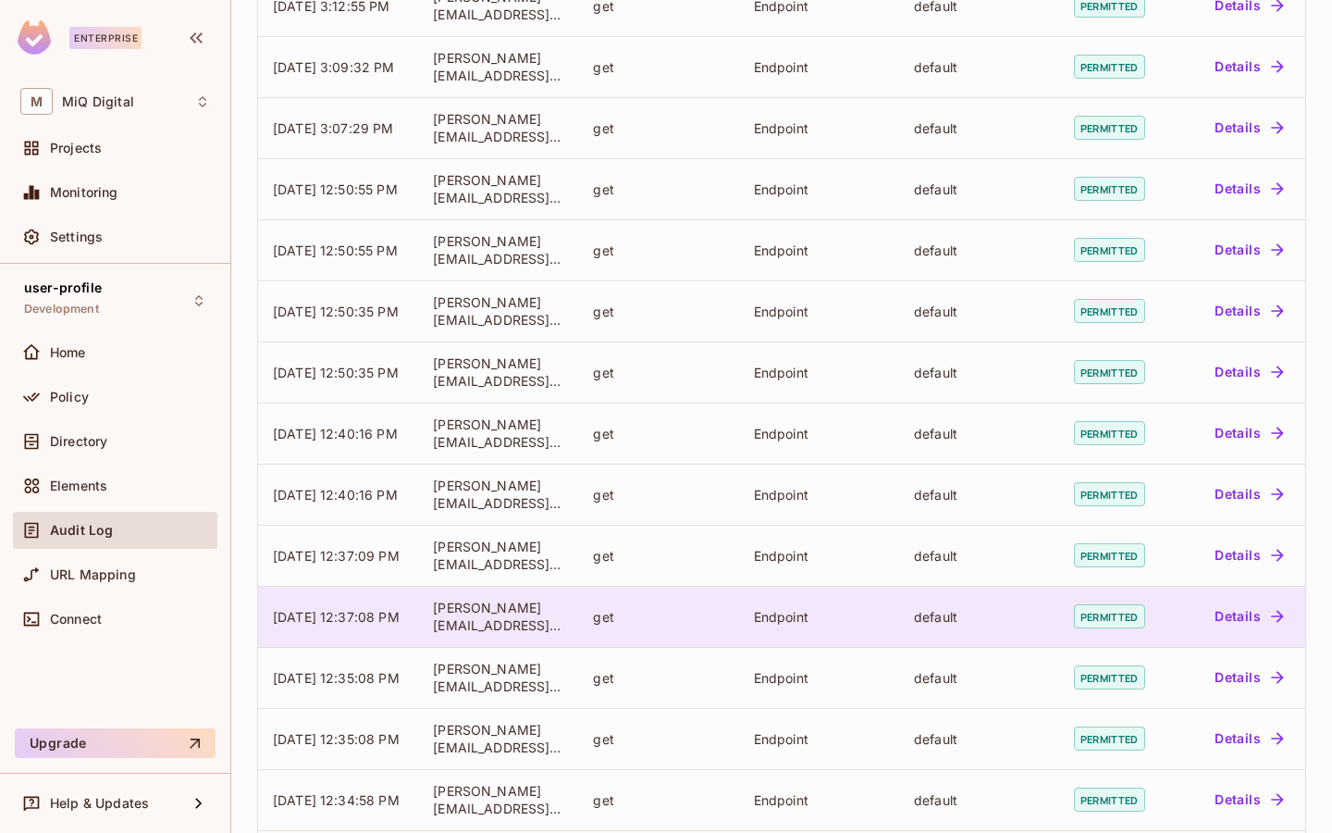
scroll to position [387, 0]
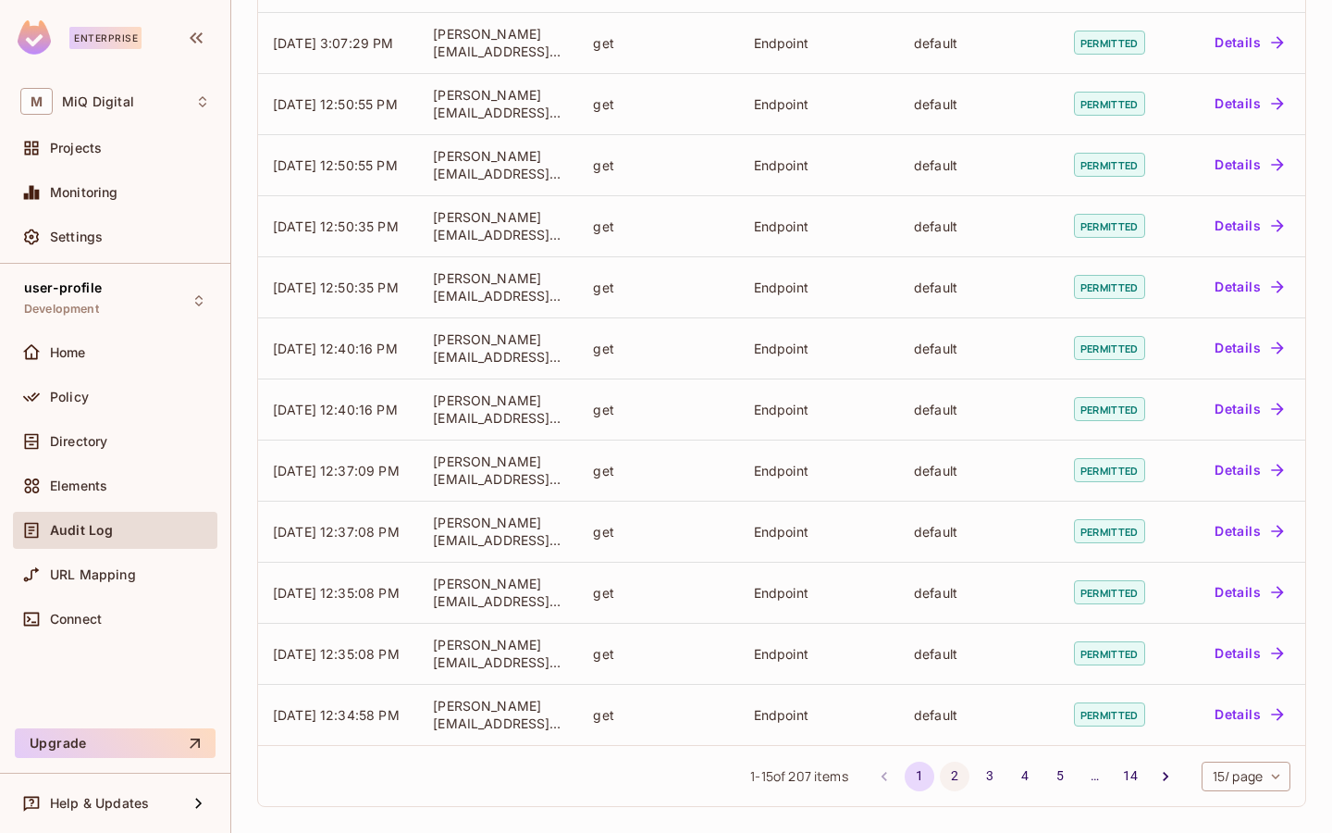
type input "******"
click at [956, 772] on button "2" at bounding box center [955, 776] width 30 height 30
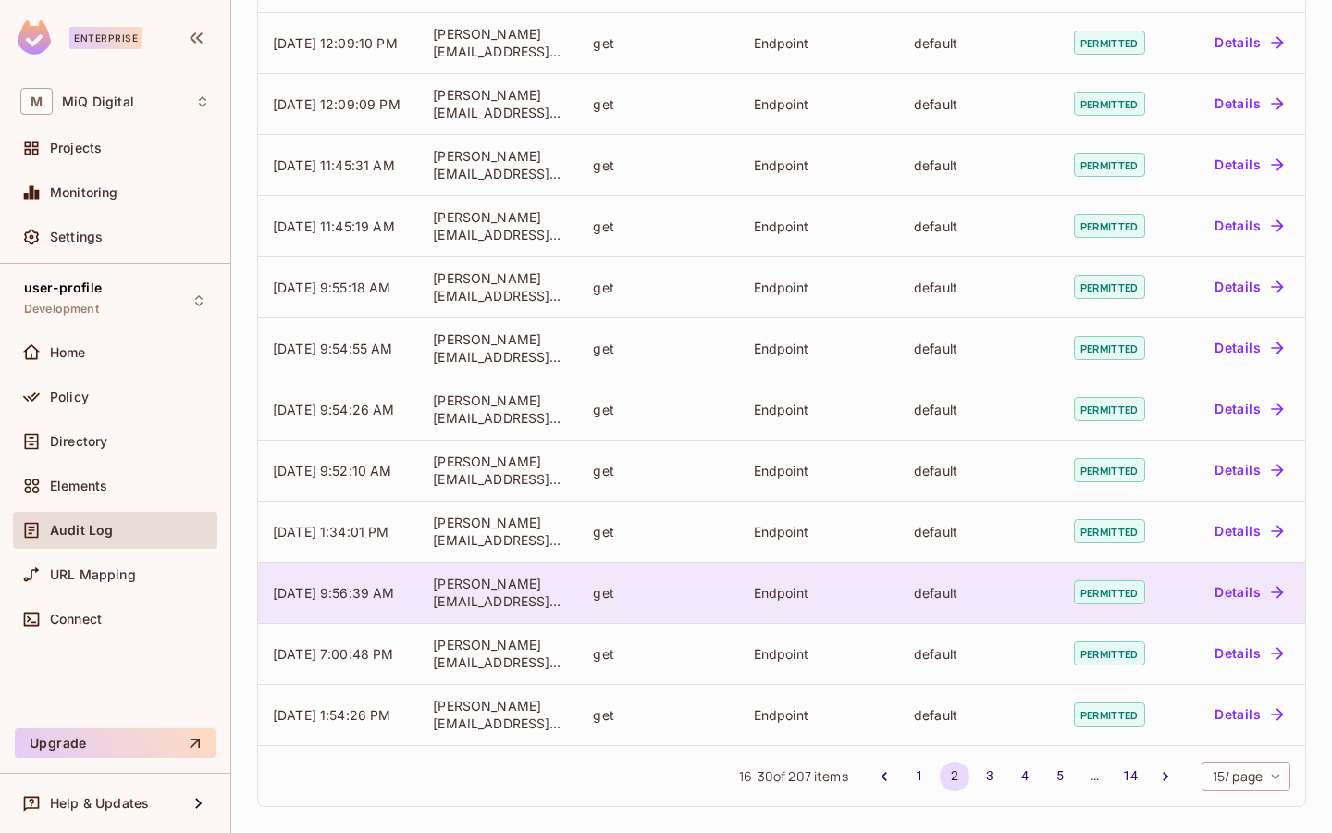
click at [1248, 595] on button "Details" at bounding box center [1248, 592] width 83 height 30
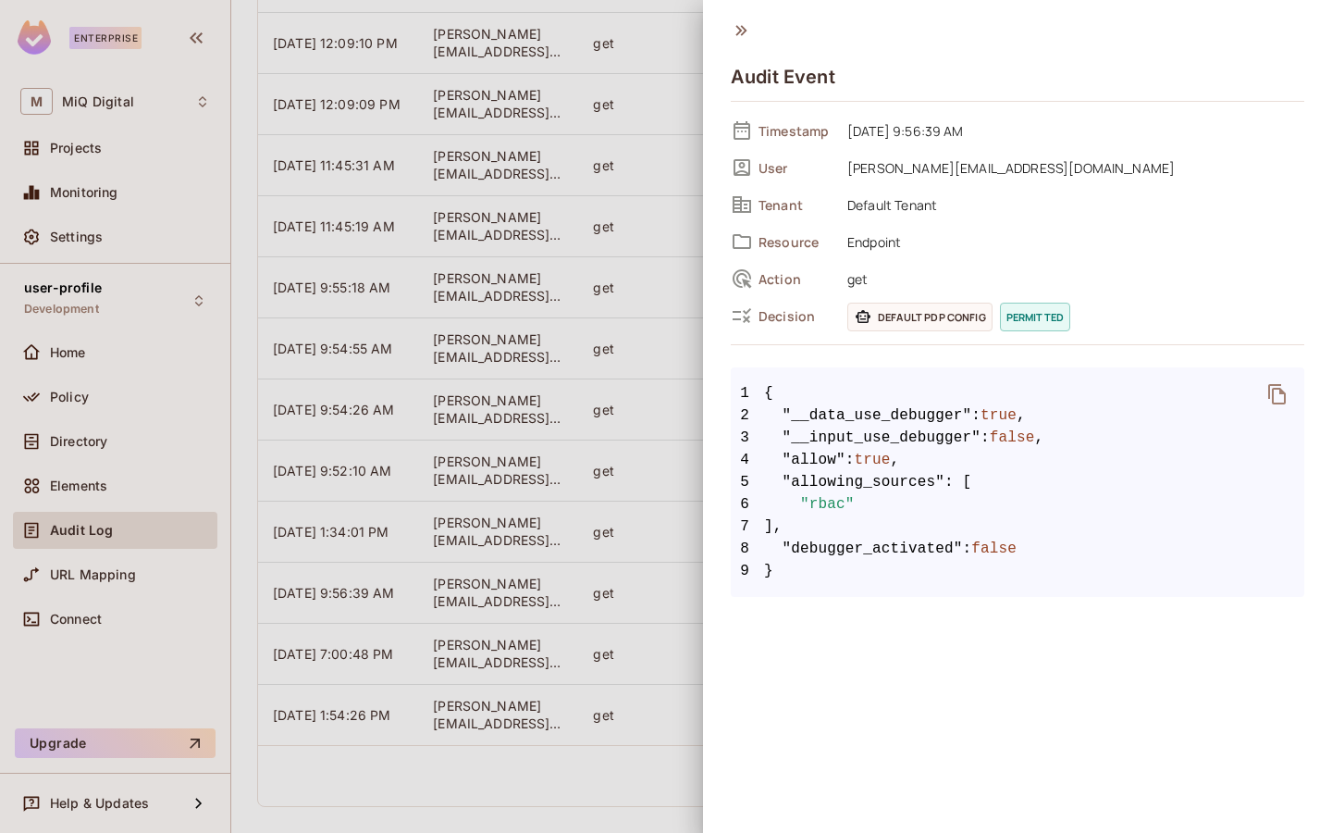
click at [693, 51] on div at bounding box center [666, 416] width 1332 height 833
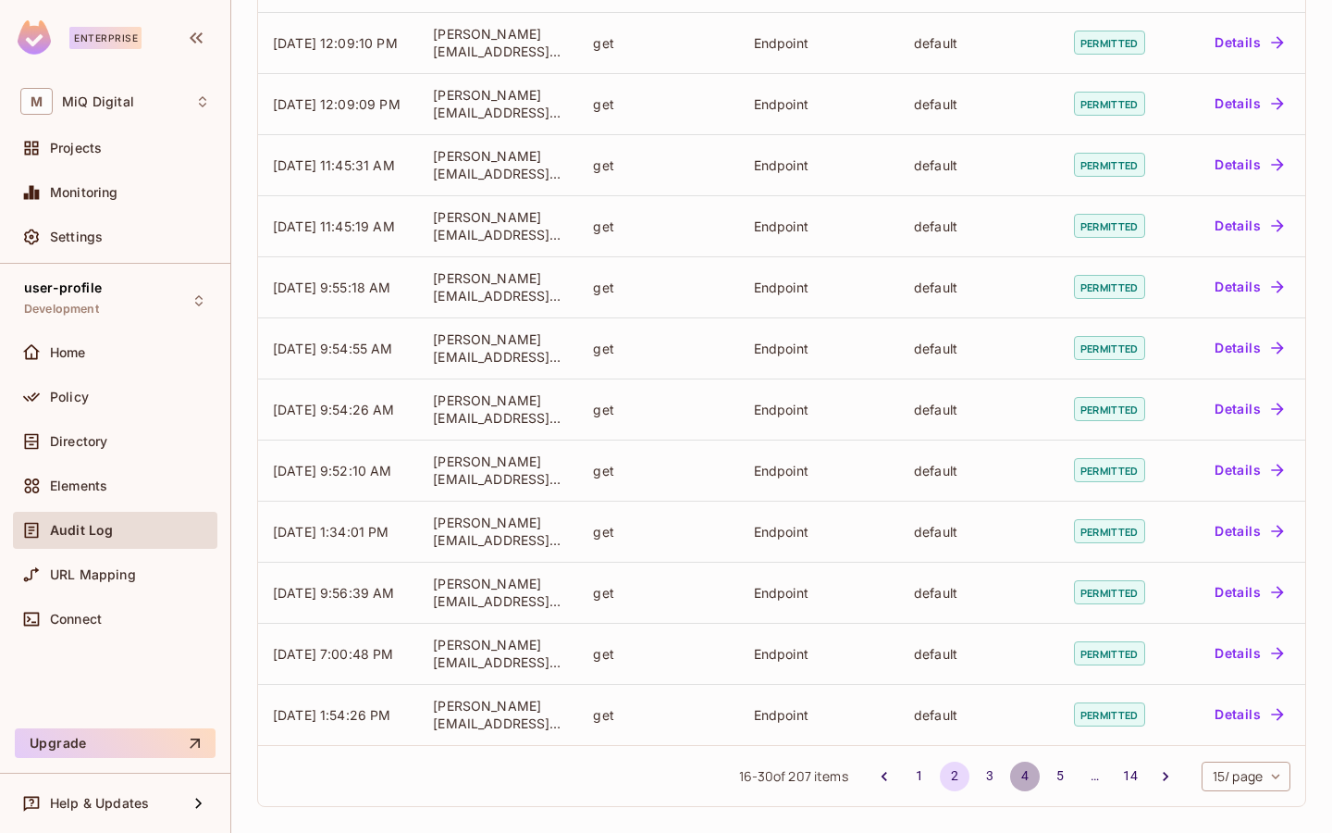
click at [1024, 778] on button "4" at bounding box center [1025, 776] width 30 height 30
click at [99, 299] on div "user-profile Development" at bounding box center [115, 300] width 204 height 51
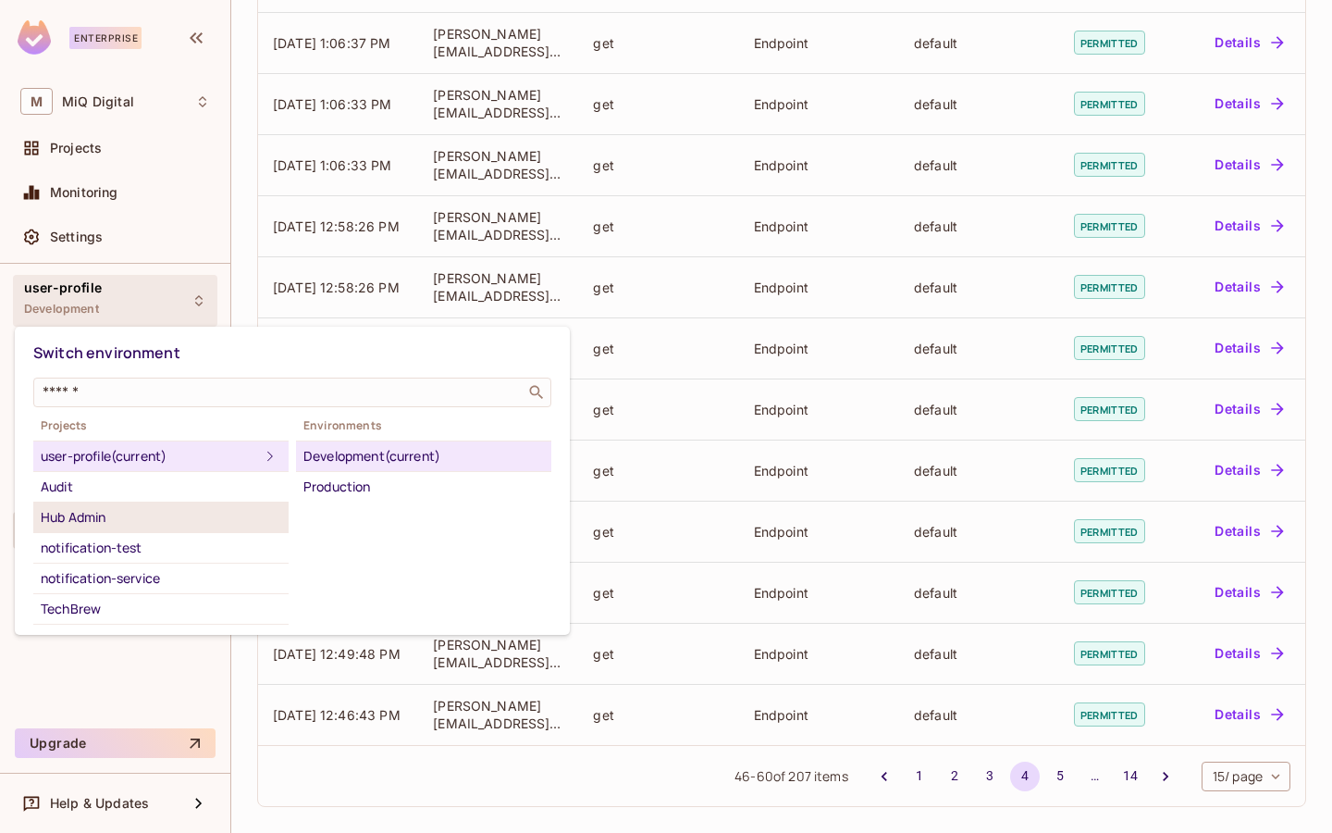
click at [92, 523] on div "Hub Admin" at bounding box center [161, 517] width 241 height 22
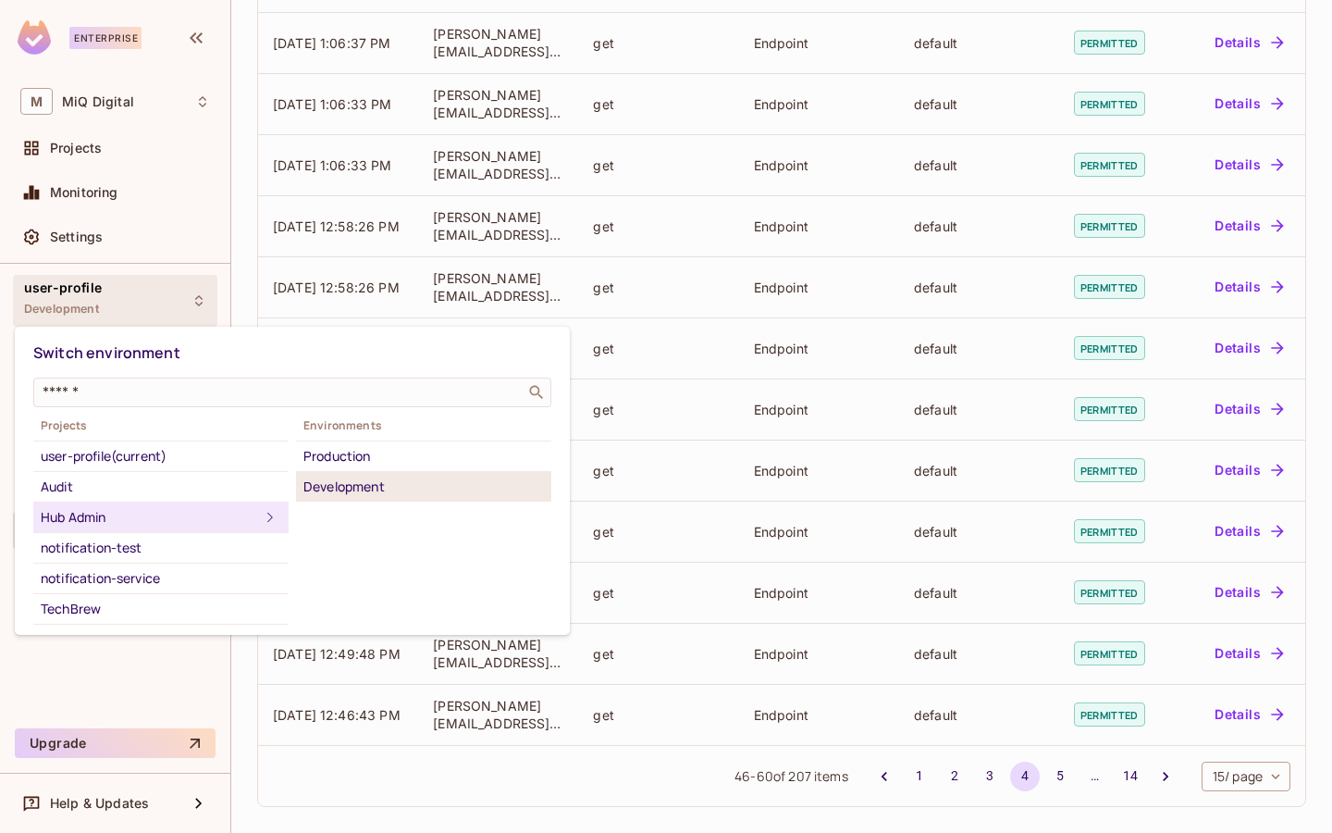
click at [342, 485] on div "Development" at bounding box center [423, 487] width 241 height 22
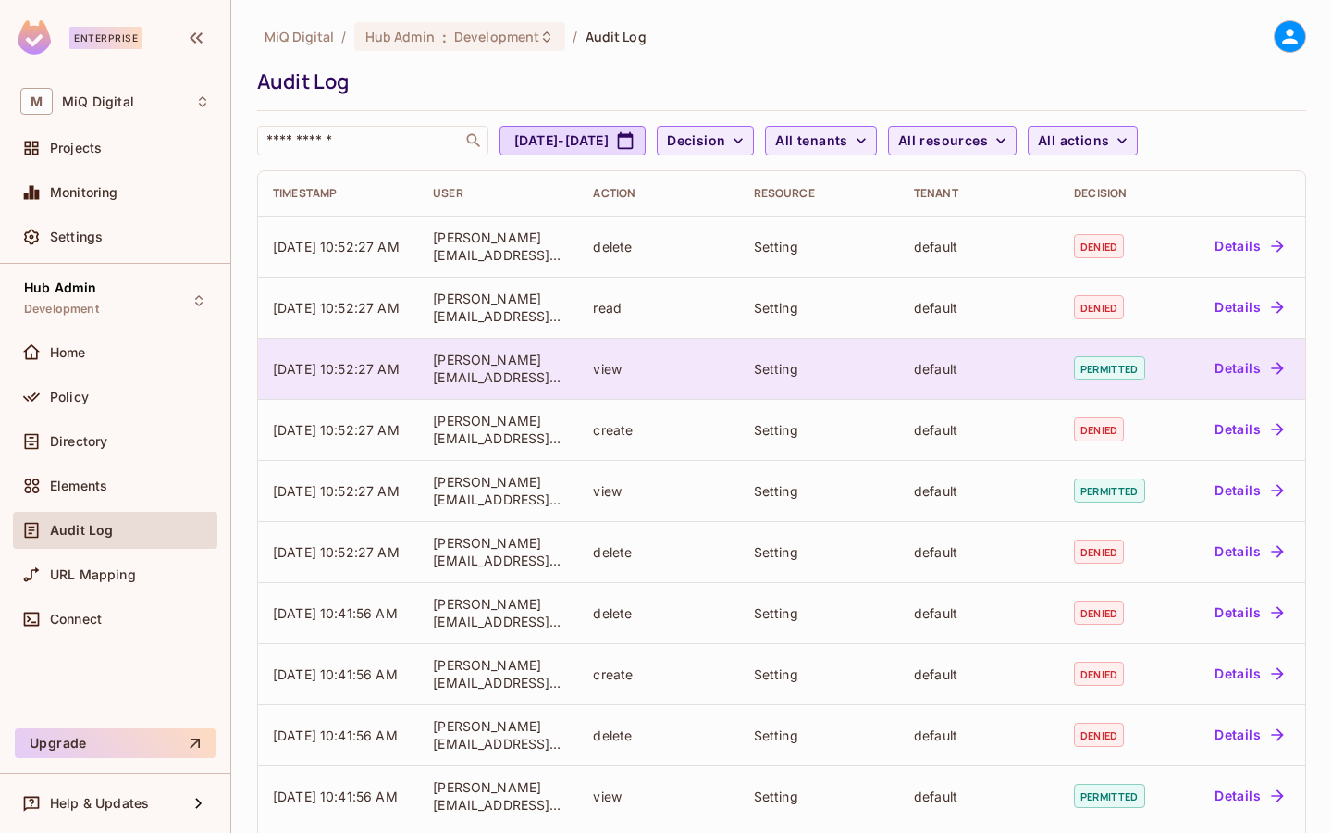
click at [1254, 367] on button "Details" at bounding box center [1248, 368] width 83 height 30
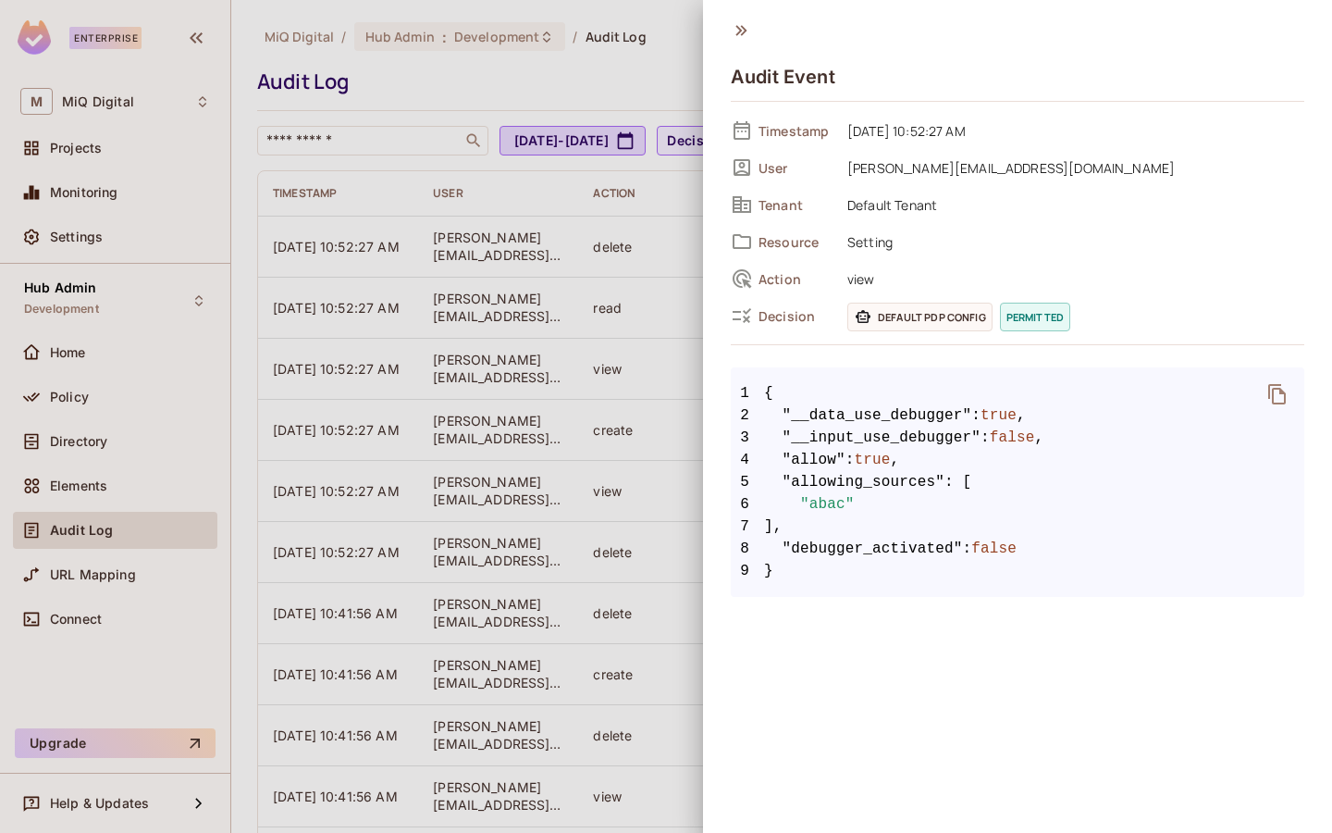
click at [867, 320] on icon at bounding box center [863, 316] width 15 height 13
click at [1014, 319] on span "permitted" at bounding box center [1035, 317] width 70 height 29
click at [738, 29] on icon at bounding box center [741, 30] width 20 height 20
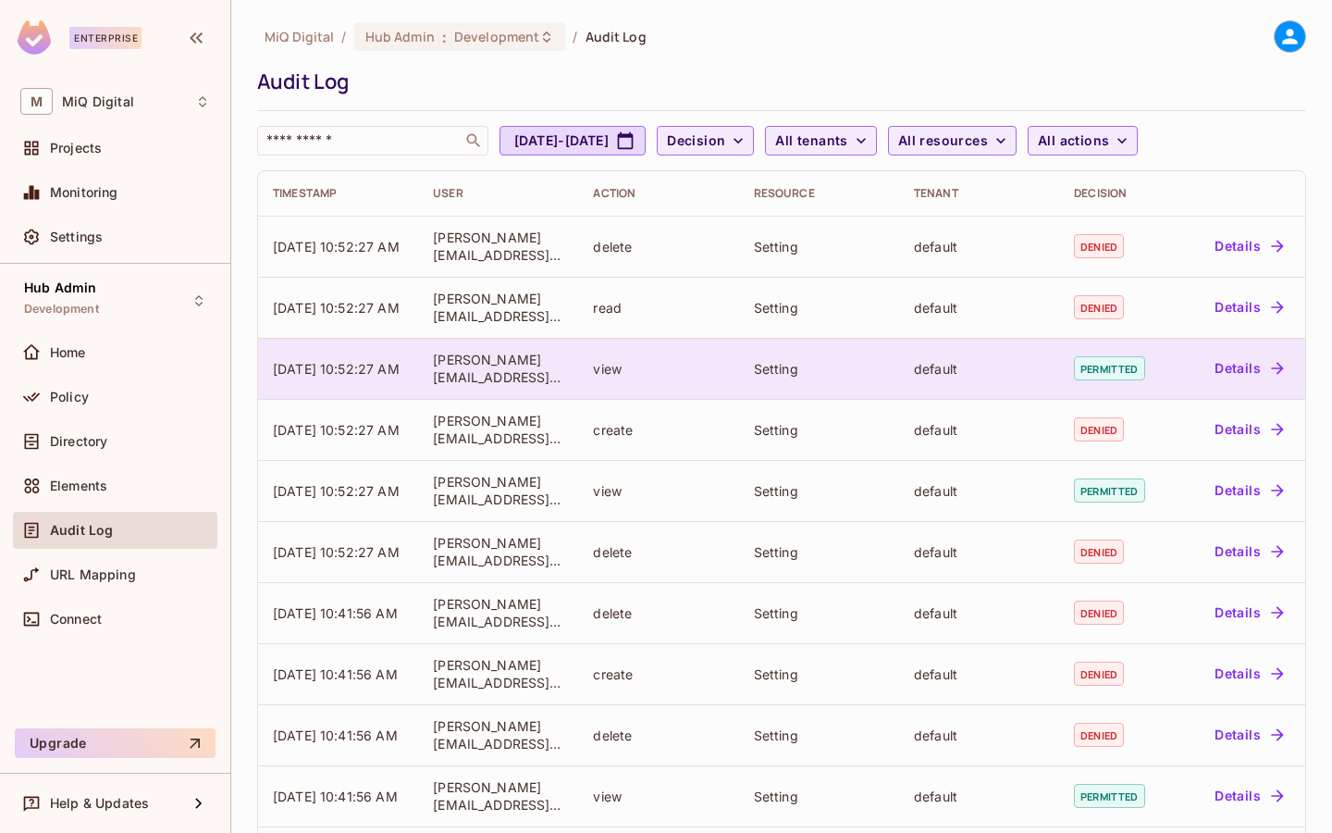
click at [1133, 361] on span "permitted" at bounding box center [1109, 368] width 70 height 24
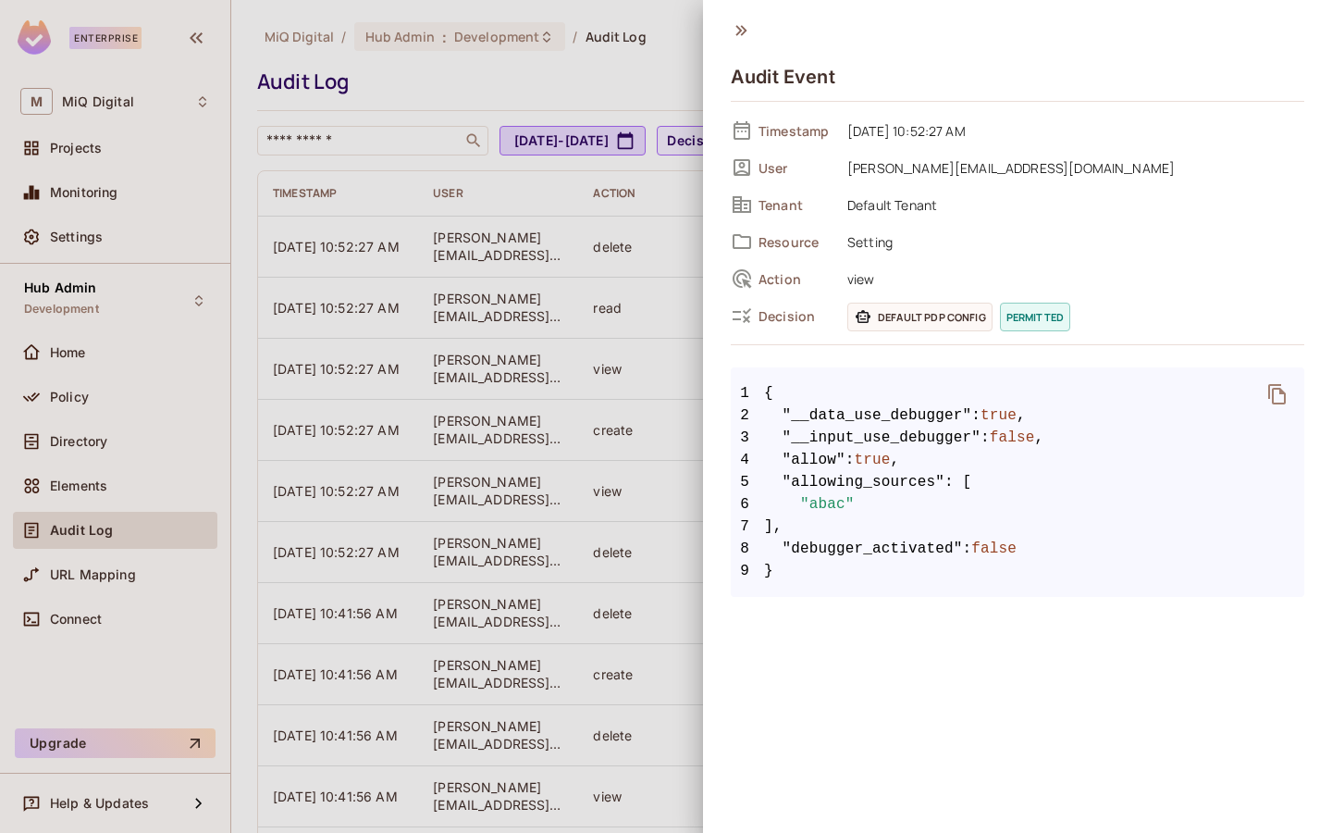
click at [612, 52] on div at bounding box center [666, 416] width 1332 height 833
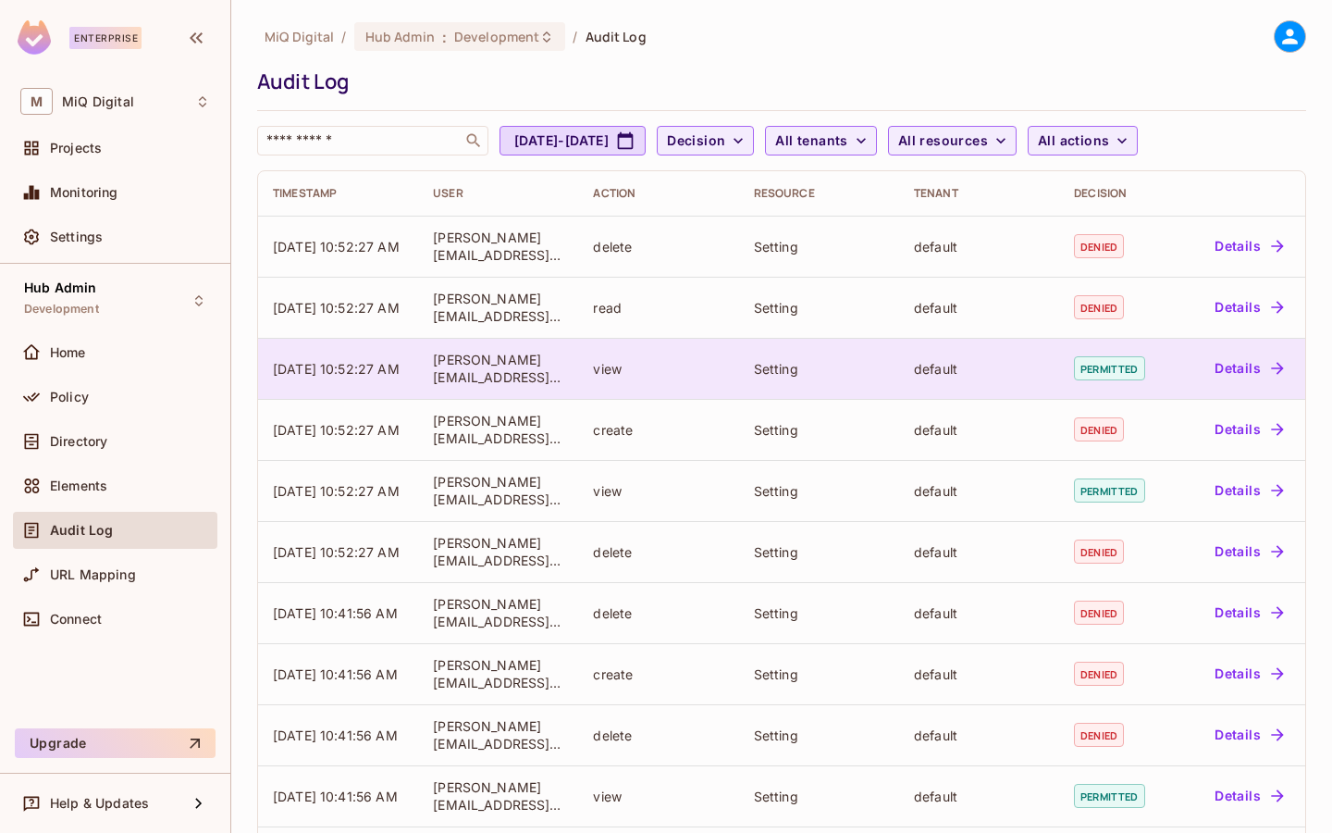
click at [1231, 363] on button "Details" at bounding box center [1248, 368] width 83 height 30
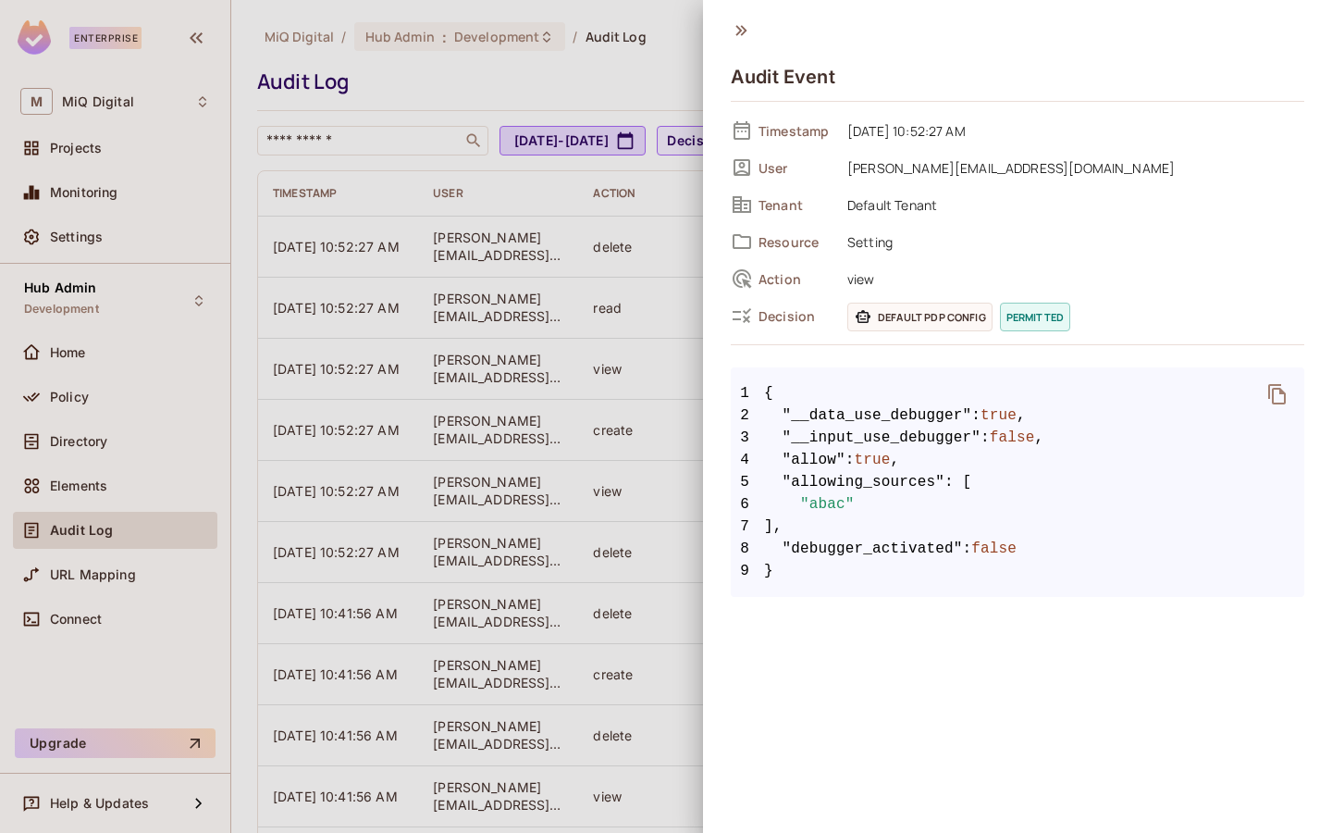
click at [708, 238] on div "Audit Event Timestamp 09/09/2025 10:52:27 AM User subash.n@miqdigital.com Tenan…" at bounding box center [1017, 306] width 629 height 613
click at [662, 275] on div at bounding box center [666, 416] width 1332 height 833
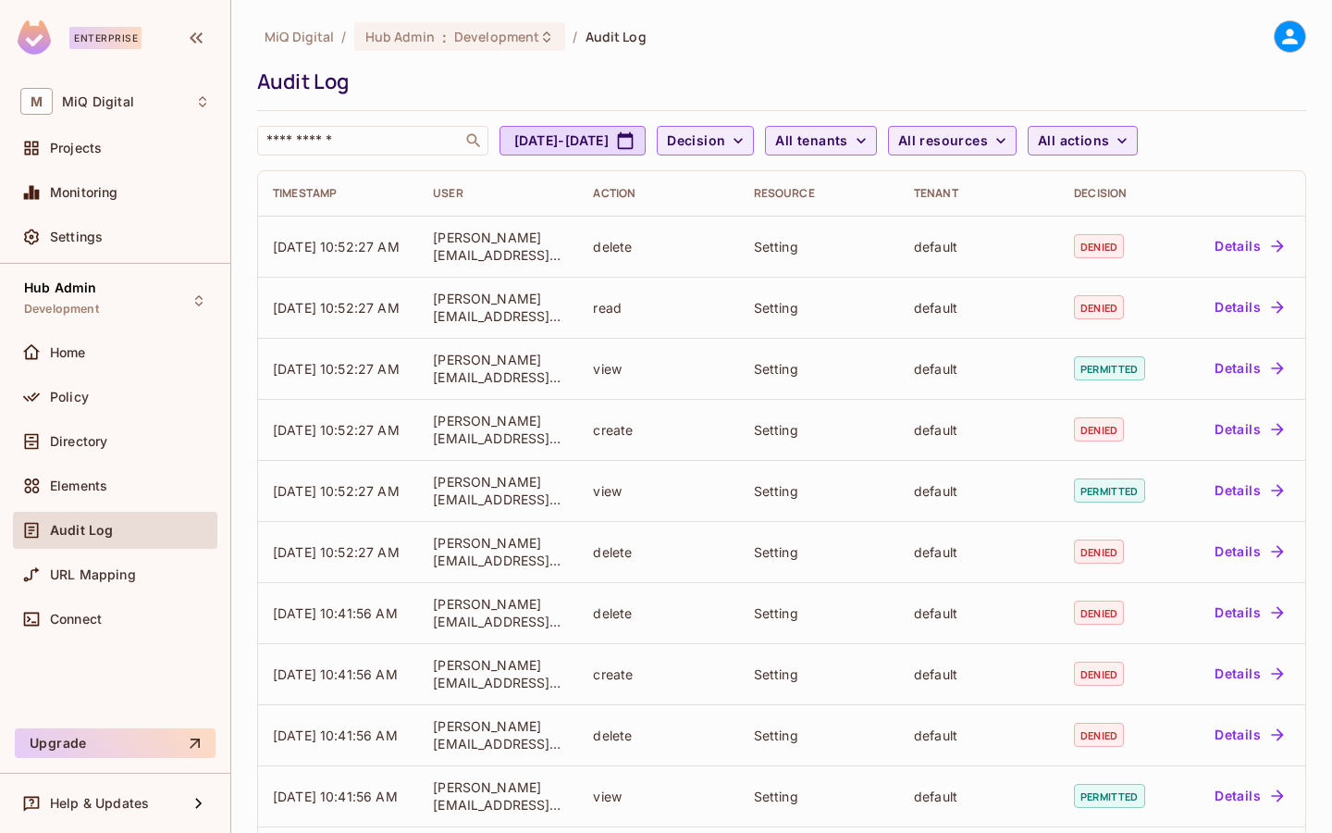
scroll to position [387, 0]
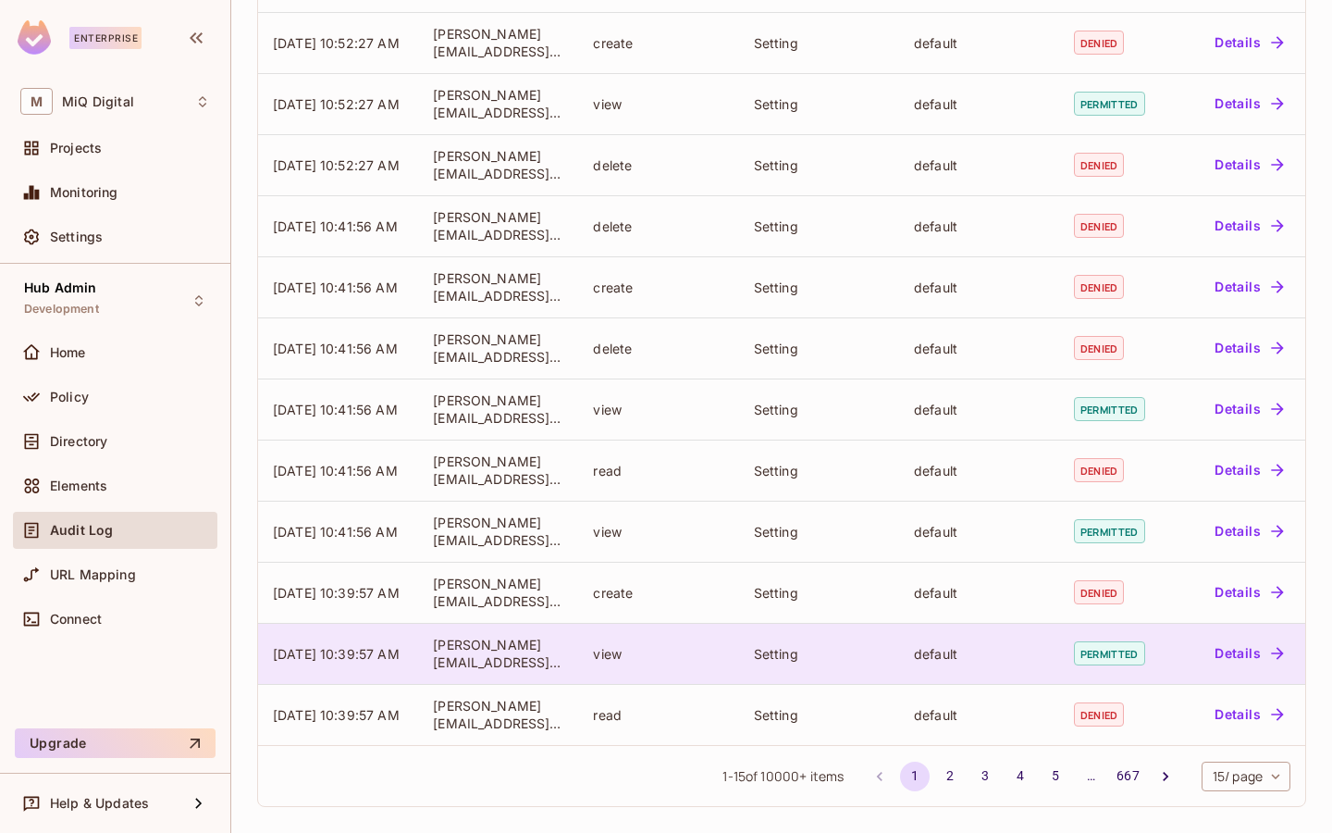
click at [1256, 653] on button "Details" at bounding box center [1248, 653] width 83 height 30
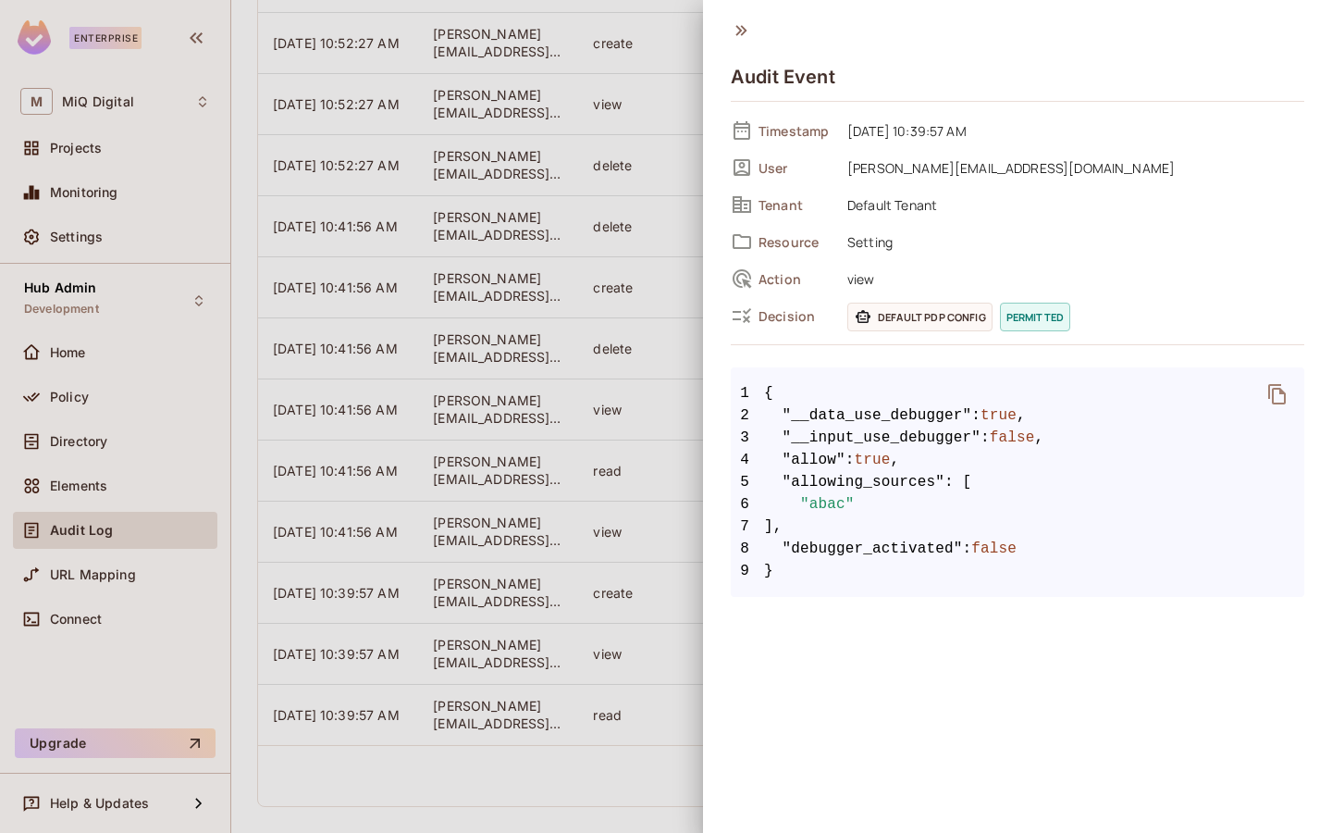
click at [549, 365] on div at bounding box center [666, 416] width 1332 height 833
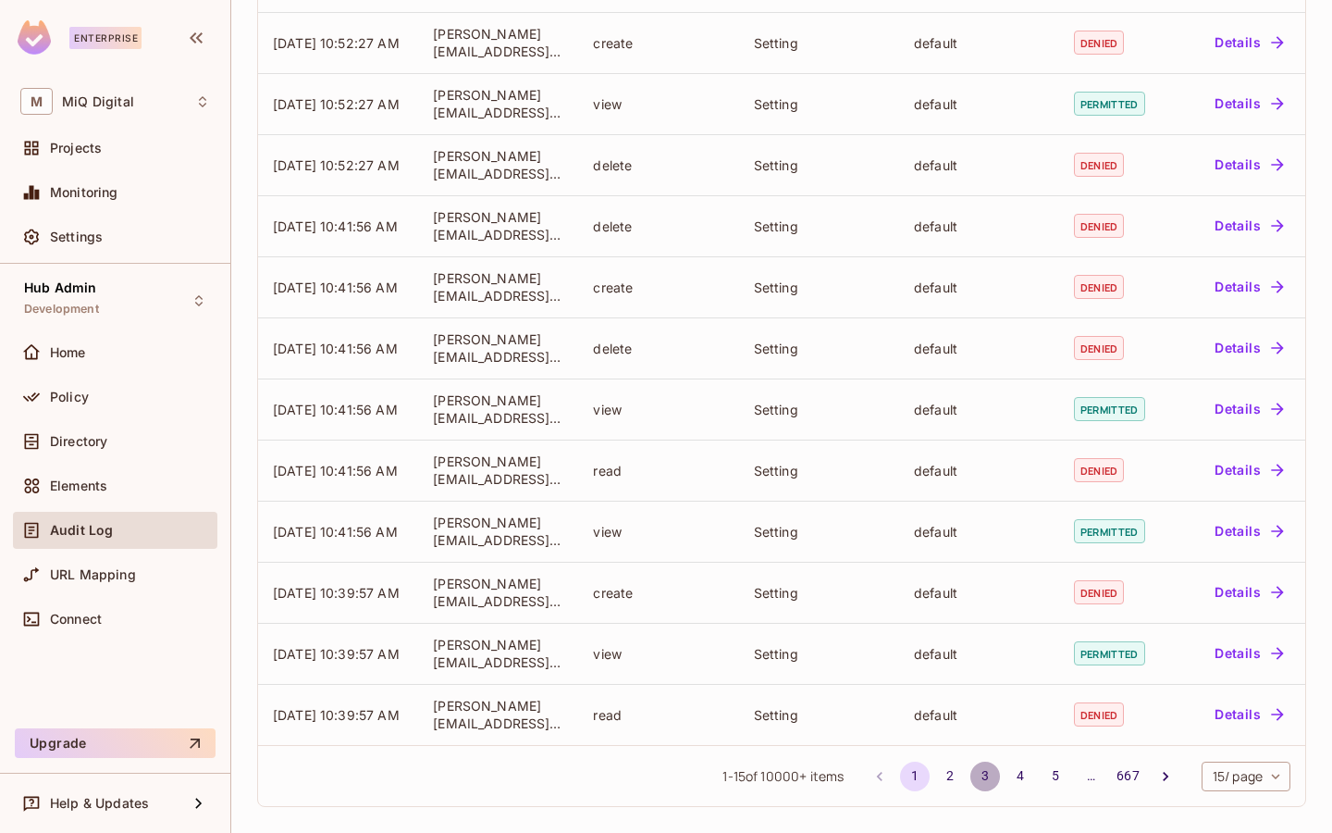
click at [981, 769] on button "3" at bounding box center [986, 776] width 30 height 30
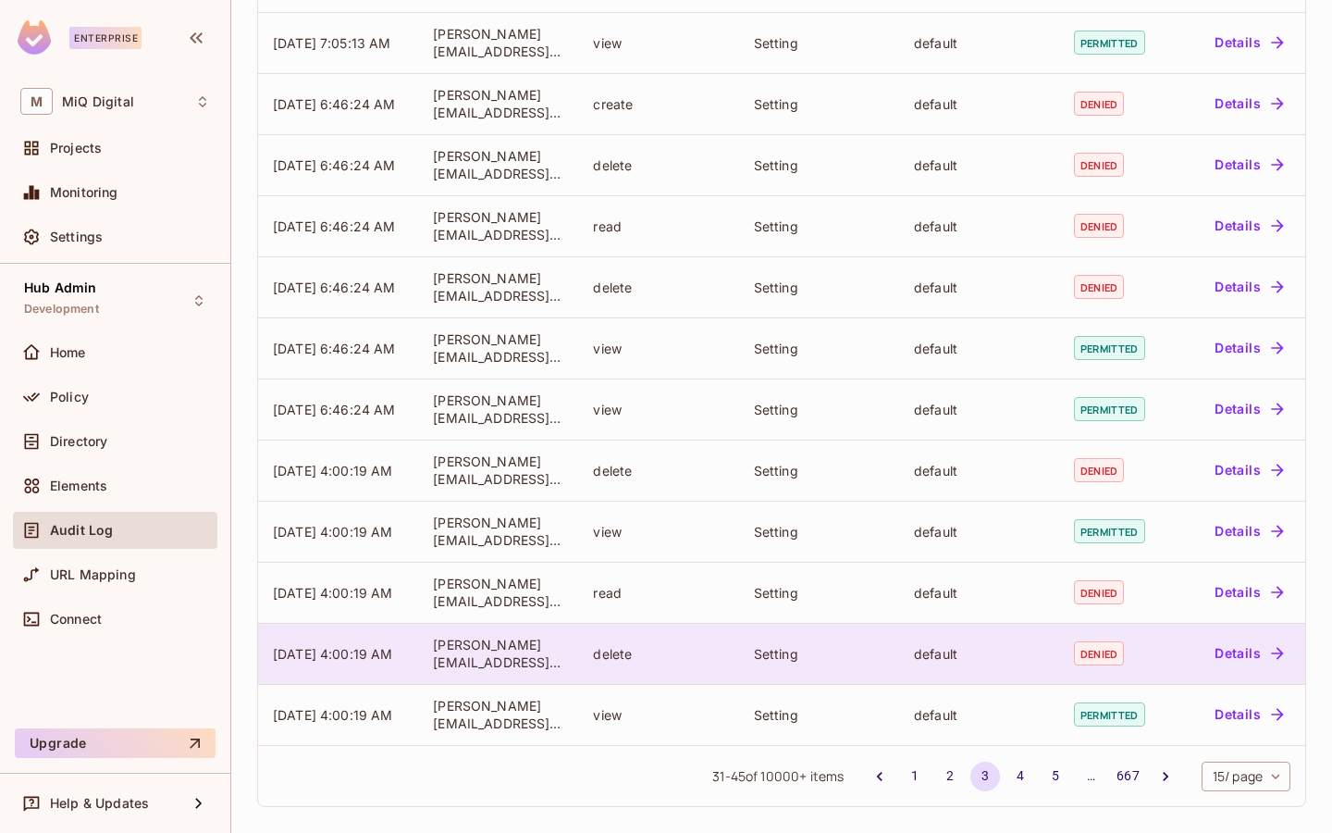
click at [1256, 662] on button "Details" at bounding box center [1248, 653] width 83 height 30
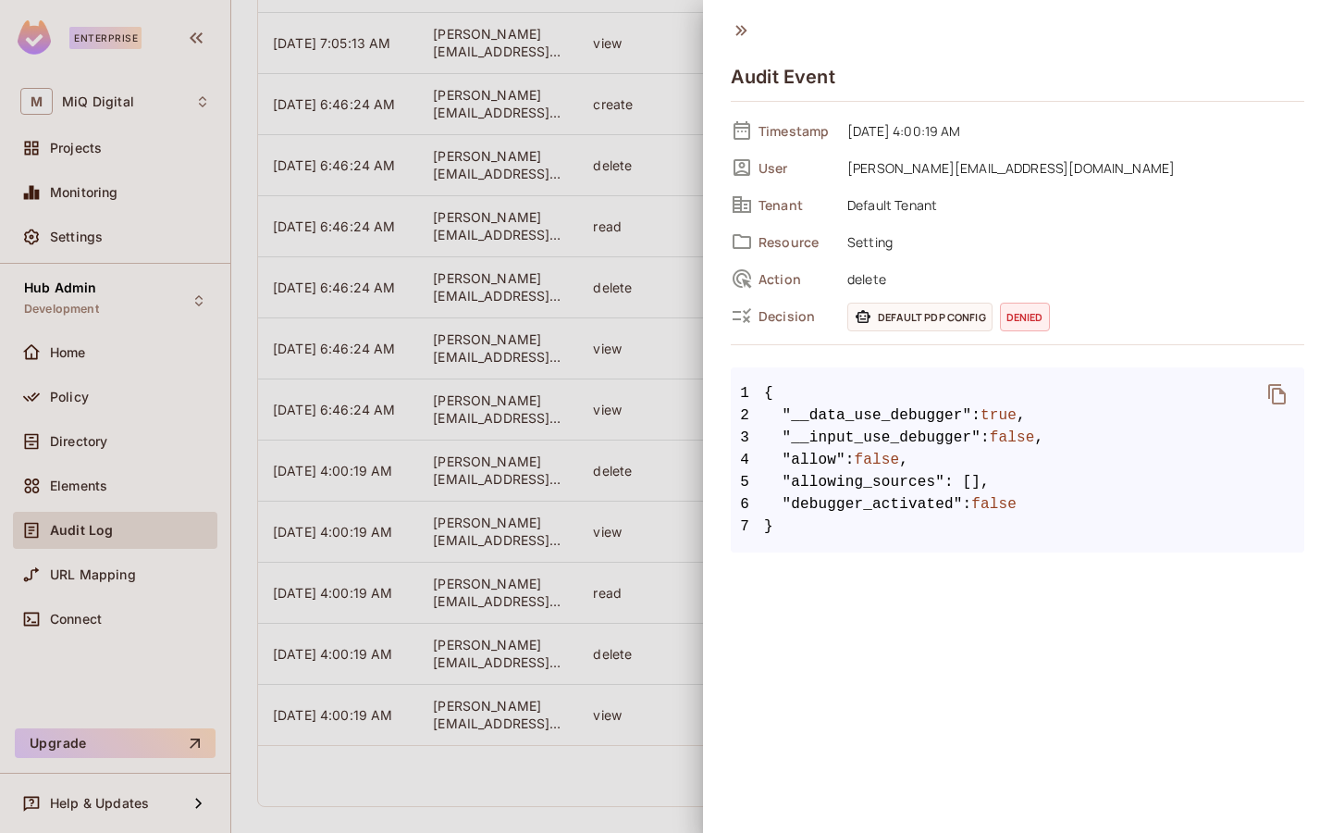
click at [624, 457] on div at bounding box center [666, 416] width 1332 height 833
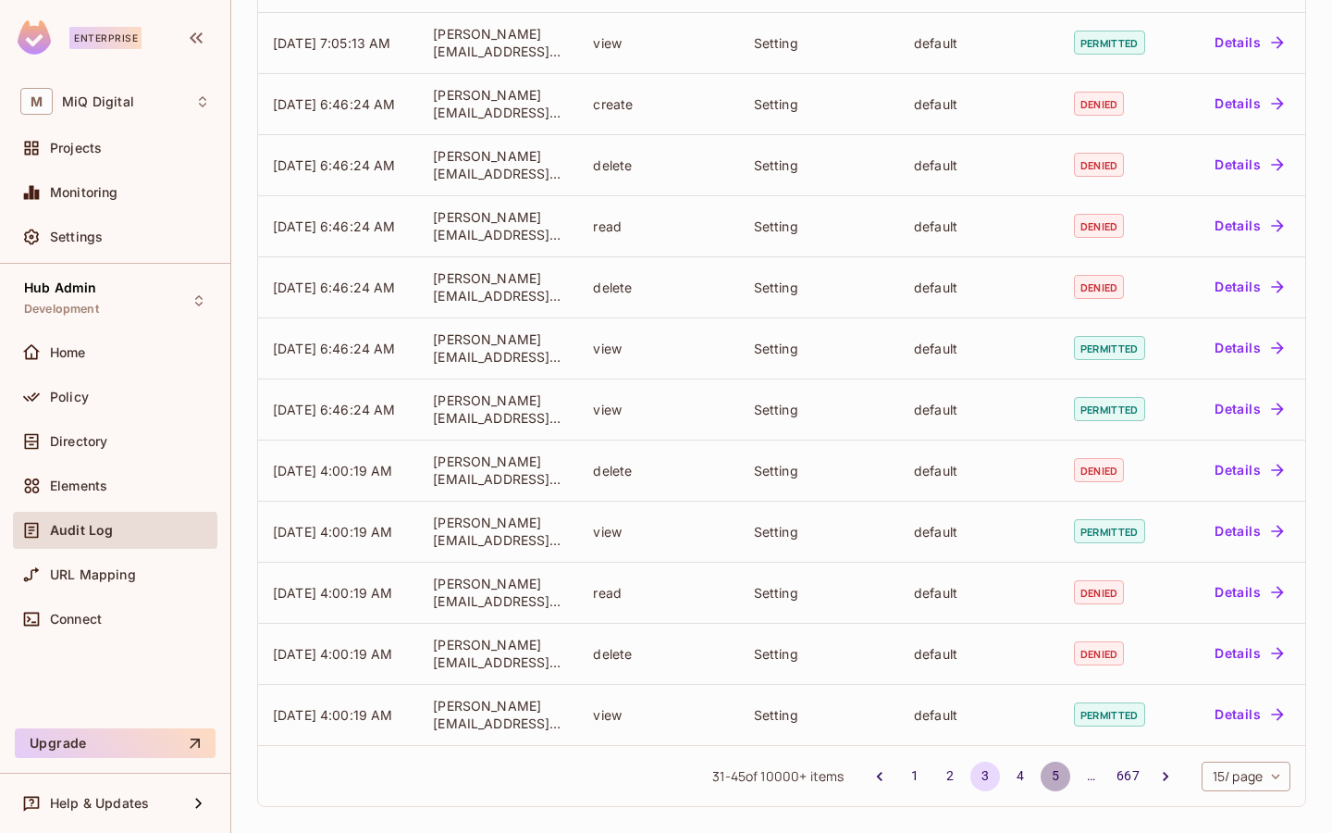
click at [1053, 777] on button "5" at bounding box center [1056, 776] width 30 height 30
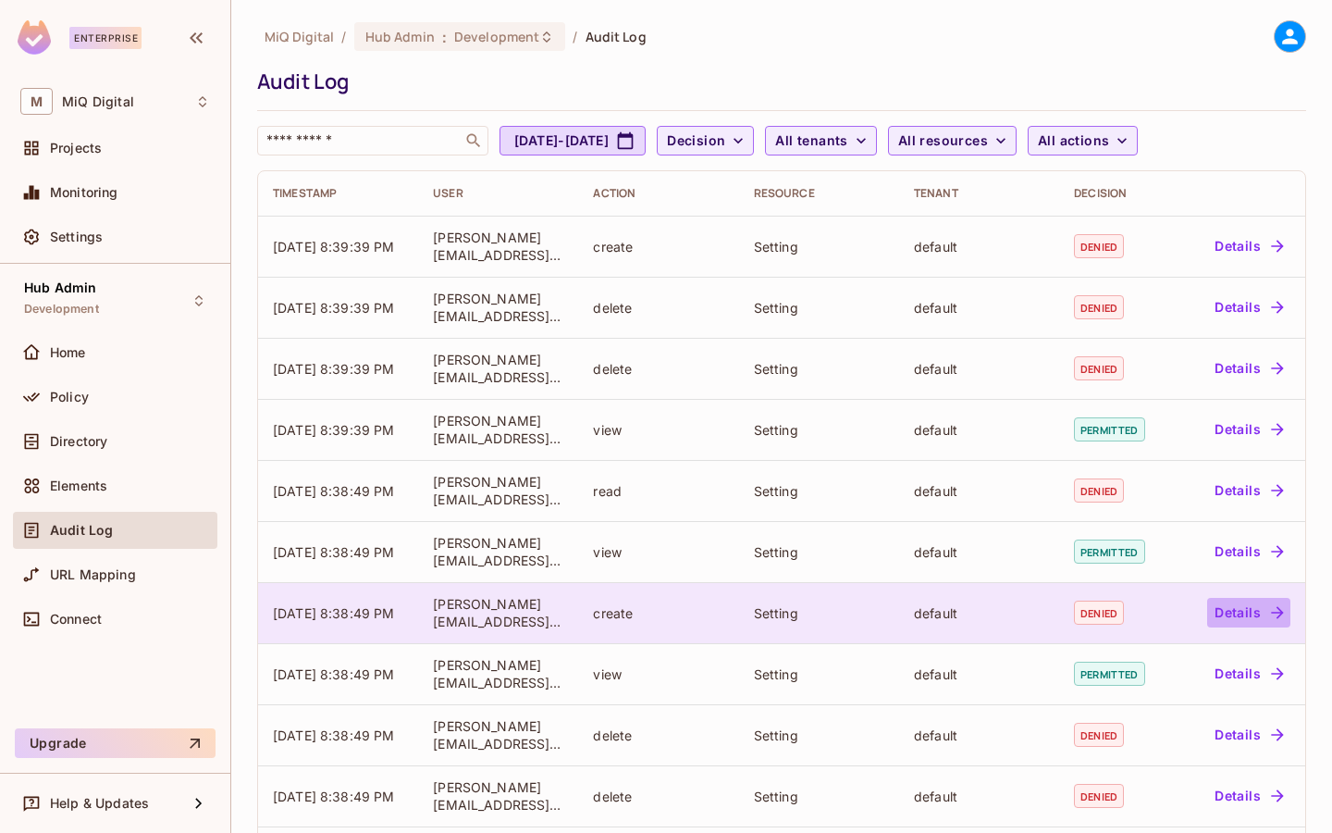
click at [1243, 609] on button "Details" at bounding box center [1248, 613] width 83 height 30
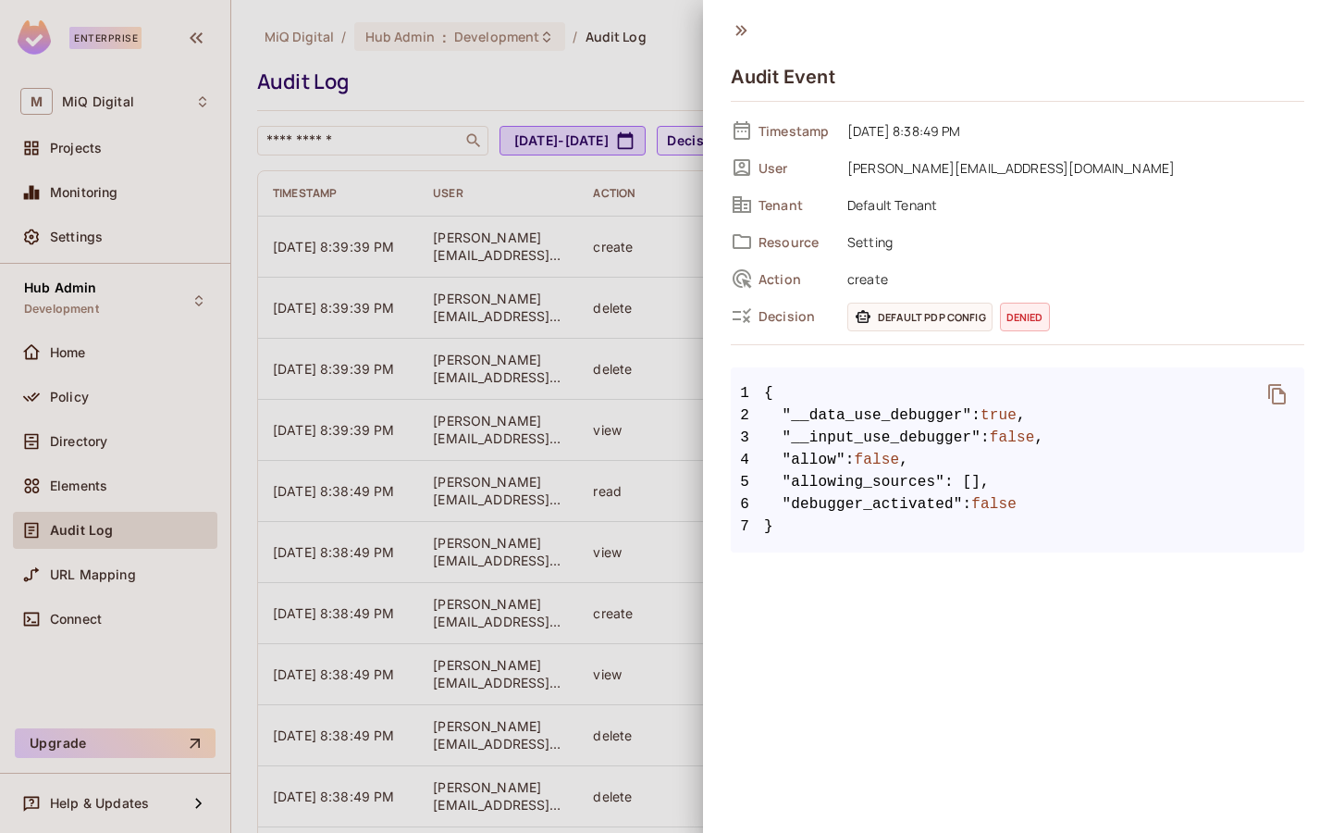
click at [927, 305] on span "Default PDP config" at bounding box center [920, 317] width 145 height 29
click at [779, 319] on span "Decision" at bounding box center [796, 316] width 74 height 18
click at [1054, 309] on div "Default PDP config denied" at bounding box center [1076, 317] width 457 height 29
click at [498, 271] on div at bounding box center [666, 416] width 1332 height 833
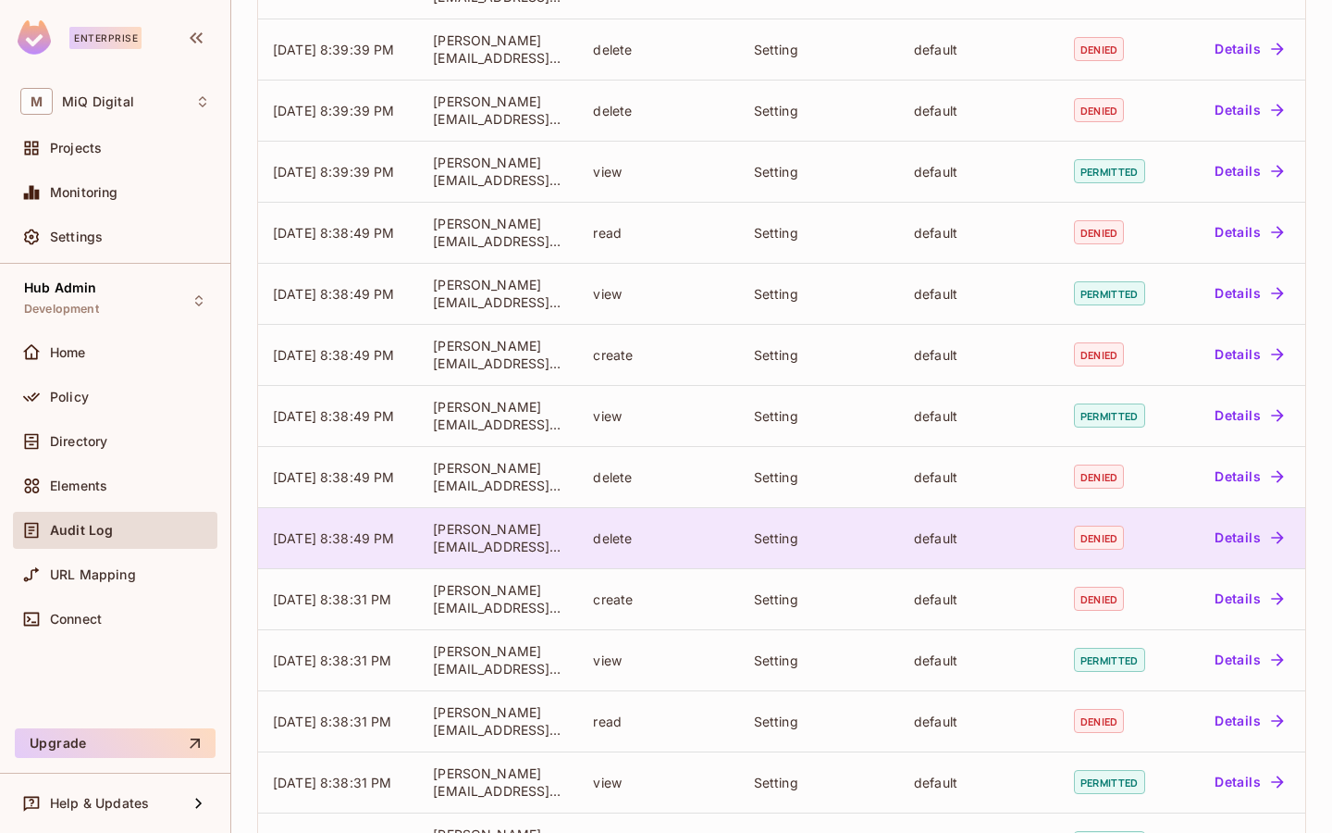
scroll to position [353, 0]
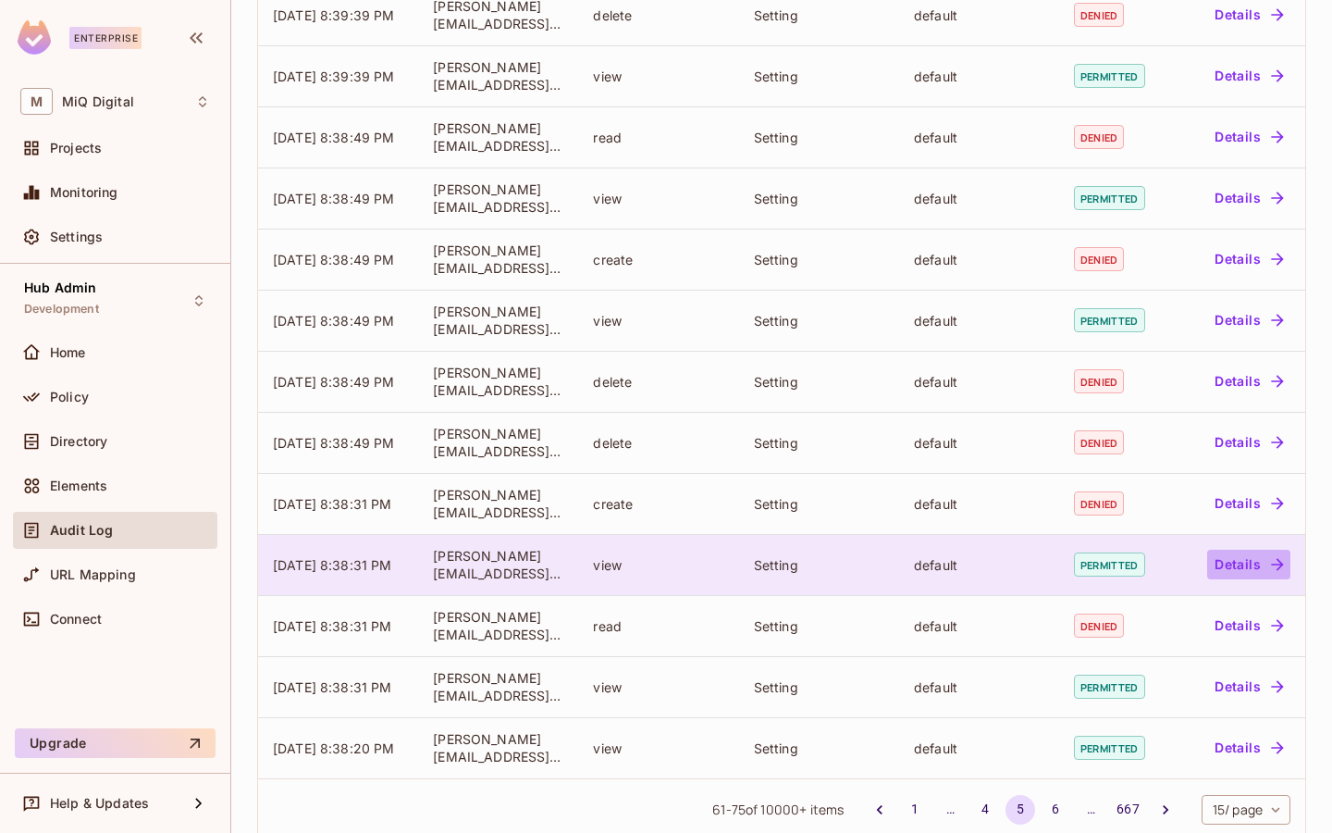
click at [1242, 569] on button "Details" at bounding box center [1248, 565] width 83 height 30
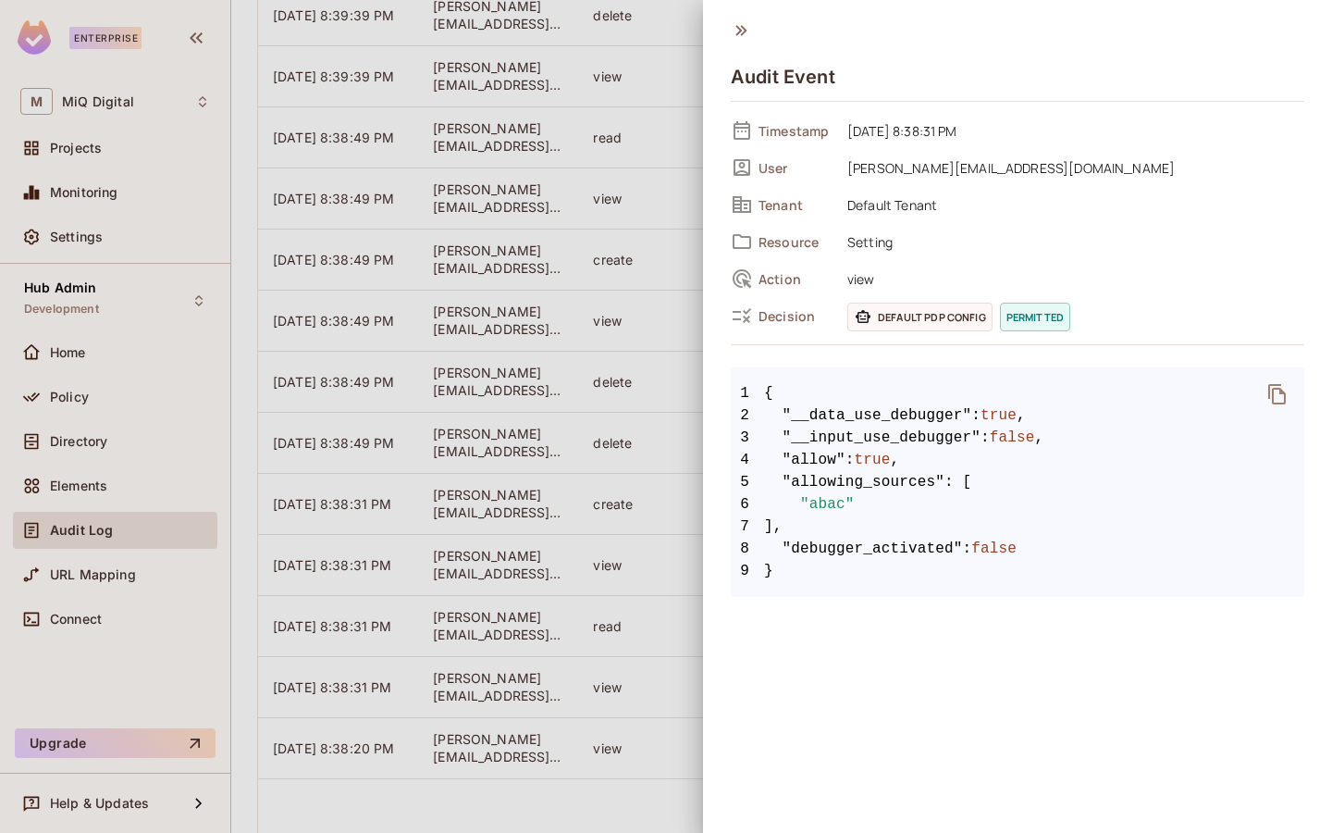
click at [835, 496] on span ""abac"" at bounding box center [827, 504] width 55 height 22
click at [687, 476] on div at bounding box center [666, 416] width 1332 height 833
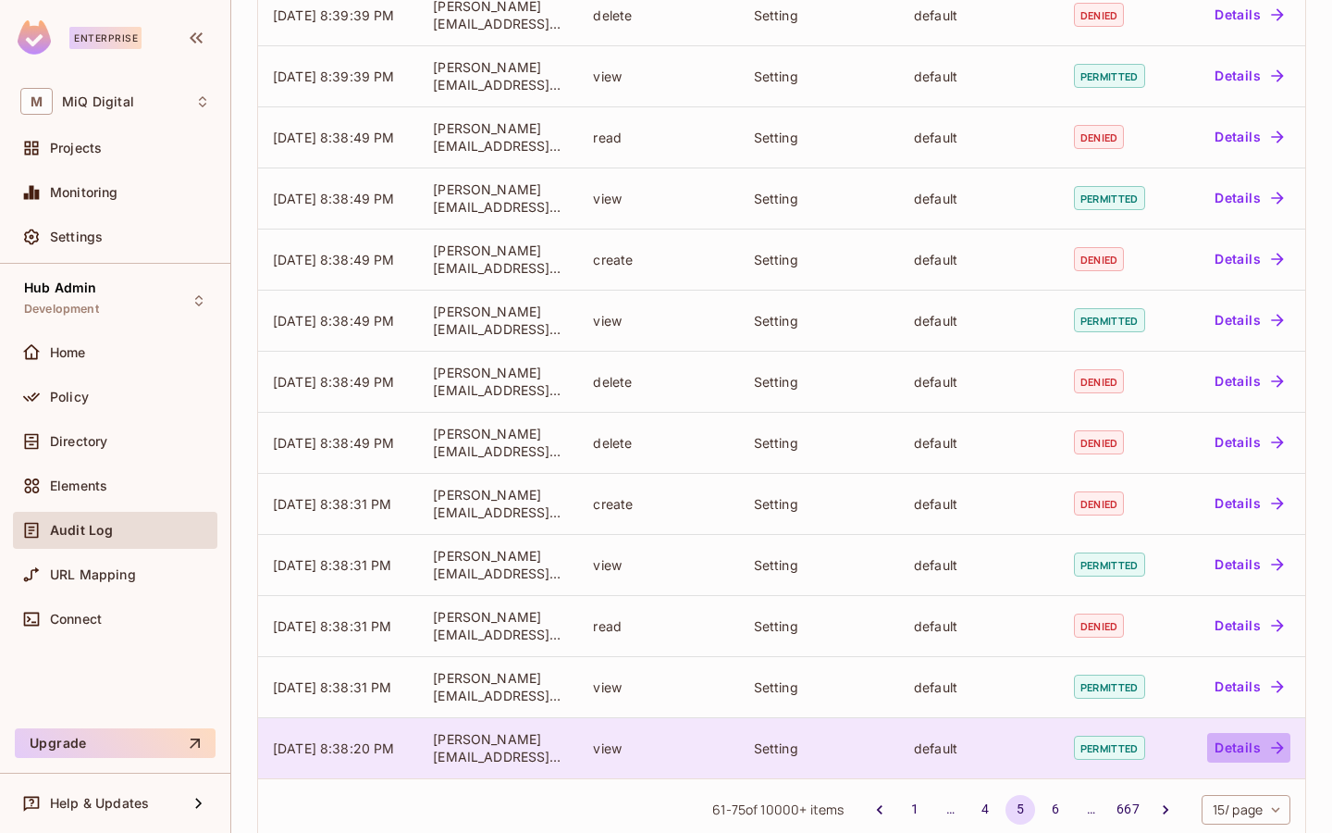
click at [1244, 746] on button "Details" at bounding box center [1248, 748] width 83 height 30
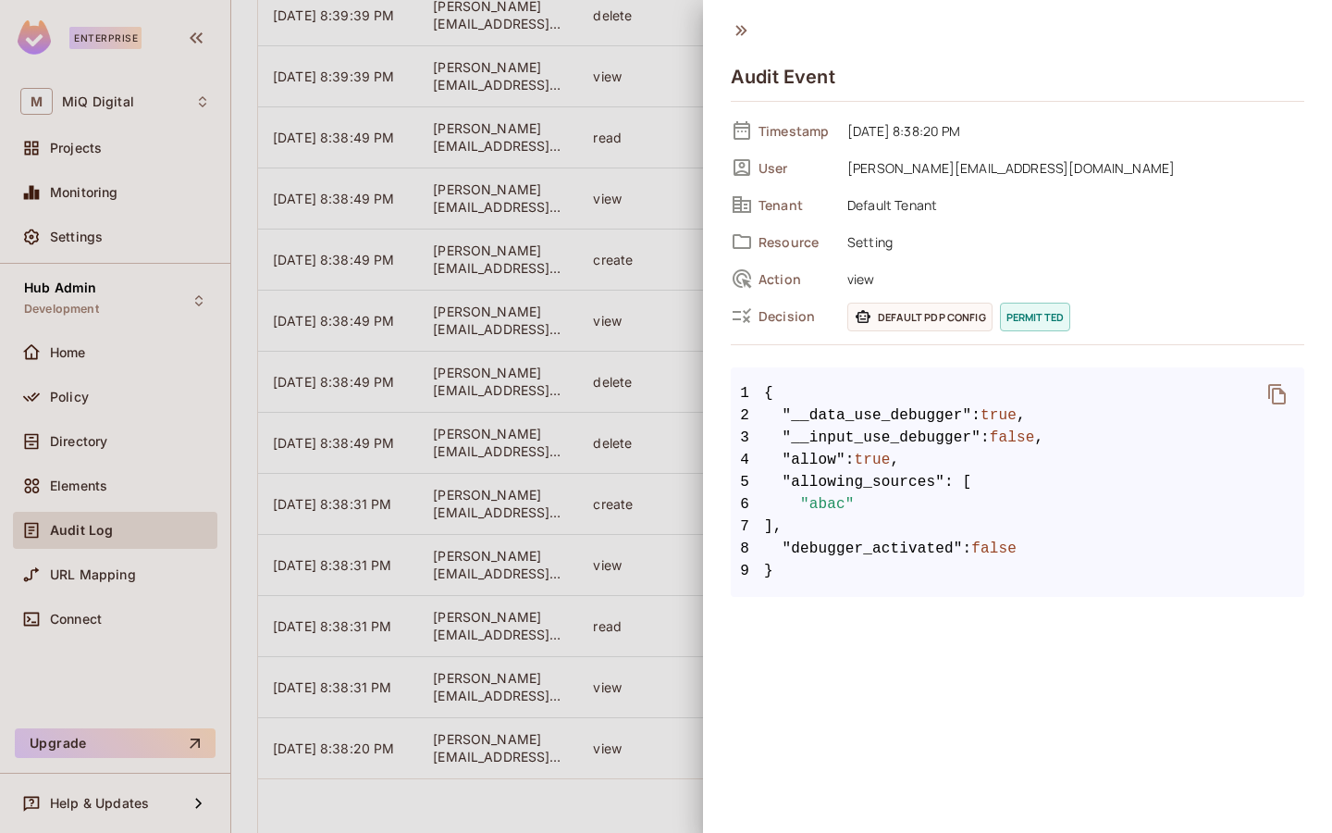
click at [510, 620] on div at bounding box center [666, 416] width 1332 height 833
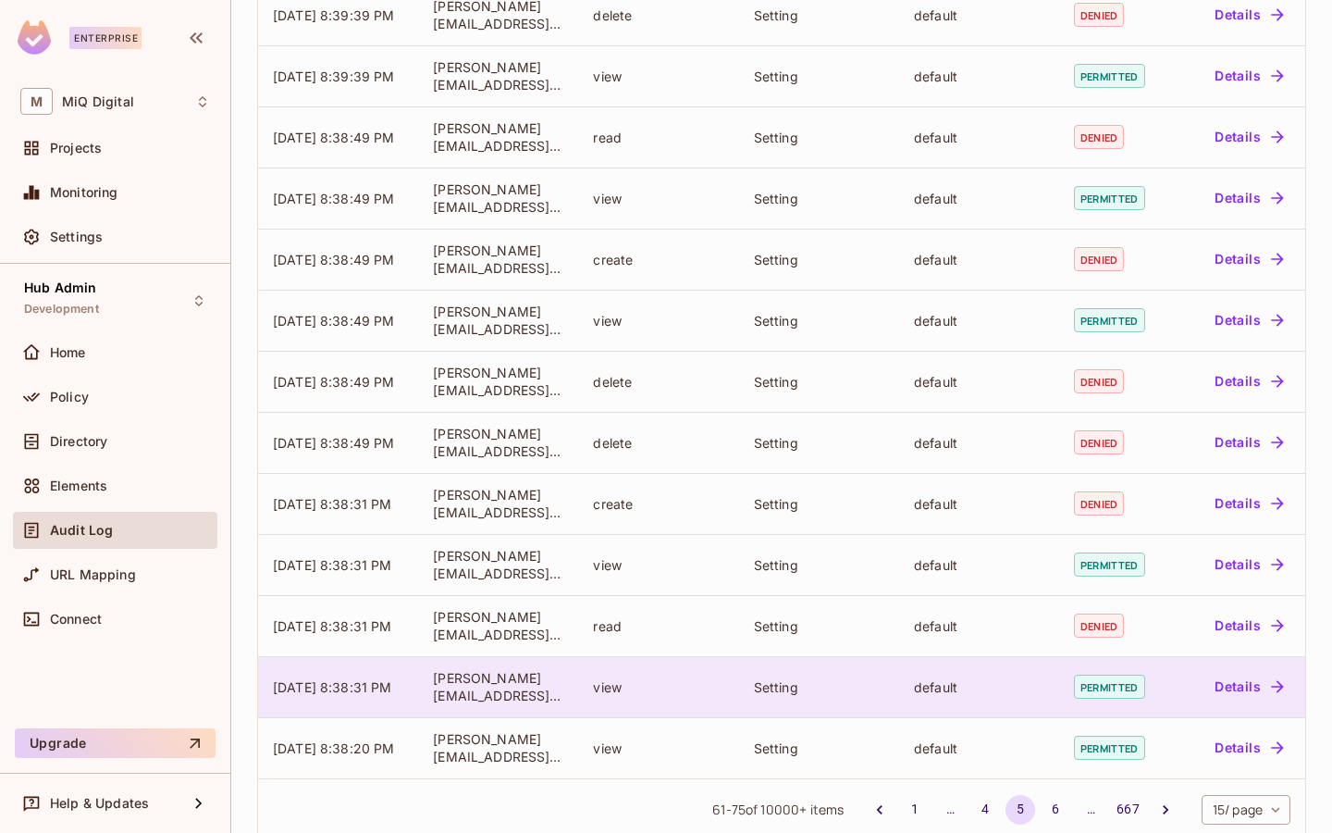
scroll to position [387, 0]
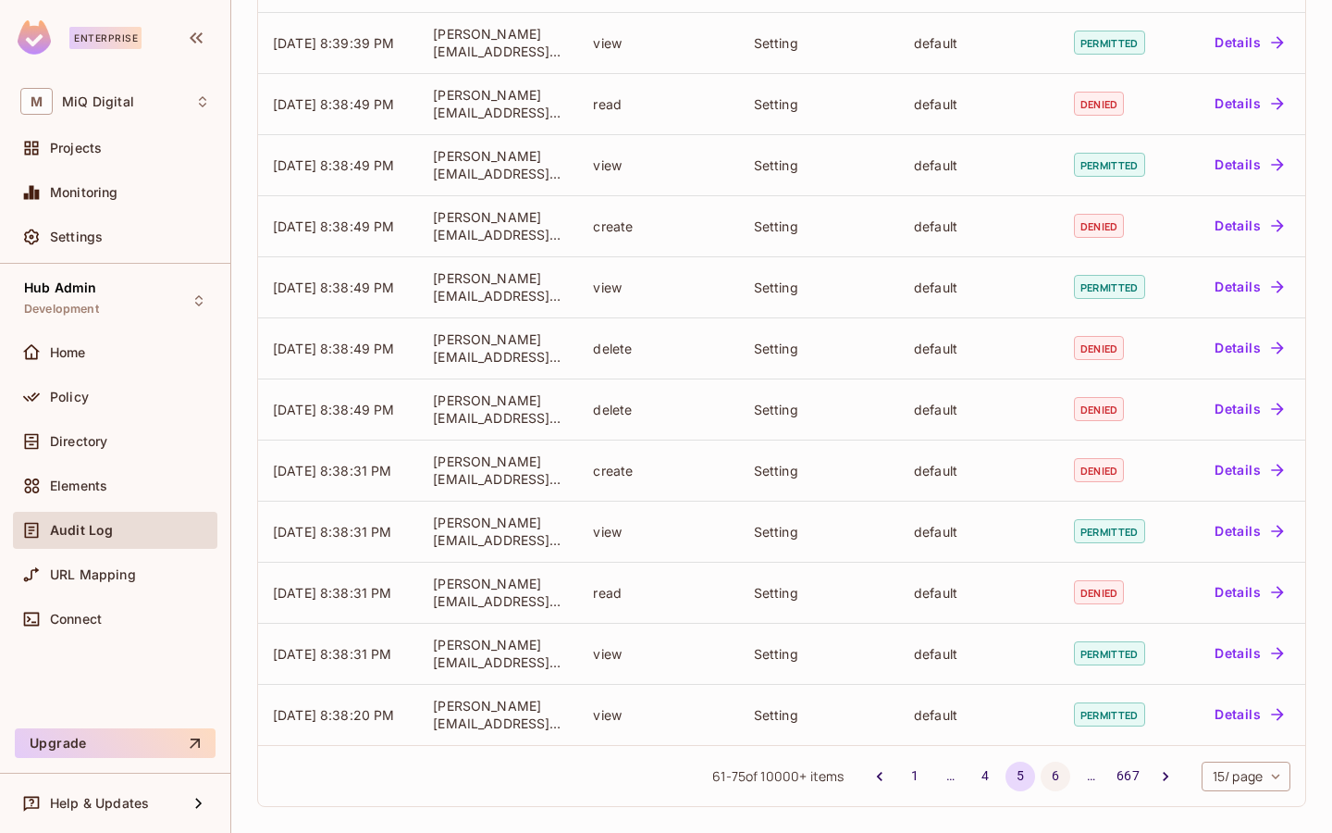
click at [1054, 782] on button "6" at bounding box center [1056, 776] width 30 height 30
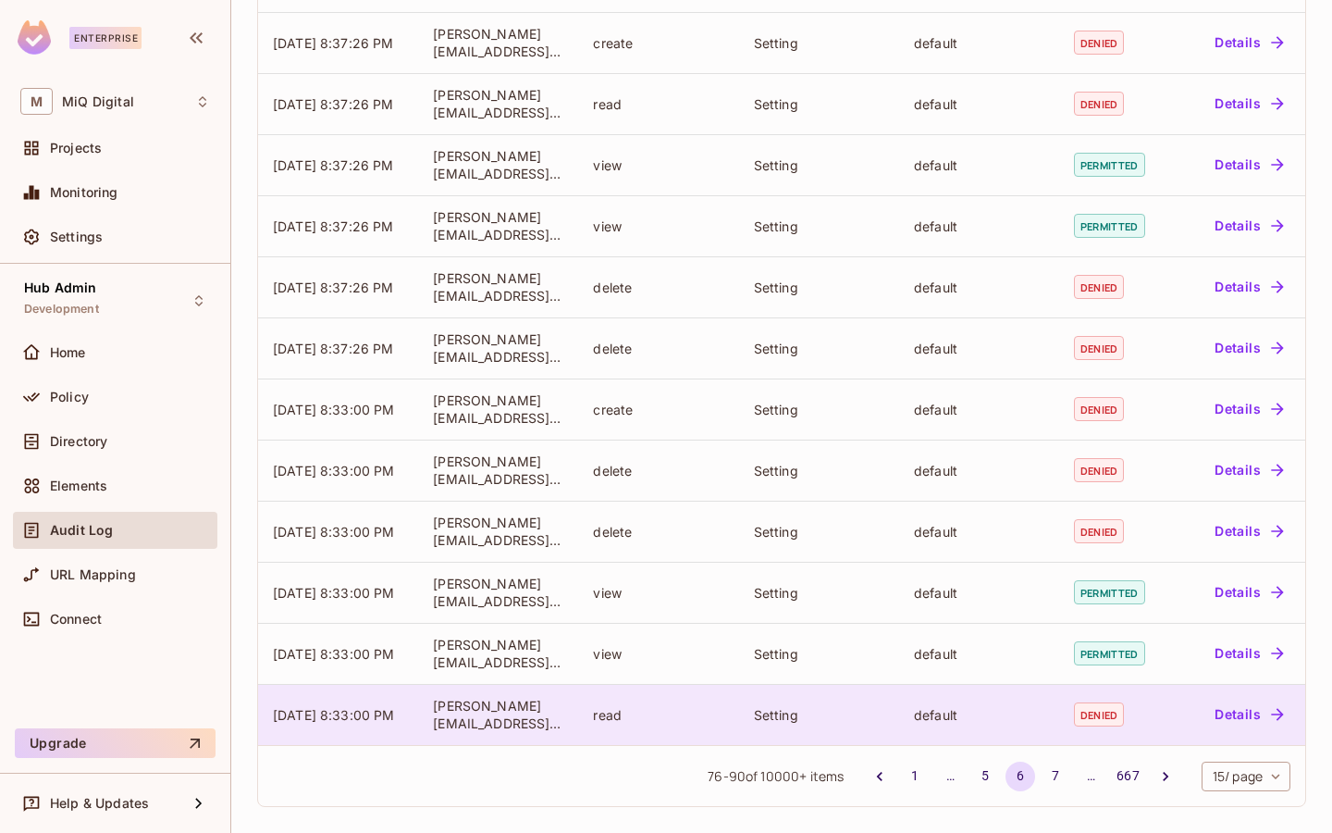
click at [1242, 711] on button "Details" at bounding box center [1248, 714] width 83 height 30
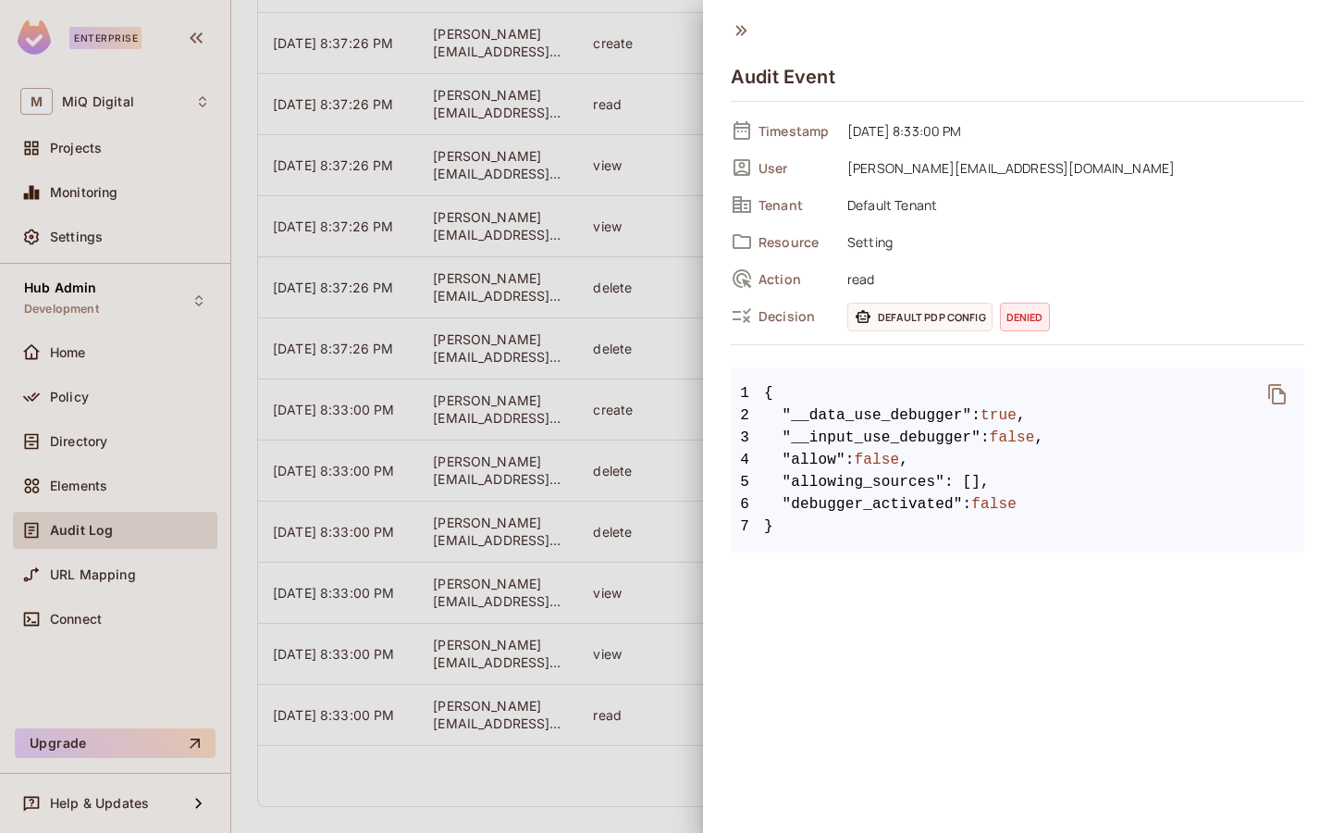
click at [568, 384] on div at bounding box center [666, 416] width 1332 height 833
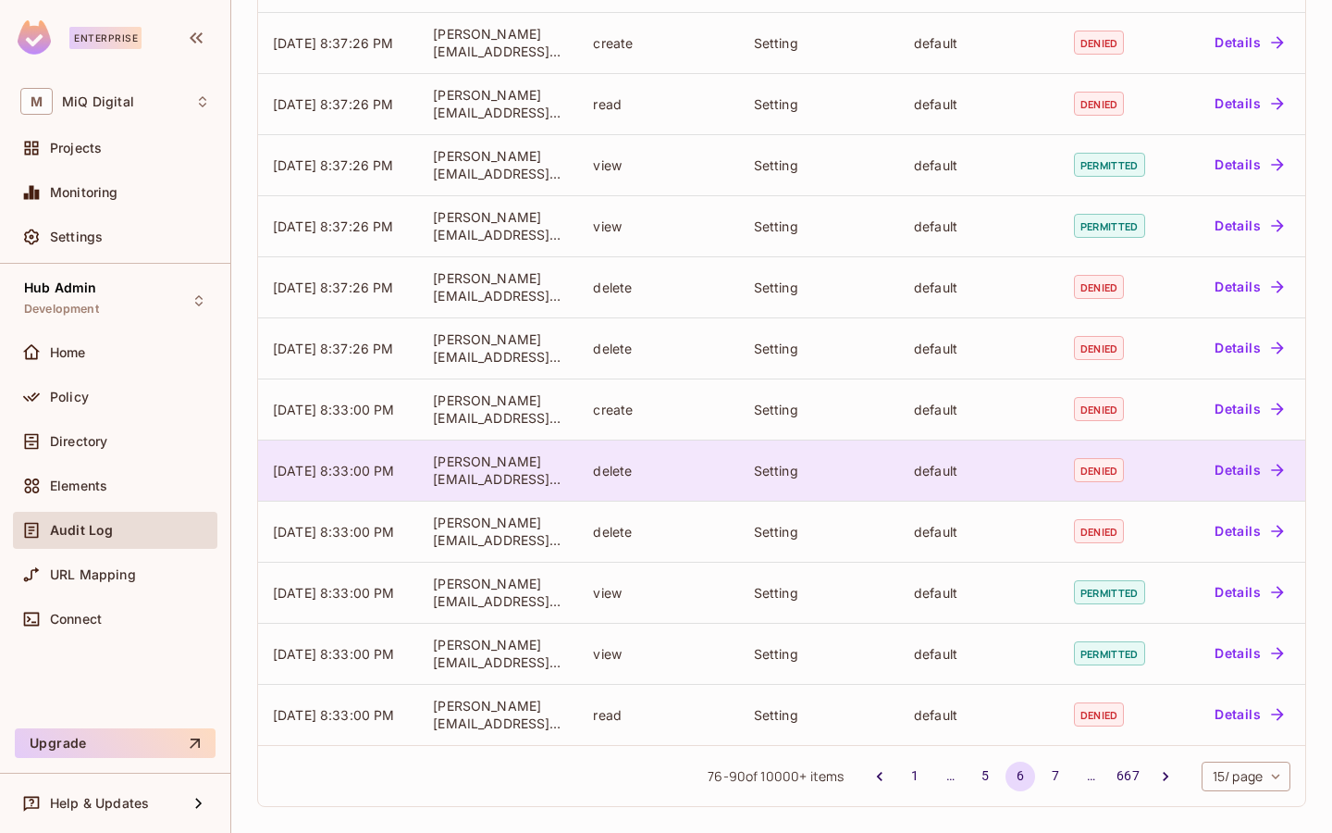
click at [1223, 477] on button "Details" at bounding box center [1248, 470] width 83 height 30
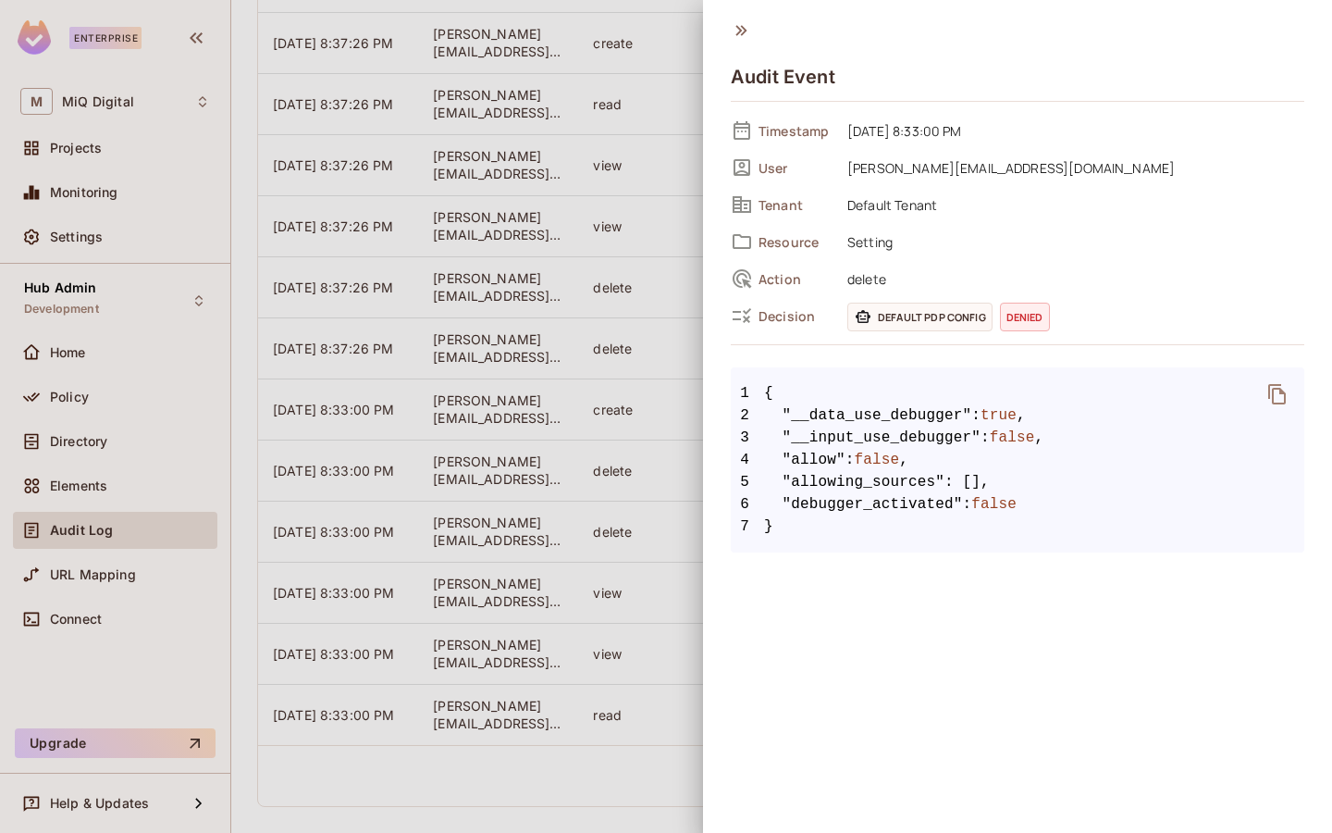
drag, startPoint x: 763, startPoint y: 383, endPoint x: 852, endPoint y: 506, distance: 151.8
click at [852, 506] on code "1 { 2 "__data_use_debugger" : true , 3 "__input_use_debugger" : false , 4 "allo…" at bounding box center [1018, 459] width 574 height 155
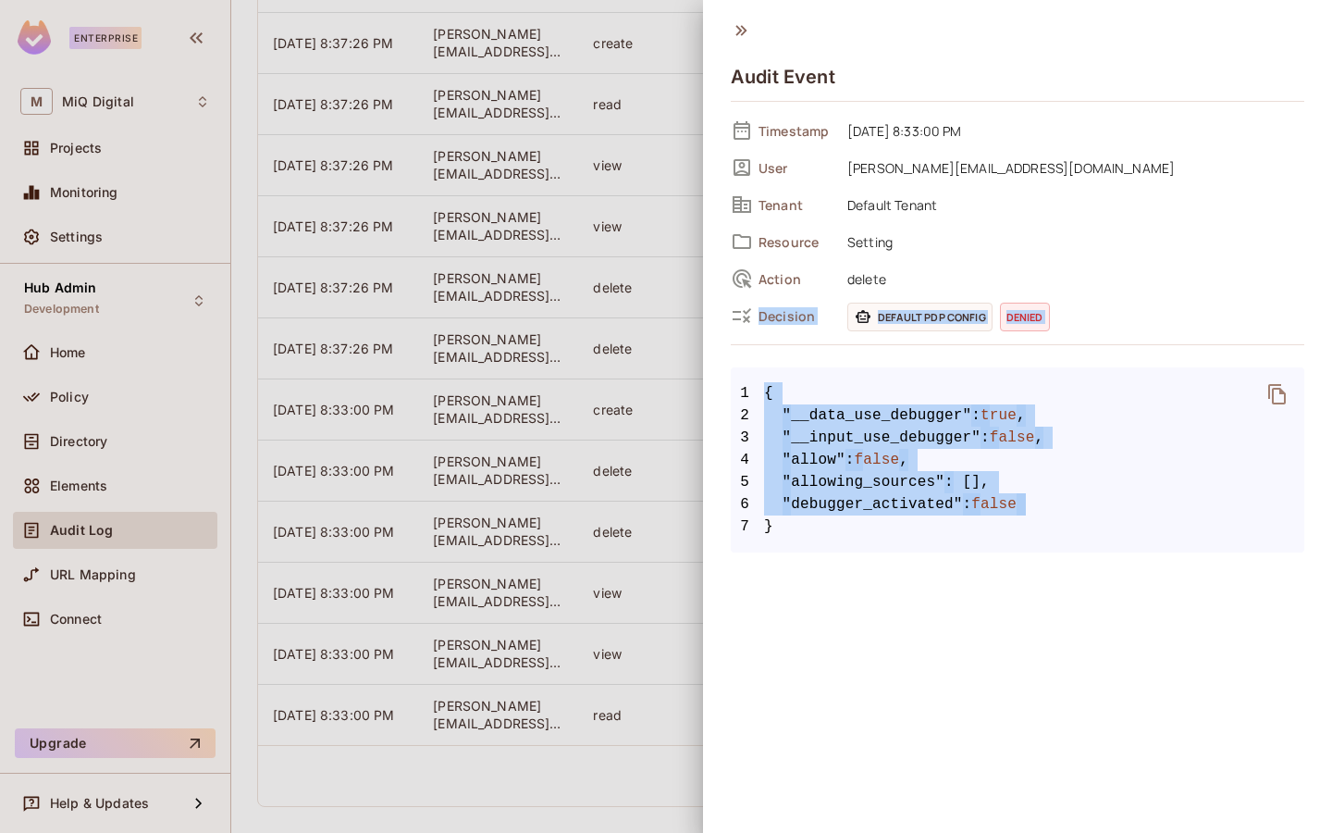
drag, startPoint x: 782, startPoint y: 525, endPoint x: 735, endPoint y: 353, distance: 177.6
click at [735, 353] on div "Timestamp 09/08/2025 8:33:00 PM User subash.n@miqdigital.com Tenant Default Ten…" at bounding box center [1018, 335] width 574 height 436
click at [803, 460] on span ""allow"" at bounding box center [814, 460] width 63 height 22
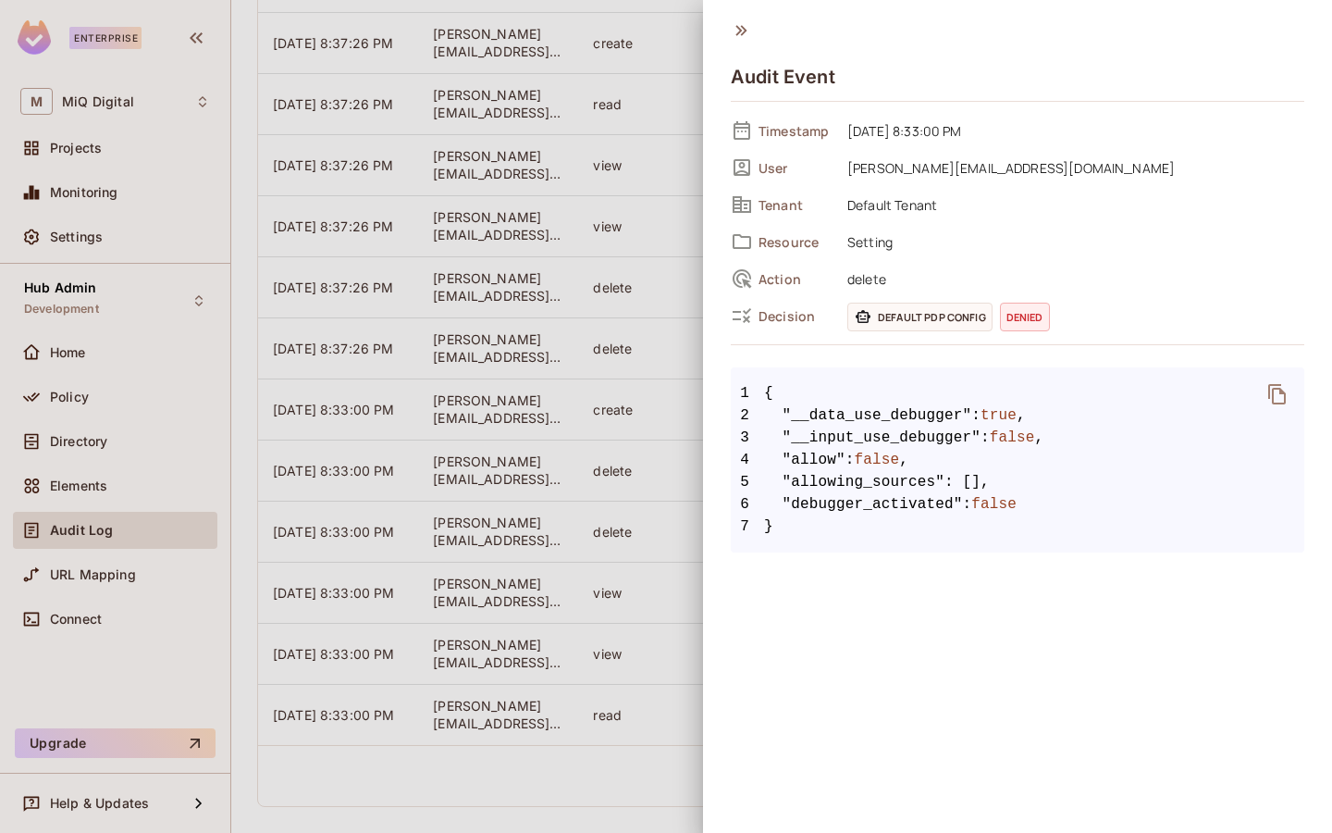
click at [803, 460] on span ""allow"" at bounding box center [814, 460] width 63 height 22
click at [997, 311] on div "Default PDP config denied" at bounding box center [1076, 317] width 457 height 29
click at [658, 260] on div at bounding box center [666, 416] width 1332 height 833
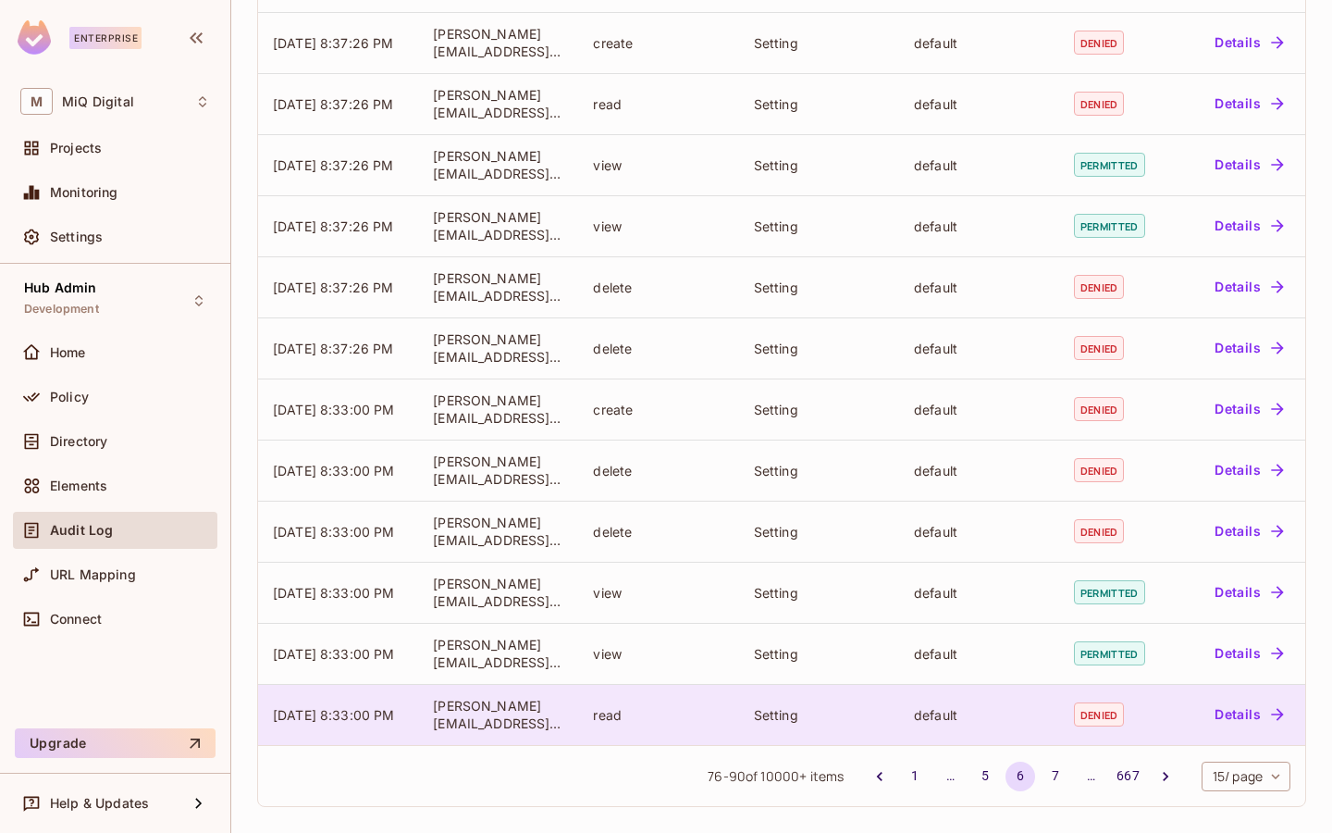
click at [1229, 735] on td "Details" at bounding box center [1240, 714] width 130 height 61
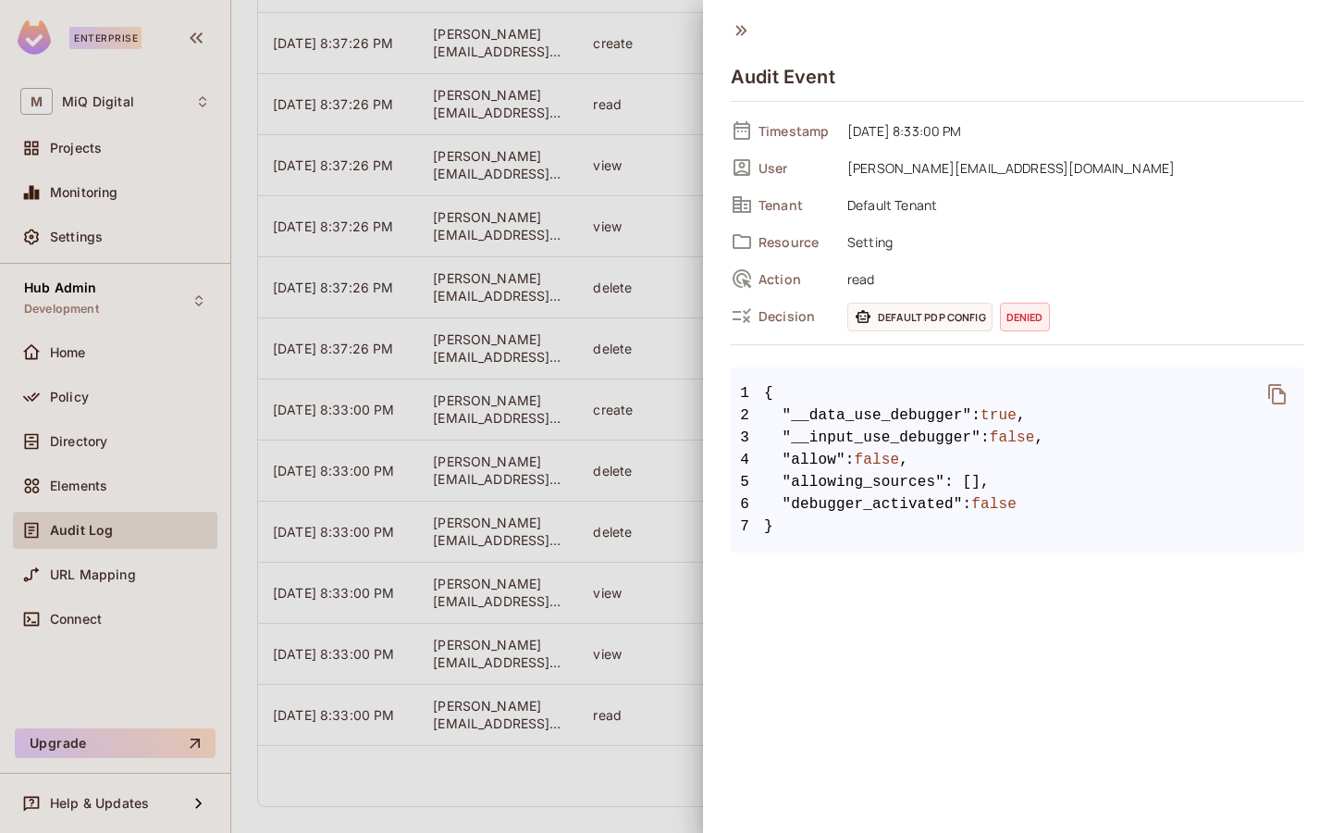
click at [610, 416] on div at bounding box center [666, 416] width 1332 height 833
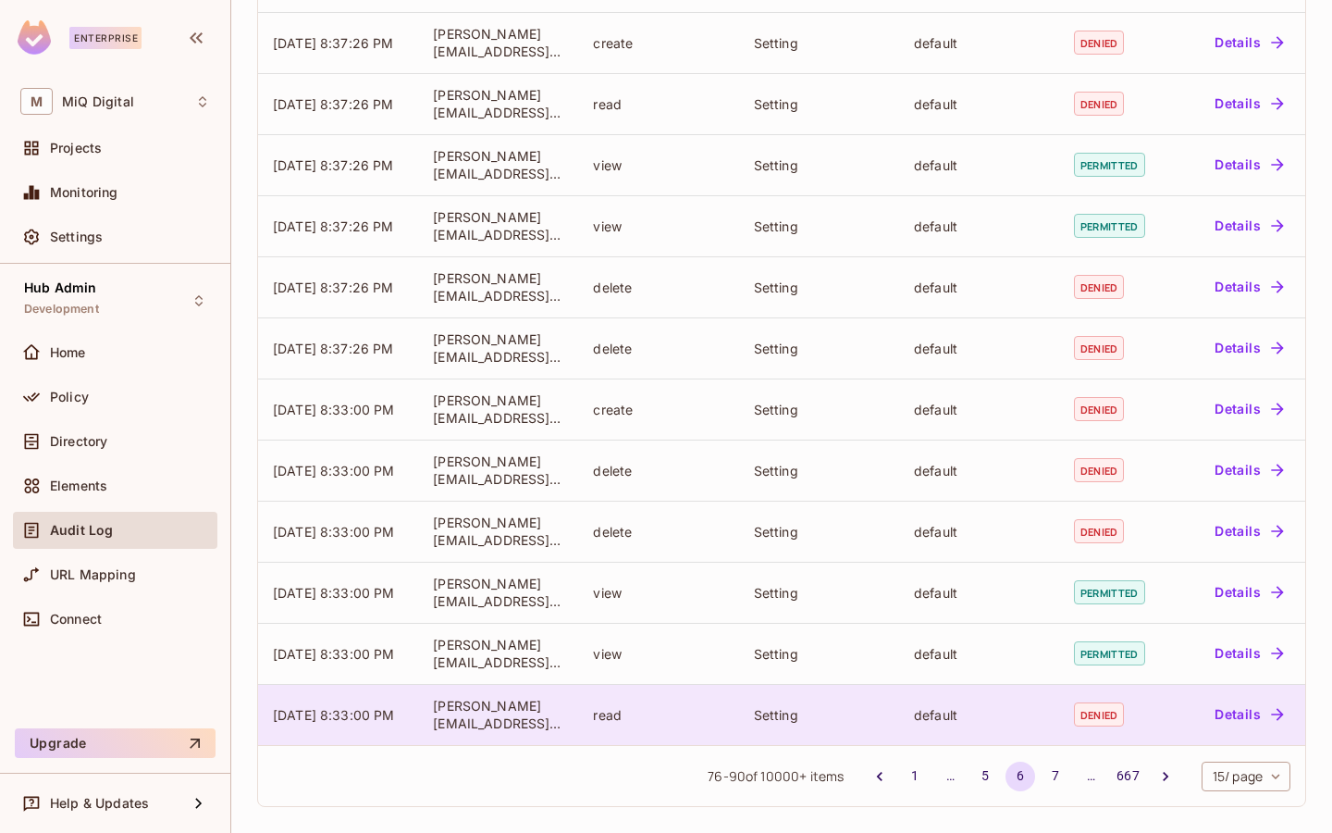
click at [1244, 724] on button "Details" at bounding box center [1248, 714] width 83 height 30
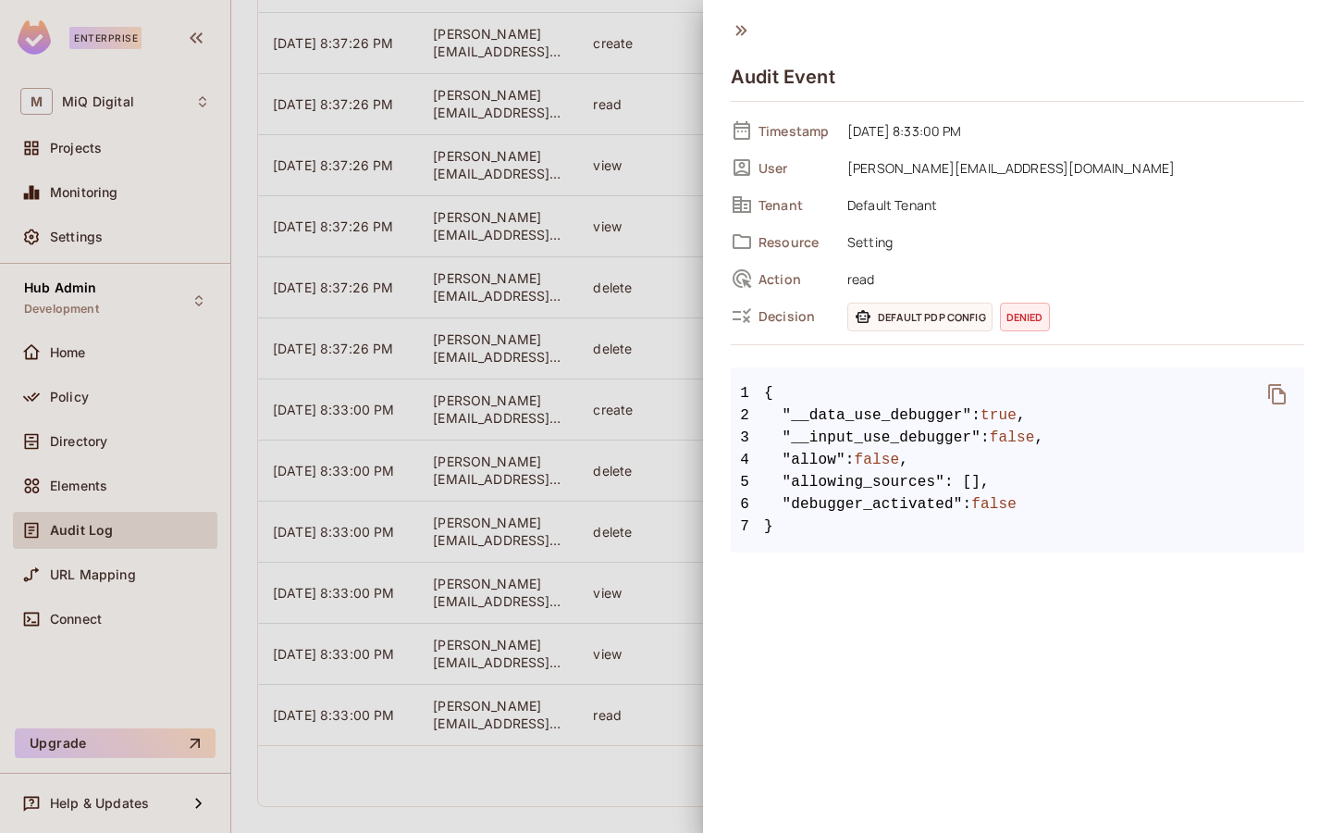
click at [645, 395] on div at bounding box center [666, 416] width 1332 height 833
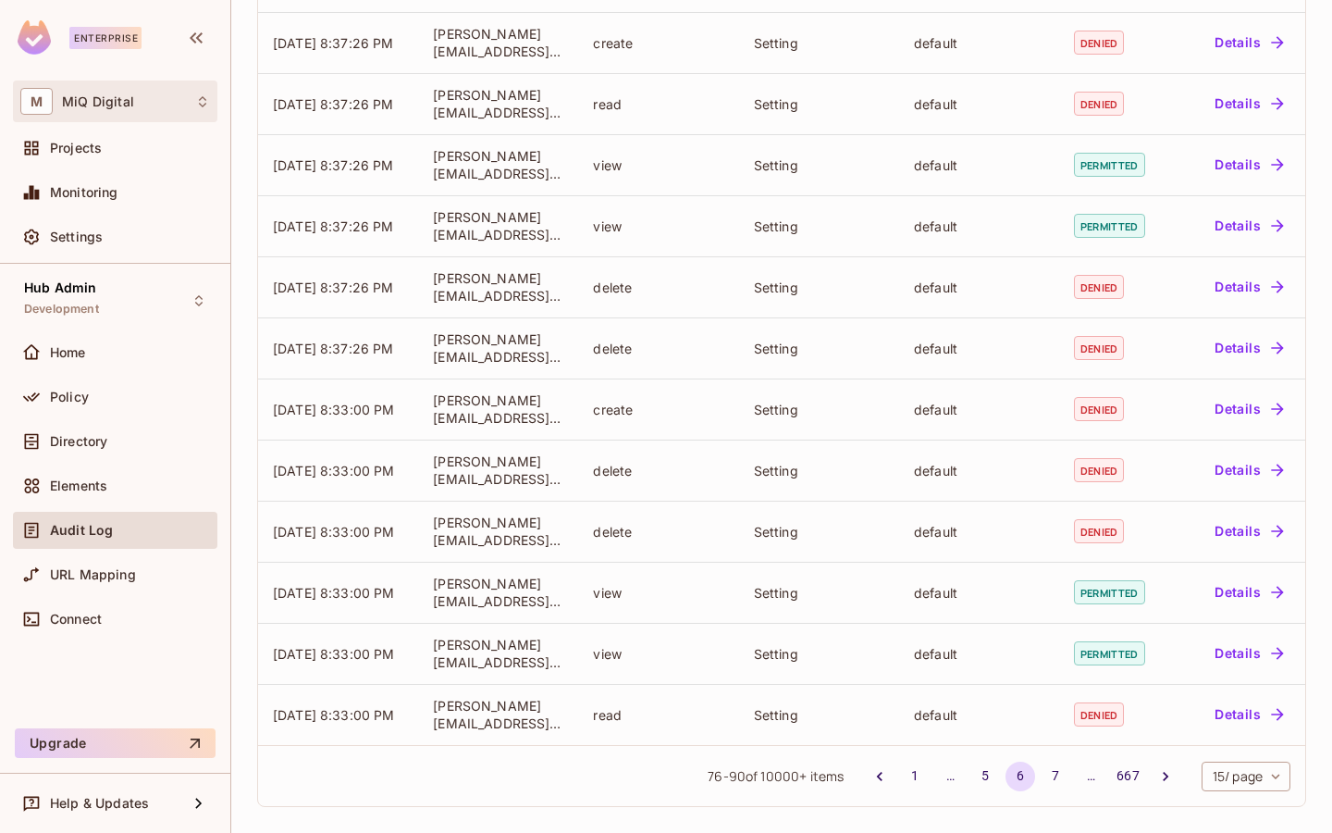
click at [159, 105] on div "M MiQ Digital" at bounding box center [115, 101] width 190 height 27
